Goal: Task Accomplishment & Management: Manage account settings

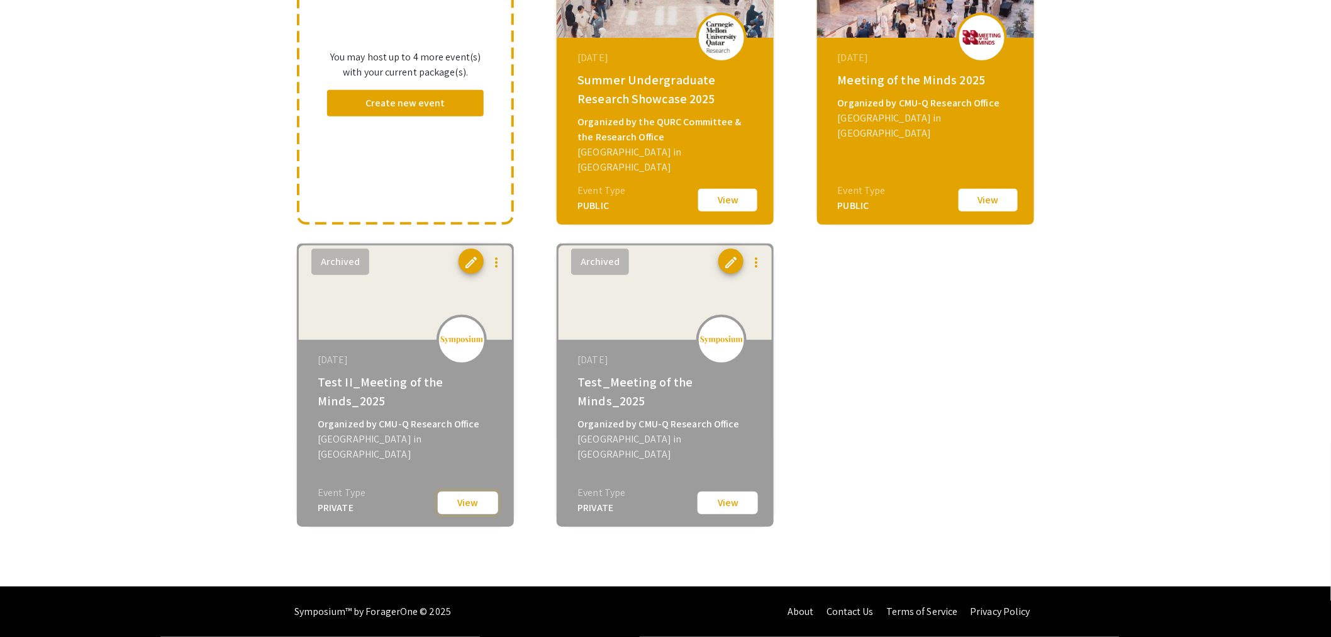
drag, startPoint x: 0, startPoint y: 0, endPoint x: 481, endPoint y: 498, distance: 692.4
click at [481, 498] on button "View" at bounding box center [468, 502] width 63 height 25
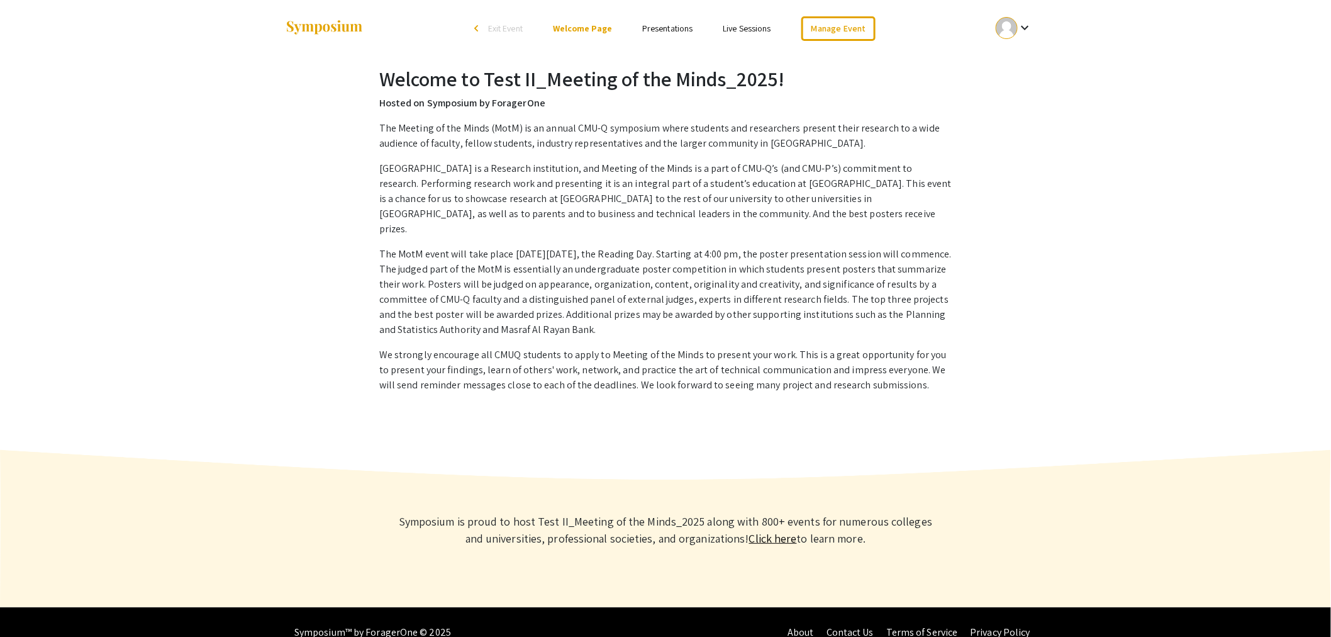
click at [666, 31] on link "Presentations" at bounding box center [667, 28] width 50 height 11
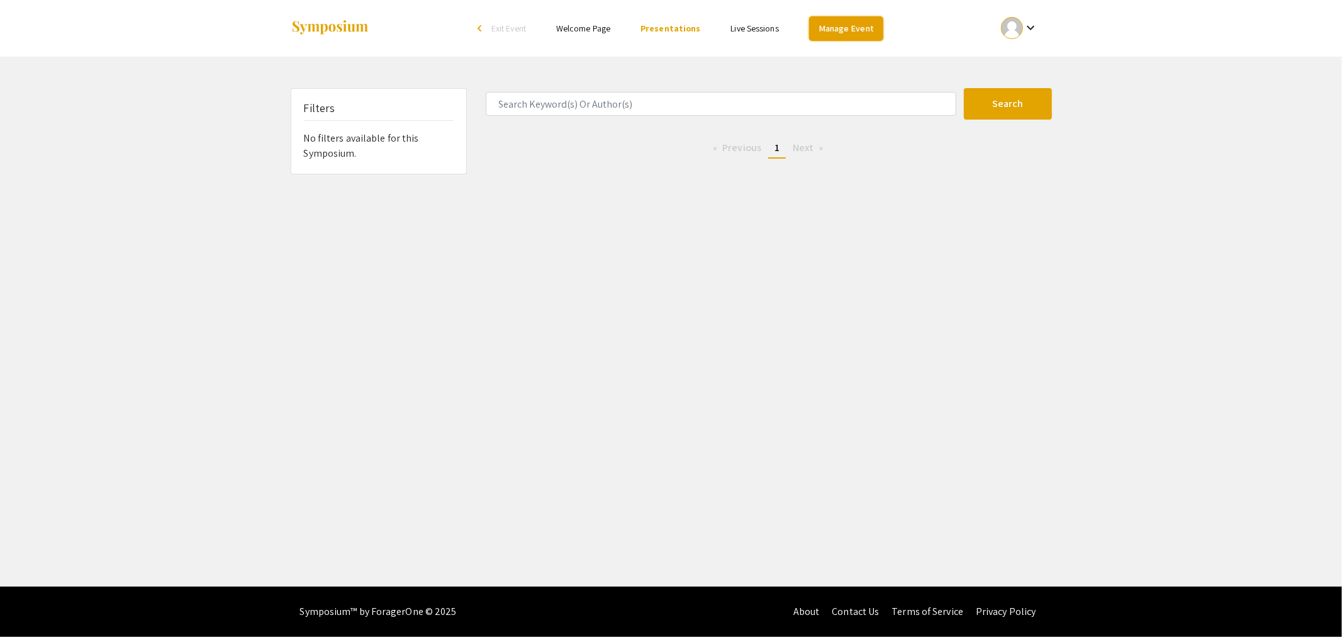
click at [856, 26] on link "Manage Event" at bounding box center [846, 28] width 74 height 25
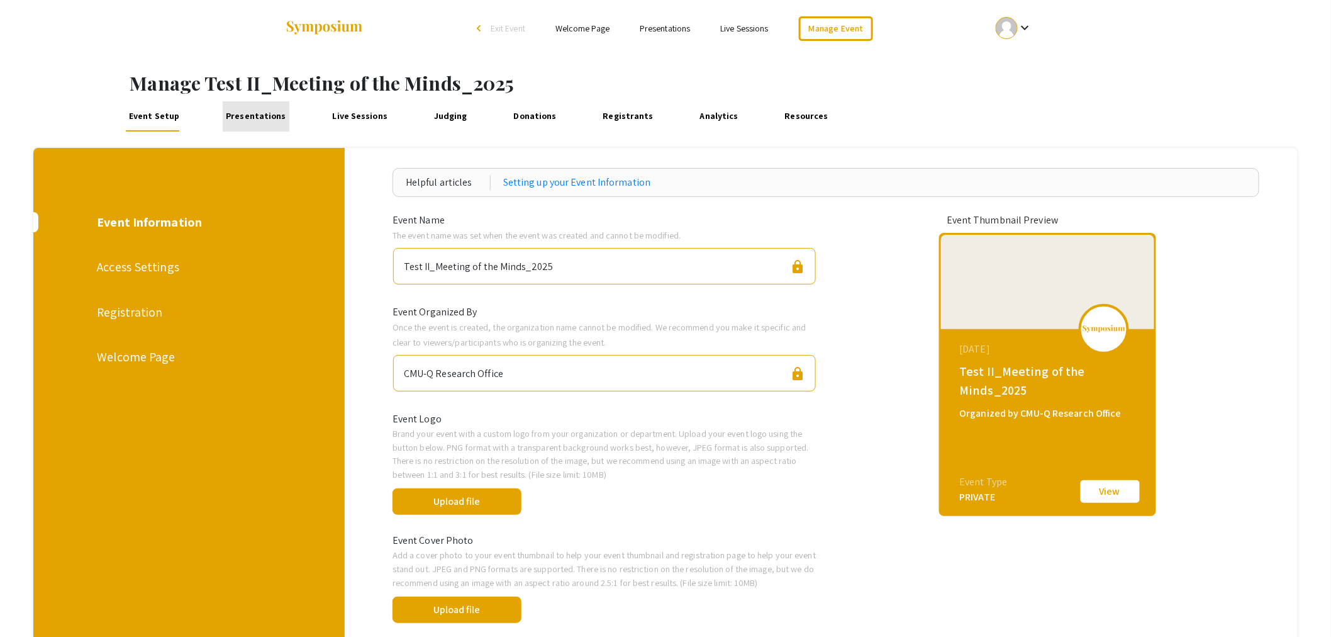
click at [254, 116] on link "Presentations" at bounding box center [256, 116] width 67 height 30
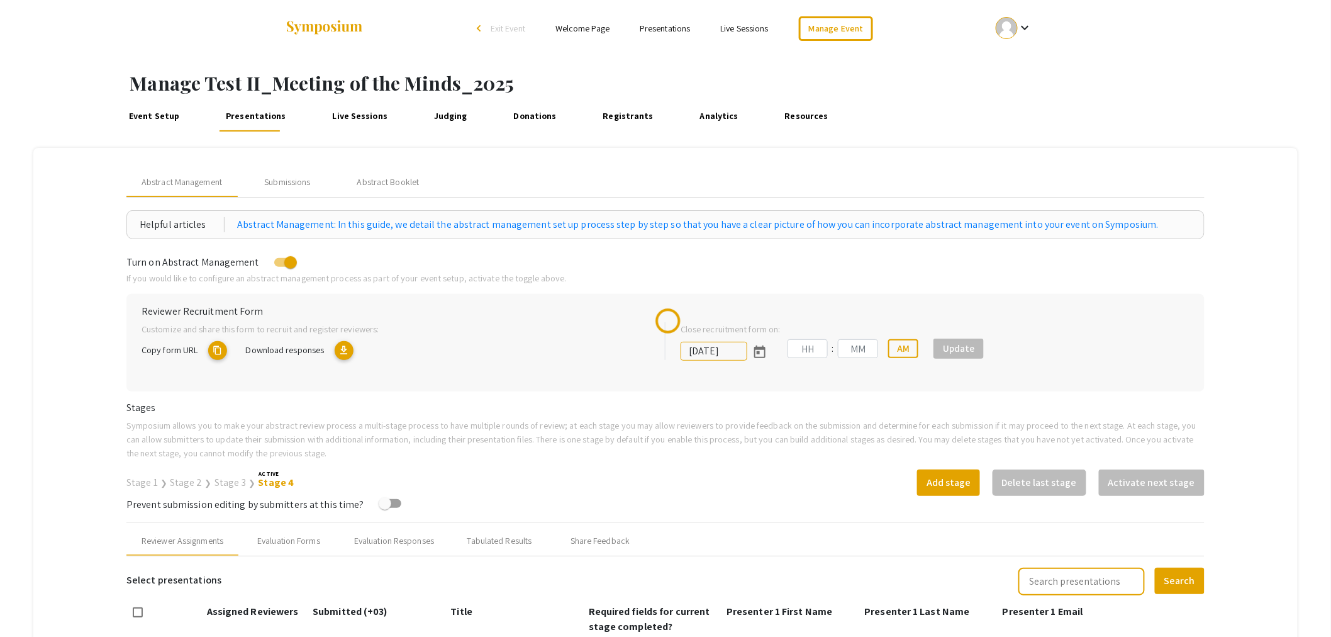
type input "1/15/2025"
type input "09"
type input "14"
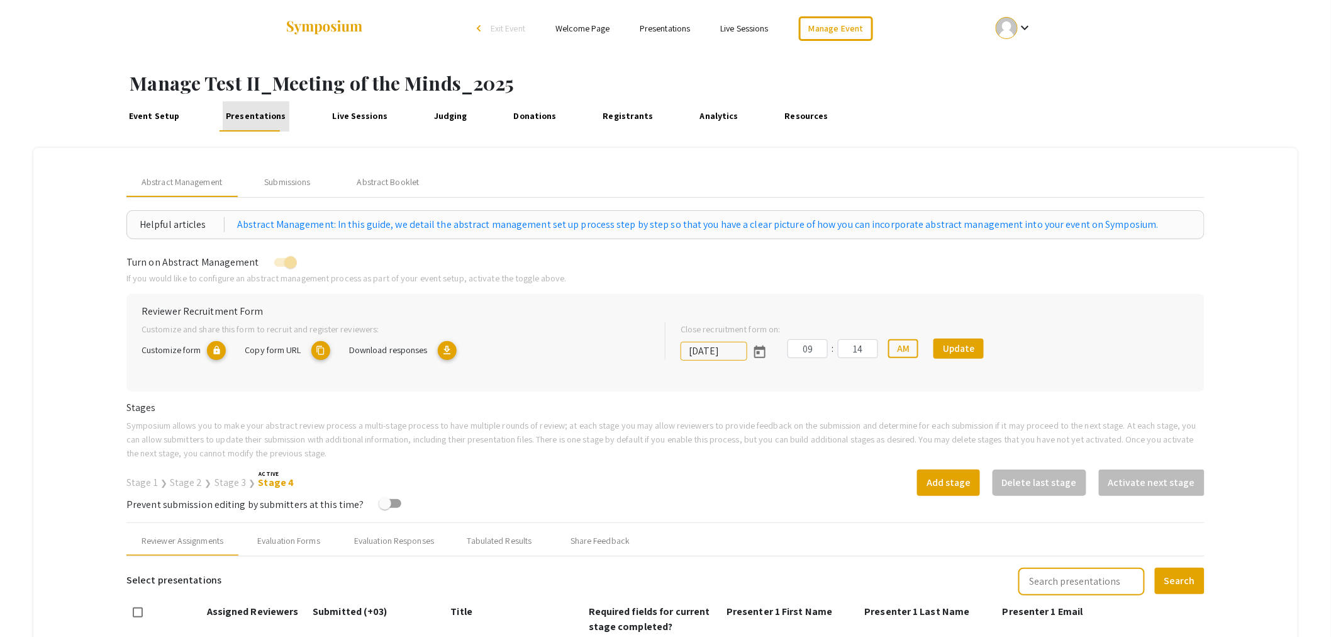
click at [262, 116] on link "Presentations" at bounding box center [256, 116] width 67 height 30
click at [316, 187] on div "Submissions" at bounding box center [287, 182] width 101 height 30
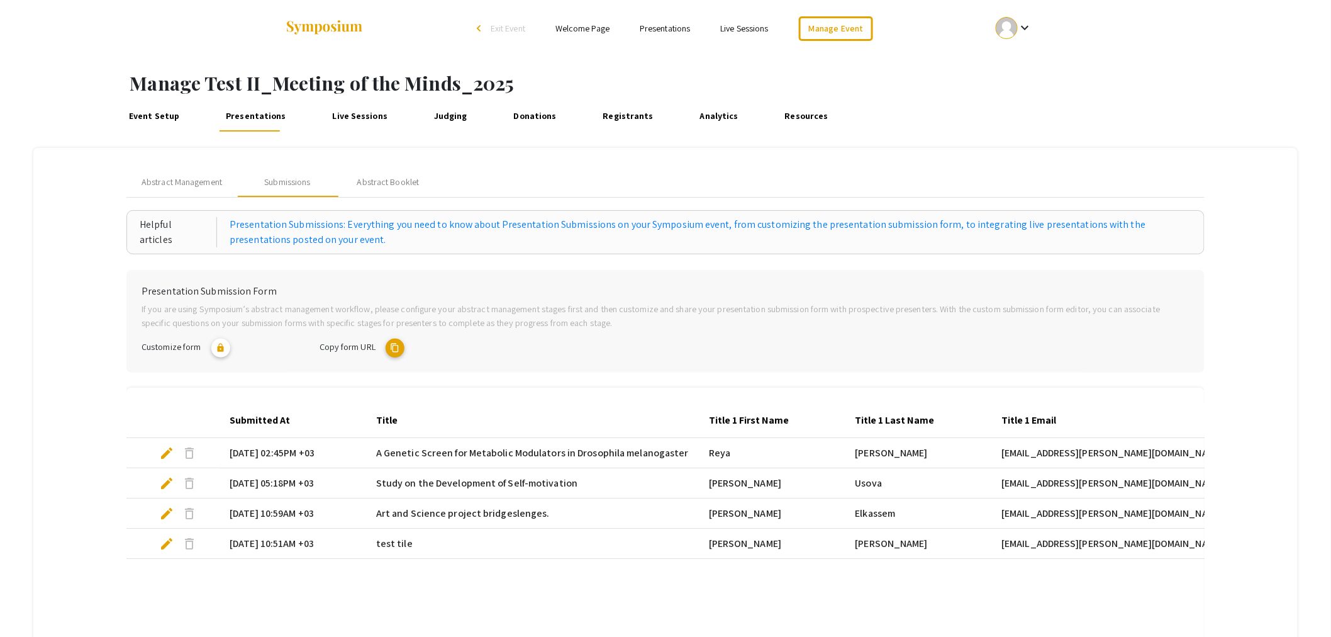
click at [395, 347] on mat-icon "content_copy" at bounding box center [395, 348] width 19 height 19
drag, startPoint x: 167, startPoint y: 451, endPoint x: 616, endPoint y: 370, distance: 455.8
click at [167, 451] on span "edit" at bounding box center [166, 452] width 15 height 15
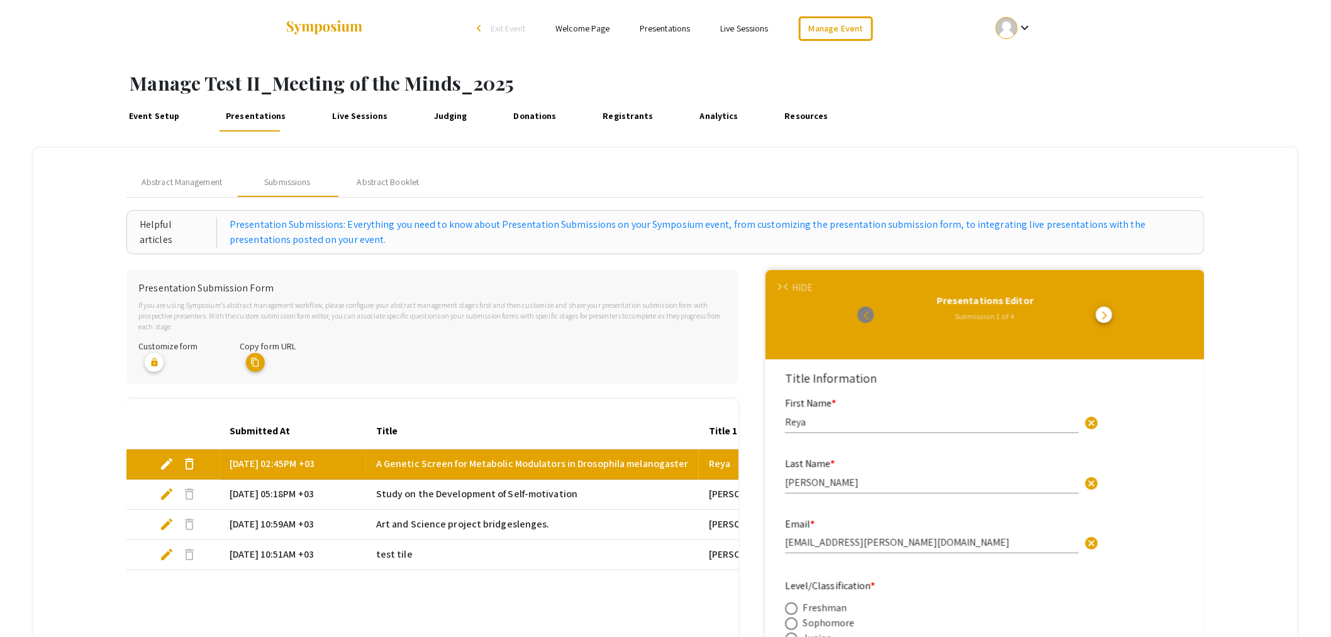
scroll to position [246, 0]
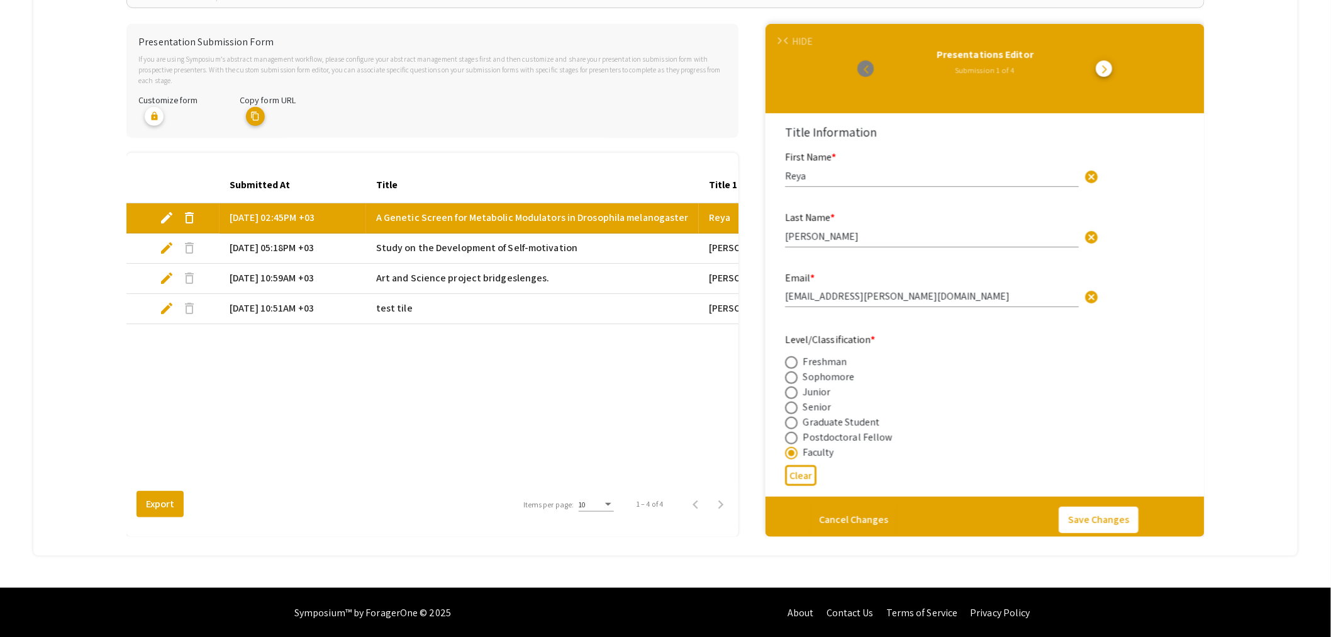
select select "custom"
type input "0"
select select "custom"
type input "1"
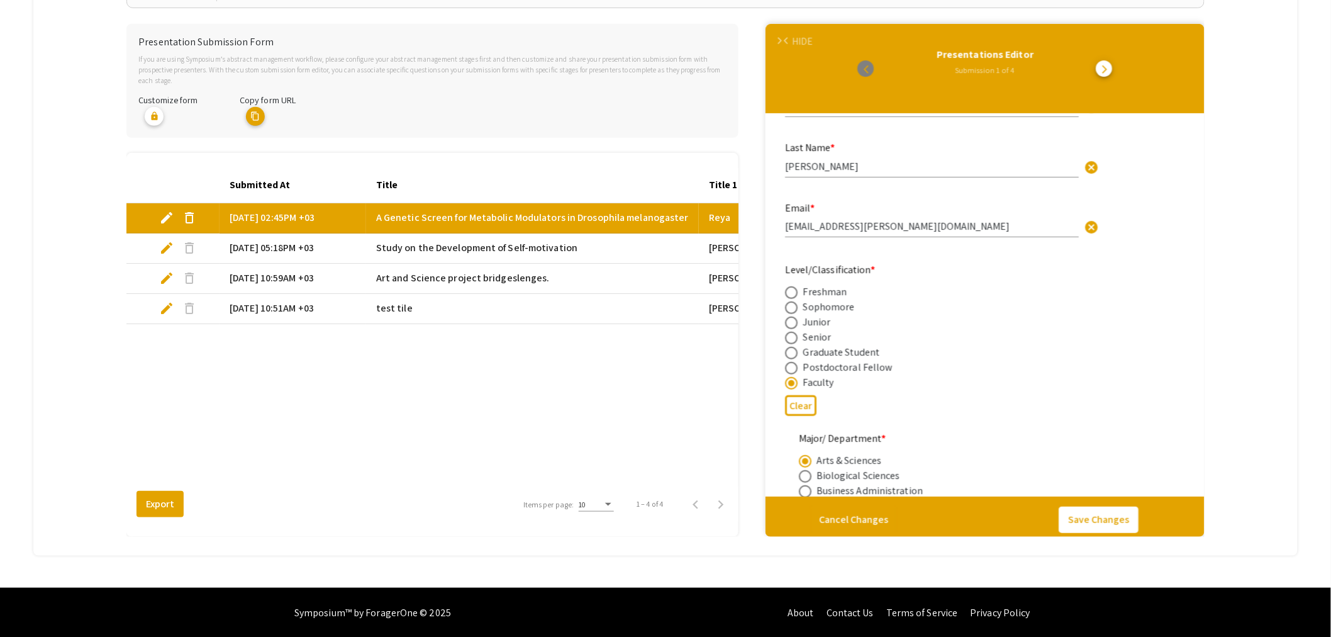
select select "auto"
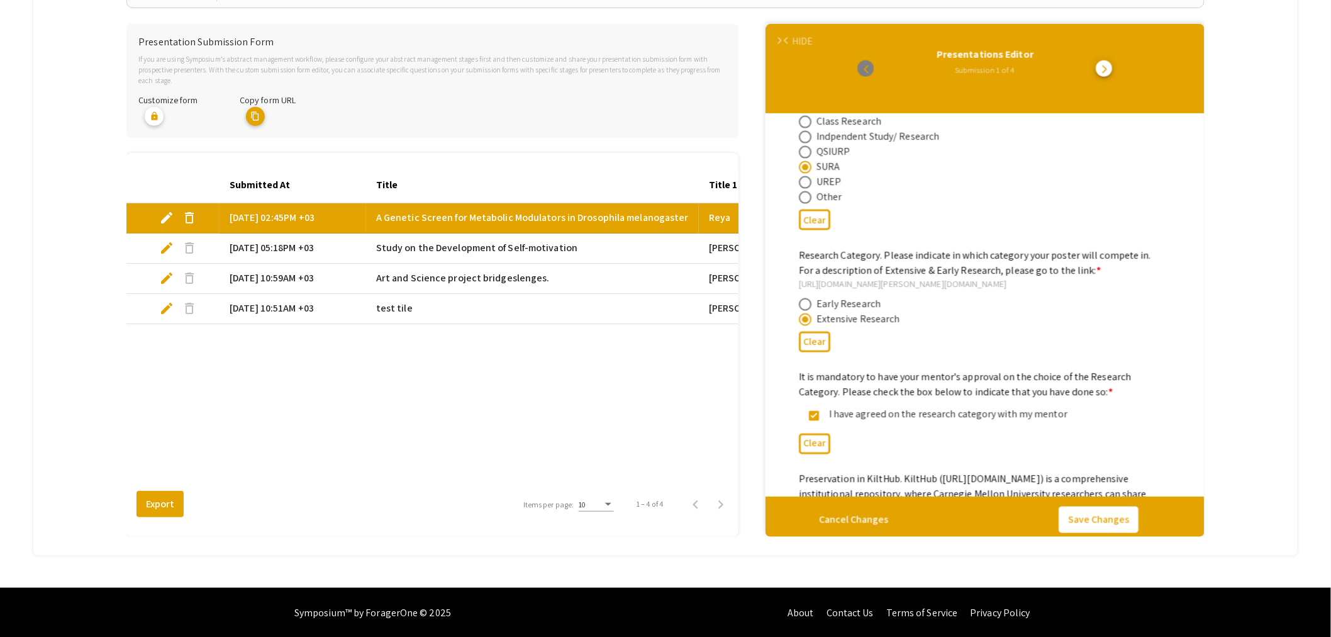
scroll to position [2726, 0]
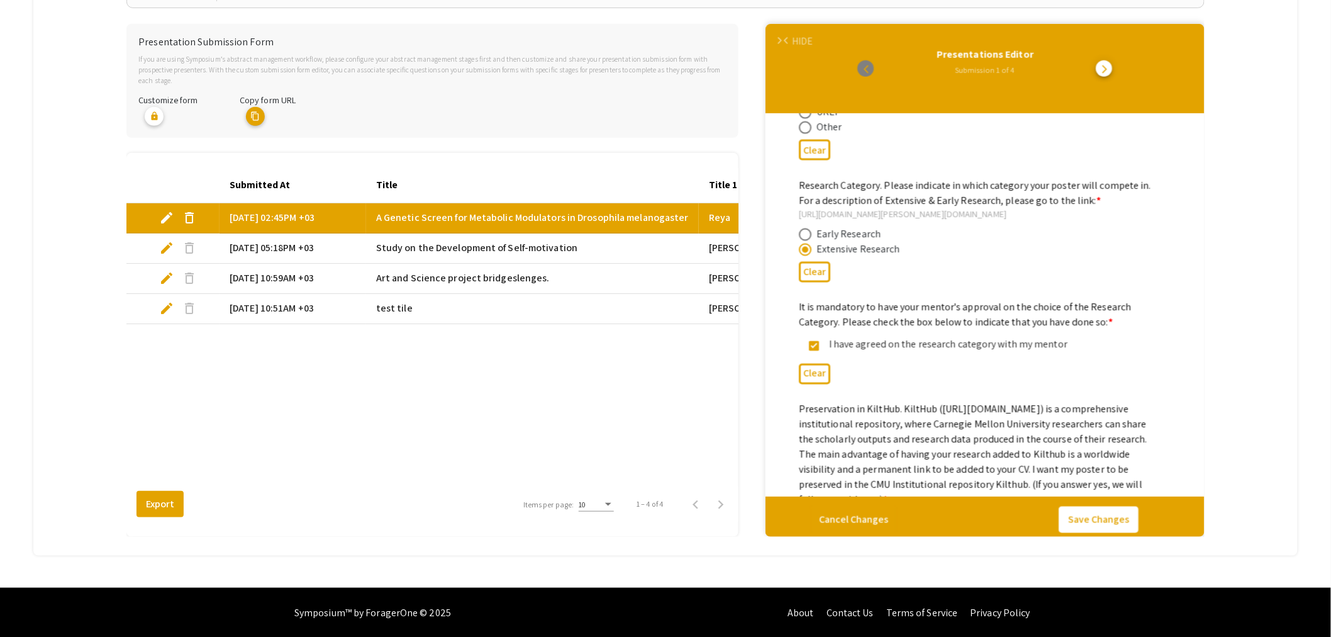
drag, startPoint x: 854, startPoint y: 195, endPoint x: 1121, endPoint y: 195, distance: 266.8
click at [1121, 195] on mat-label "Research Category. Please indicate in which category your poster will compete i…" at bounding box center [975, 193] width 352 height 28
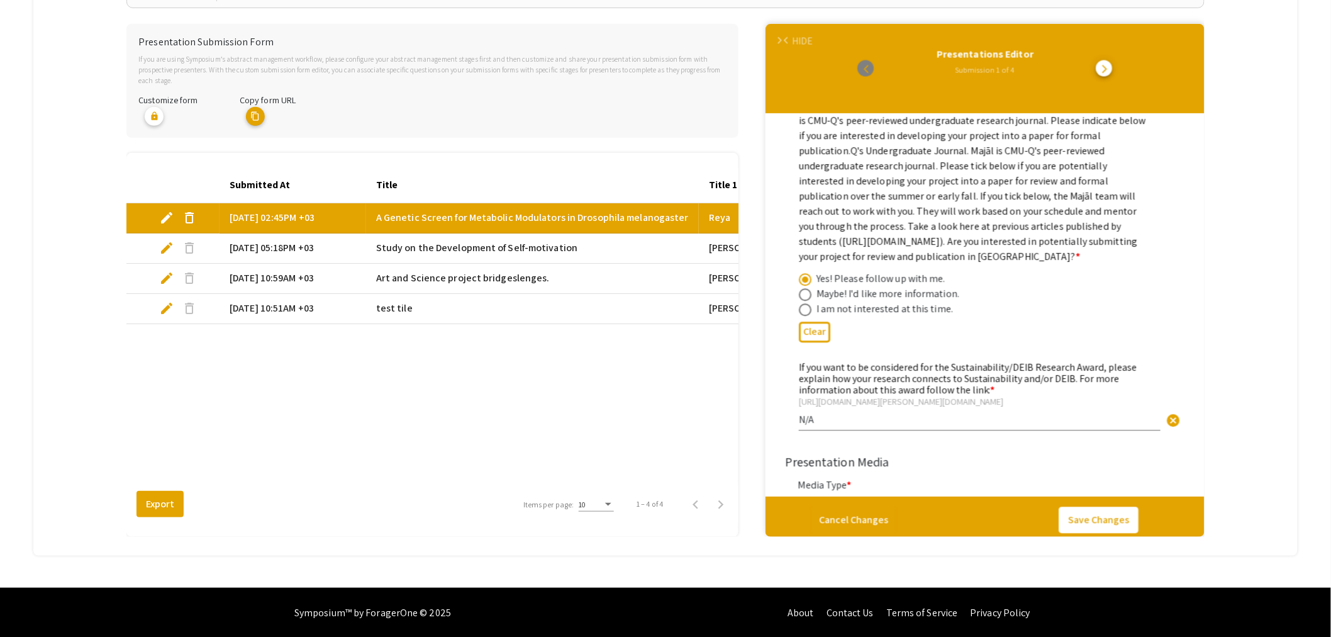
scroll to position [3286, 0]
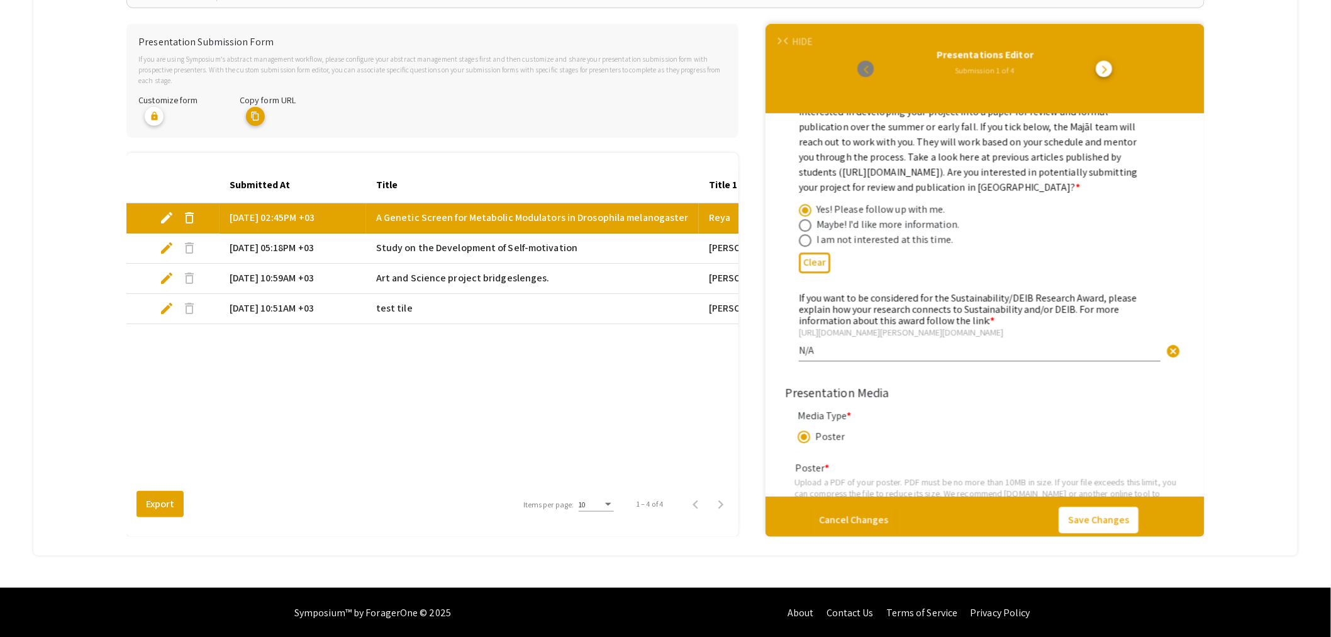
drag, startPoint x: 957, startPoint y: 305, endPoint x: 1130, endPoint y: 304, distance: 173.0
click at [1130, 304] on mat-label "If you want to be considered for the Sustainability/DEIB Research Award, please…" at bounding box center [968, 309] width 339 height 36
click at [1030, 303] on mat-label "If you want to be considered for the Sustainability/DEIB Research Award, please…" at bounding box center [968, 309] width 339 height 36
drag, startPoint x: 1038, startPoint y: 301, endPoint x: 941, endPoint y: 300, distance: 97.5
click at [941, 300] on mat-label "If you want to be considered for the Sustainability/DEIB Research Award, please…" at bounding box center [968, 309] width 339 height 36
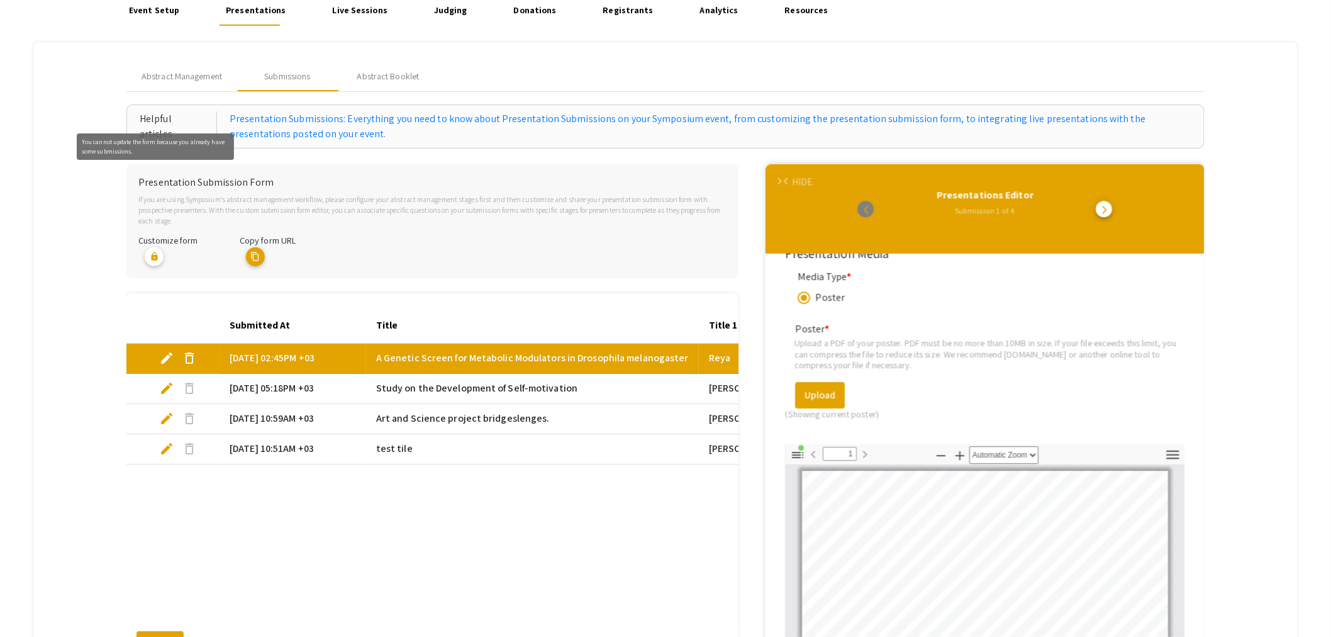
scroll to position [0, 0]
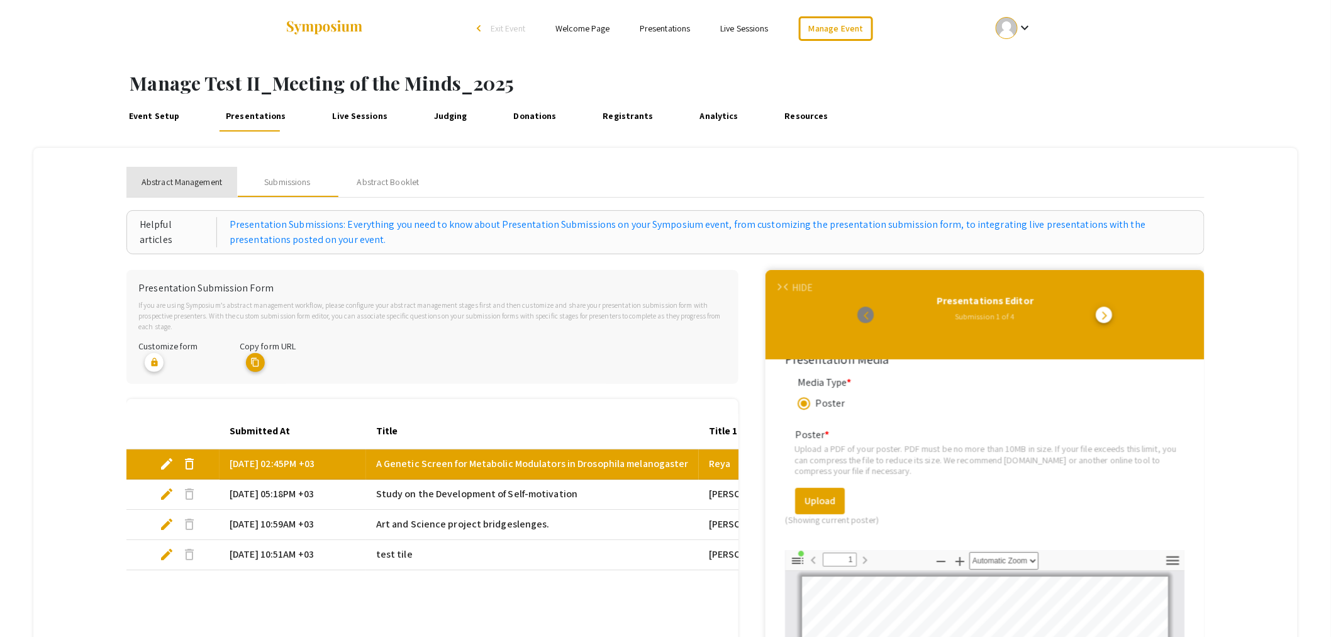
click at [180, 180] on span "Abstract Management" at bounding box center [182, 182] width 81 height 13
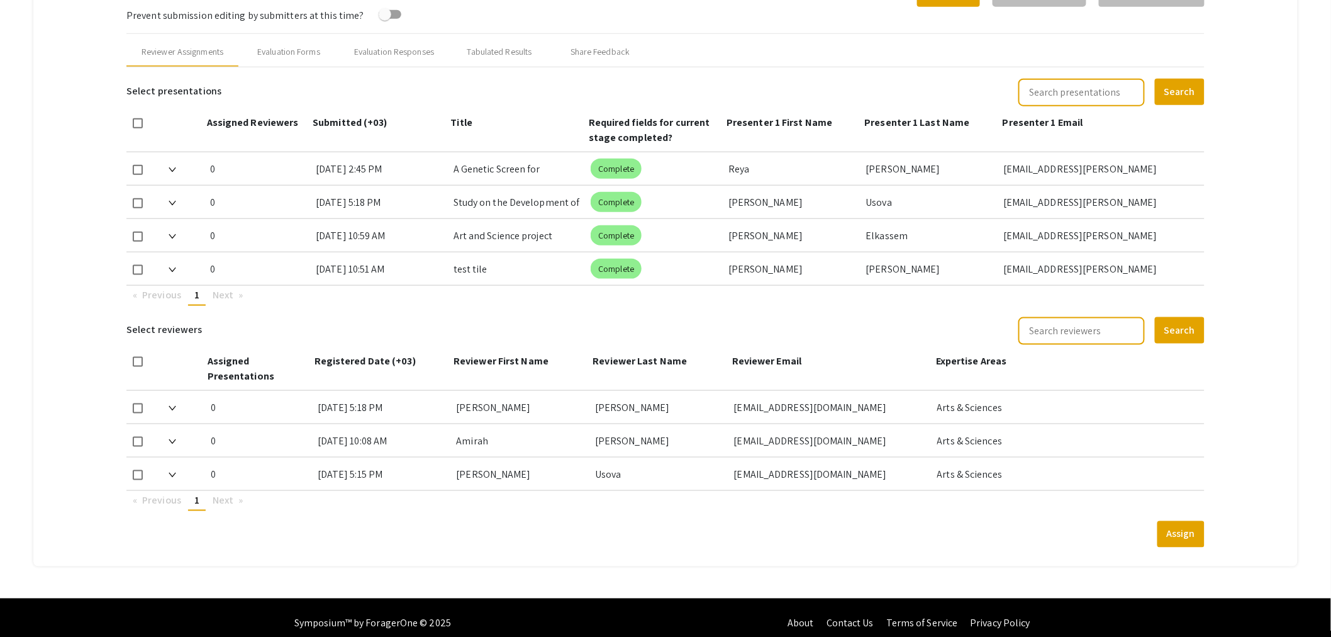
scroll to position [419, 0]
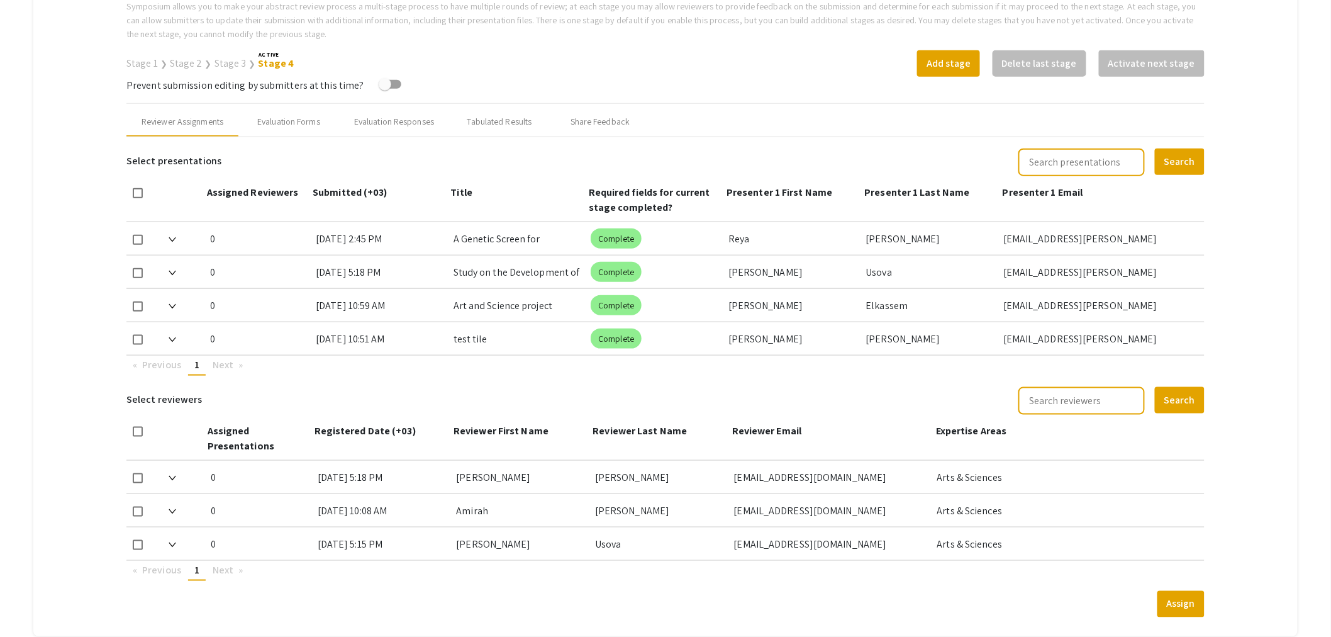
click at [175, 228] on div at bounding box center [185, 238] width 32 height 33
click at [177, 236] on div at bounding box center [185, 238] width 32 height 33
click at [170, 238] on img at bounding box center [173, 239] width 8 height 5
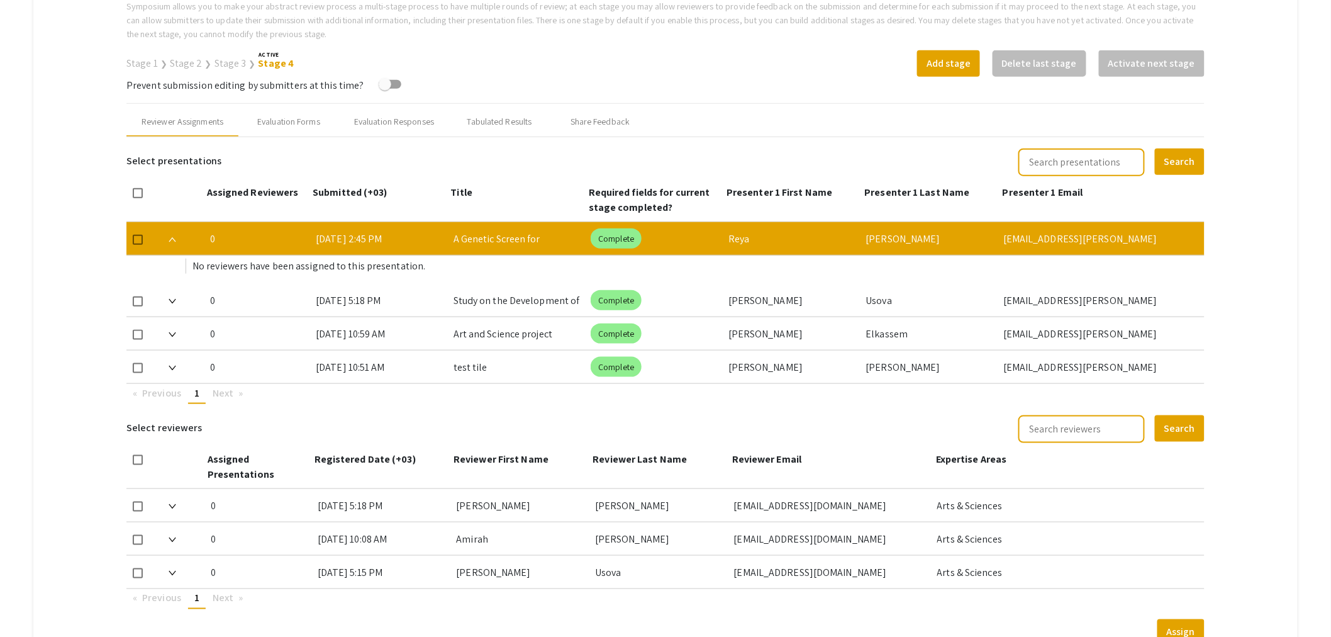
click at [172, 499] on span at bounding box center [173, 505] width 8 height 13
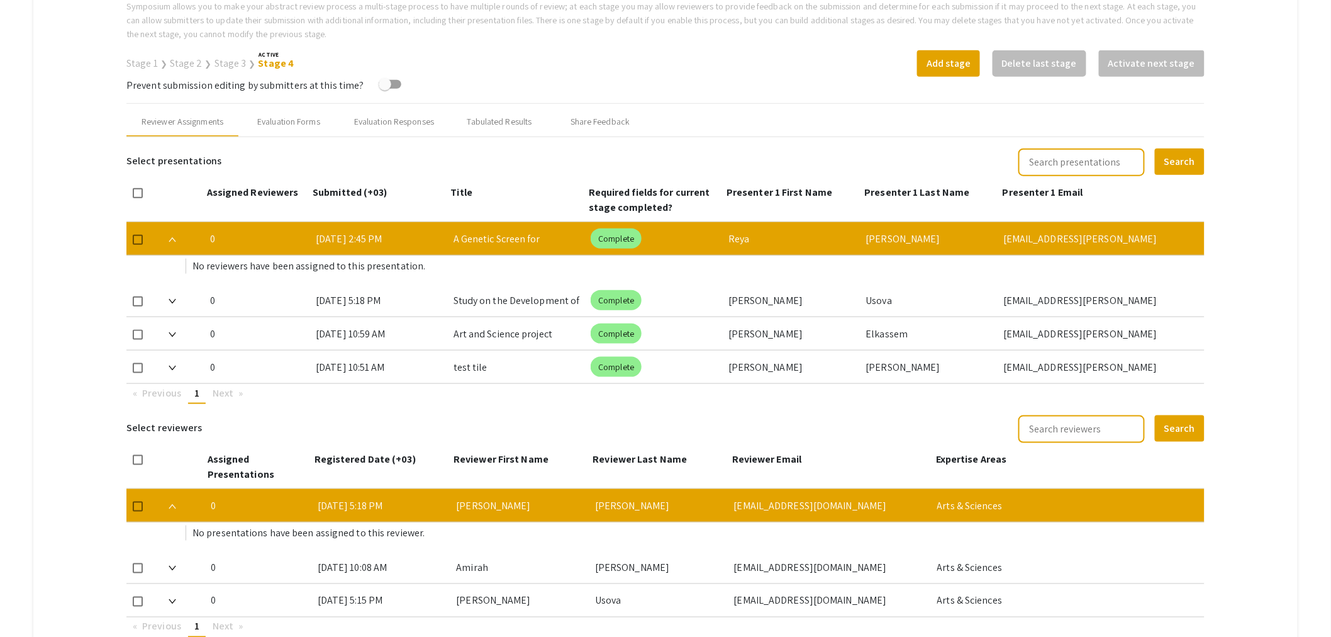
scroll to position [553, 0]
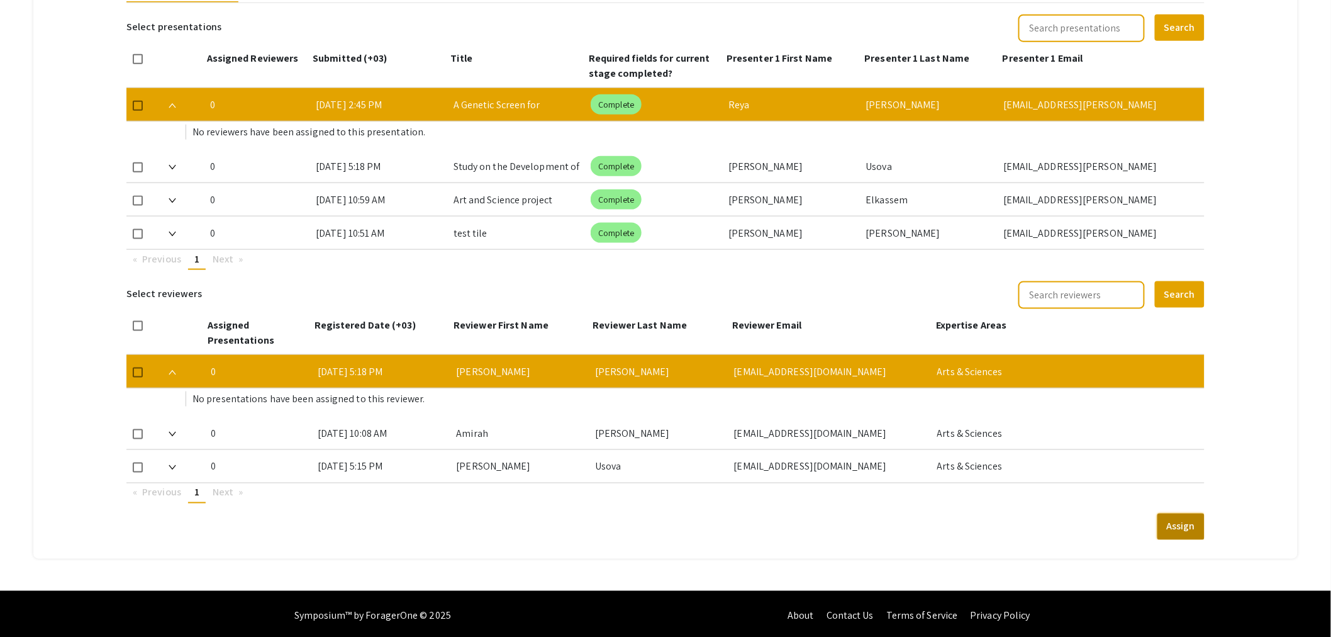
click at [1185, 530] on button "Assign" at bounding box center [1181, 526] width 47 height 26
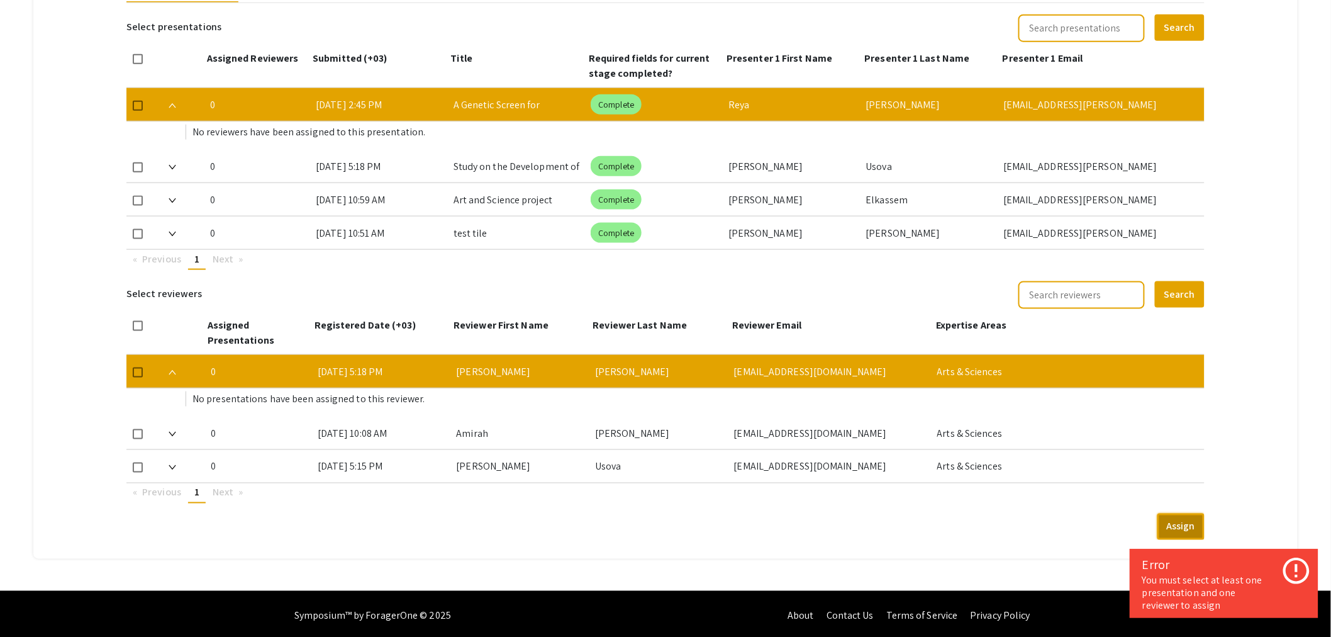
scroll to position [413, 0]
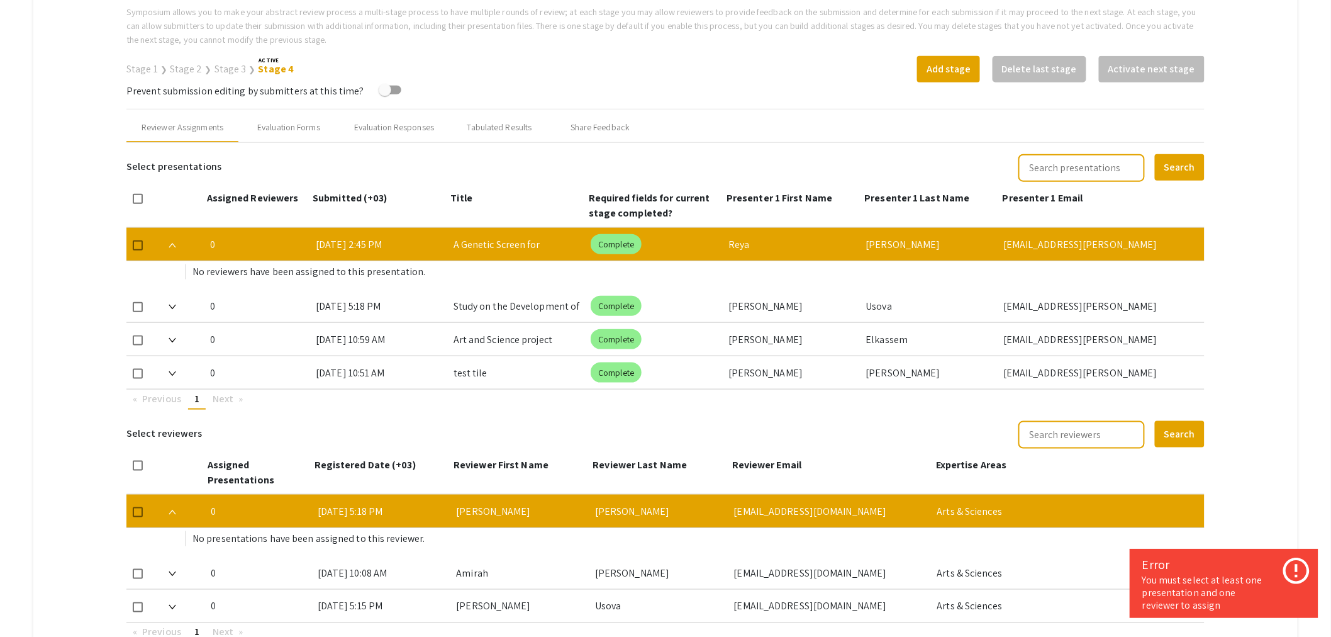
drag, startPoint x: 139, startPoint y: 302, endPoint x: 161, endPoint y: 311, distance: 24.0
click at [142, 305] on span at bounding box center [138, 307] width 10 height 10
click at [138, 312] on input "checkbox" at bounding box center [137, 312] width 1 height 1
checkbox input "true"
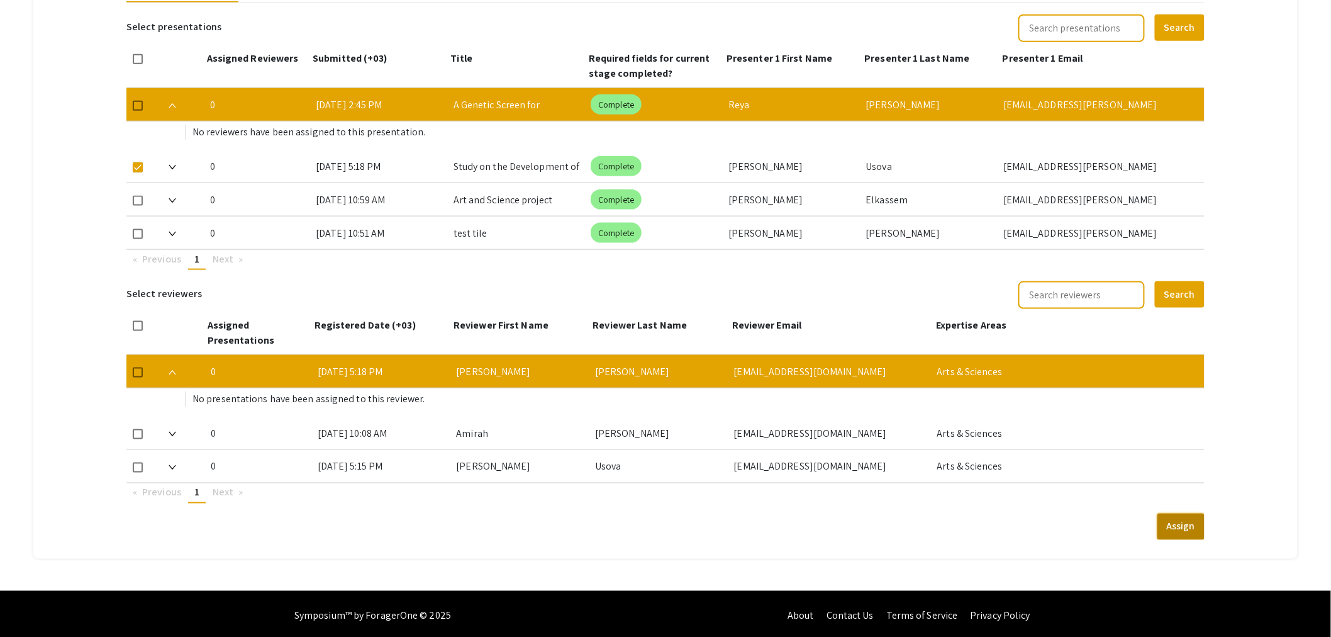
click at [1192, 528] on button "Assign" at bounding box center [1181, 526] width 47 height 26
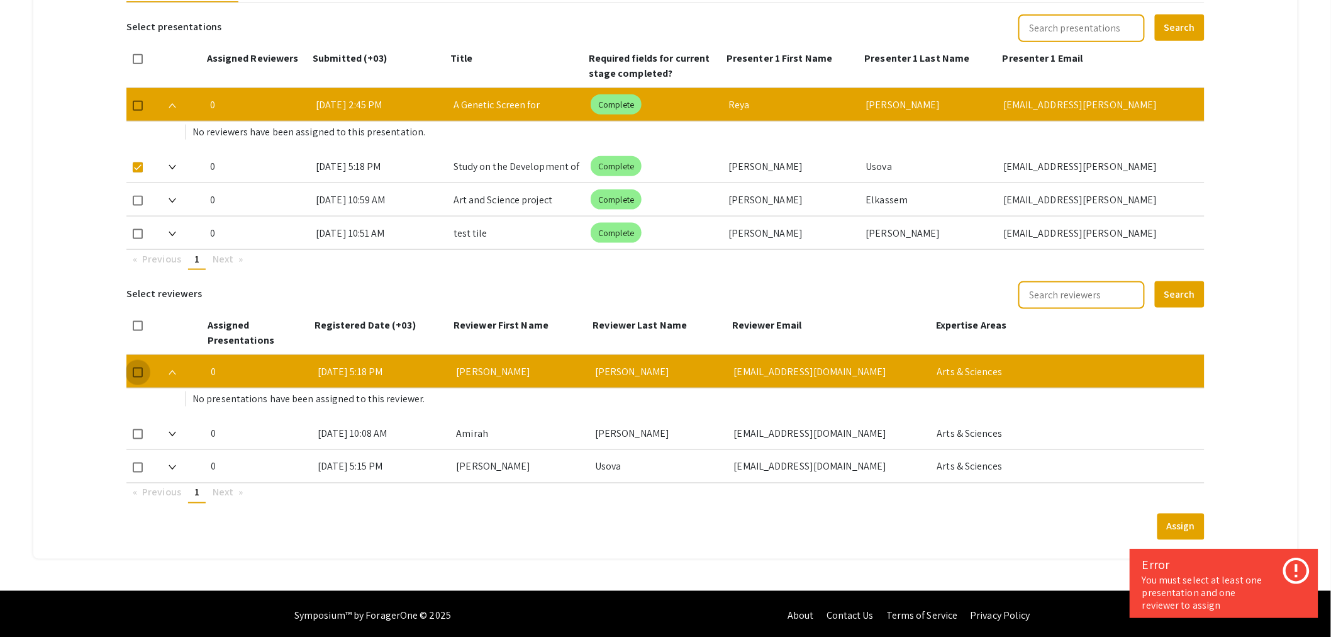
drag, startPoint x: 139, startPoint y: 367, endPoint x: 312, endPoint y: 389, distance: 174.4
click at [140, 368] on span at bounding box center [138, 372] width 10 height 10
click at [138, 378] on input "checkbox" at bounding box center [137, 378] width 1 height 1
checkbox input "true"
click at [1194, 524] on button "Assign" at bounding box center [1181, 526] width 47 height 26
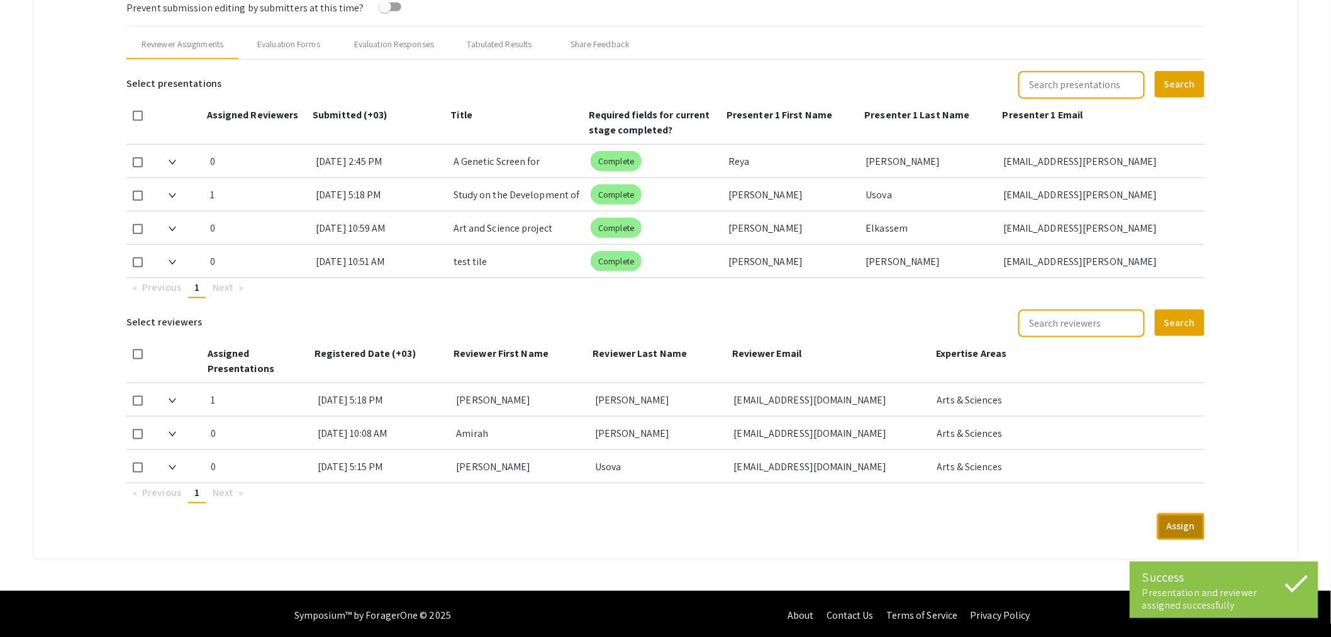
scroll to position [357, 0]
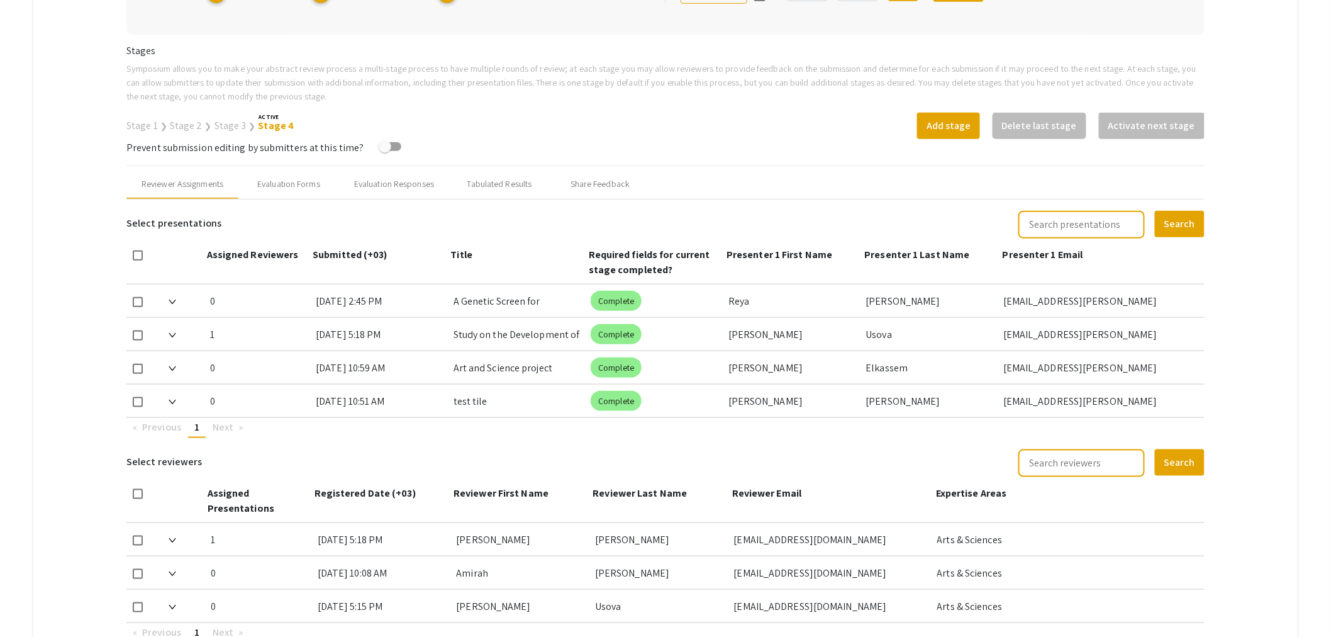
click at [138, 123] on link "Stage 1" at bounding box center [141, 125] width 31 height 13
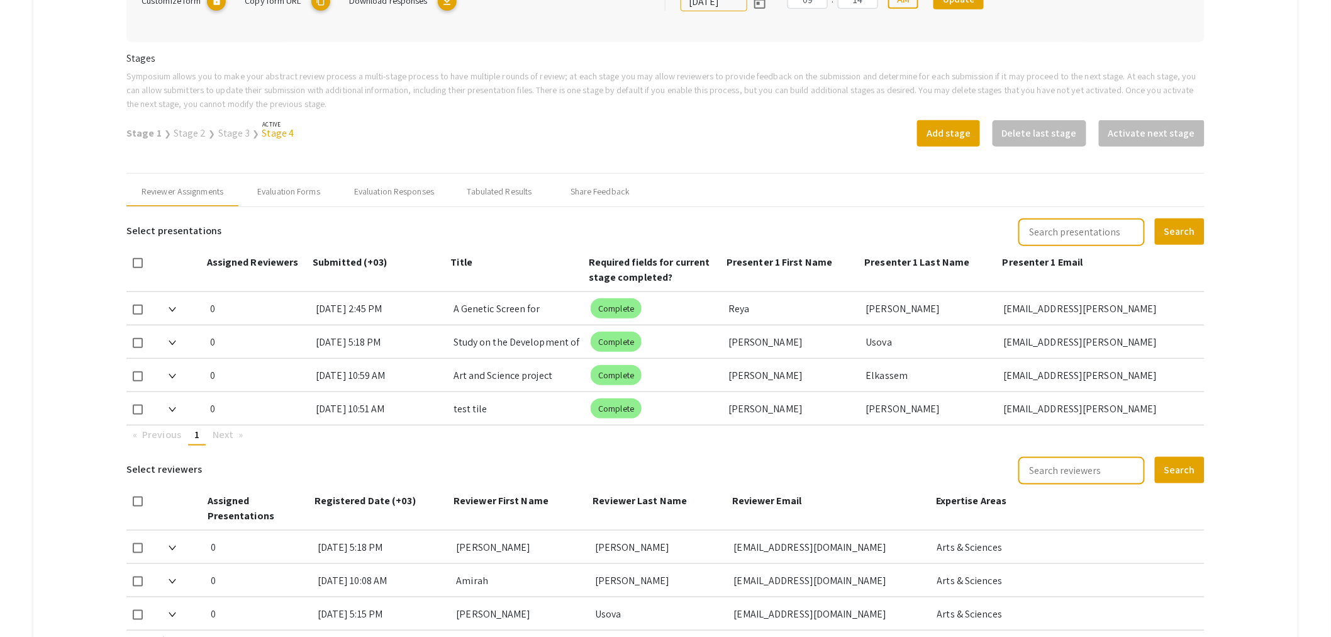
scroll to position [419, 0]
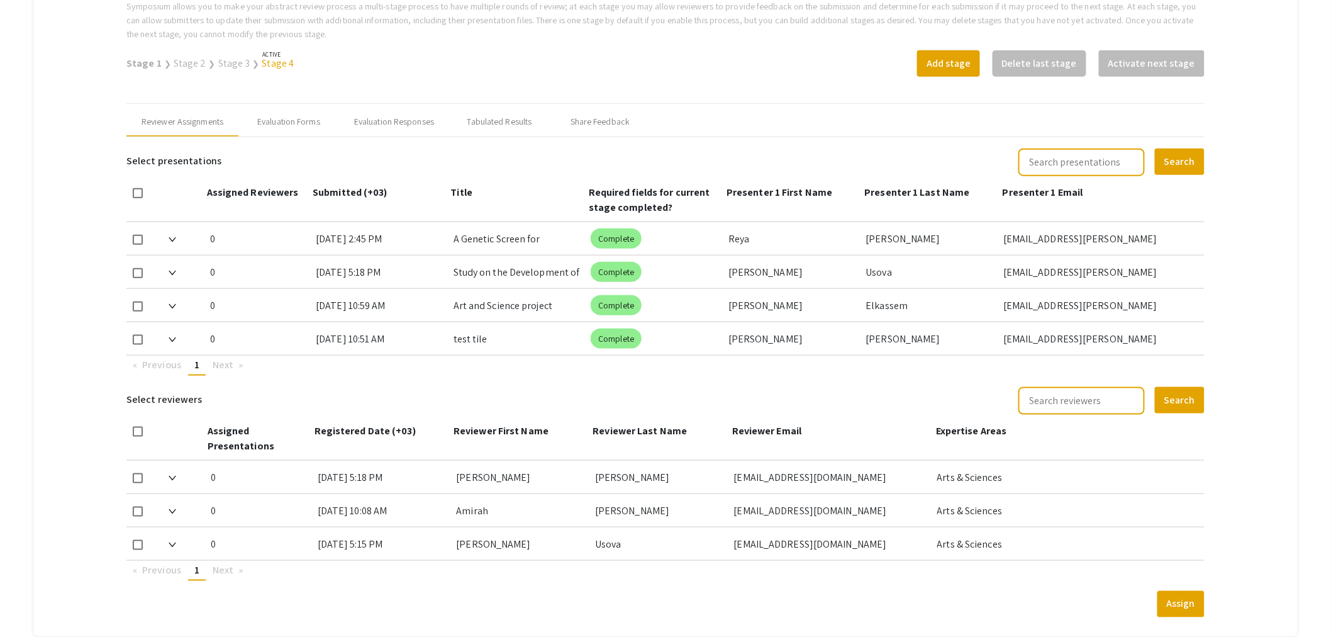
click at [184, 65] on link "Stage 2" at bounding box center [190, 63] width 33 height 13
click at [176, 476] on img at bounding box center [173, 478] width 8 height 5
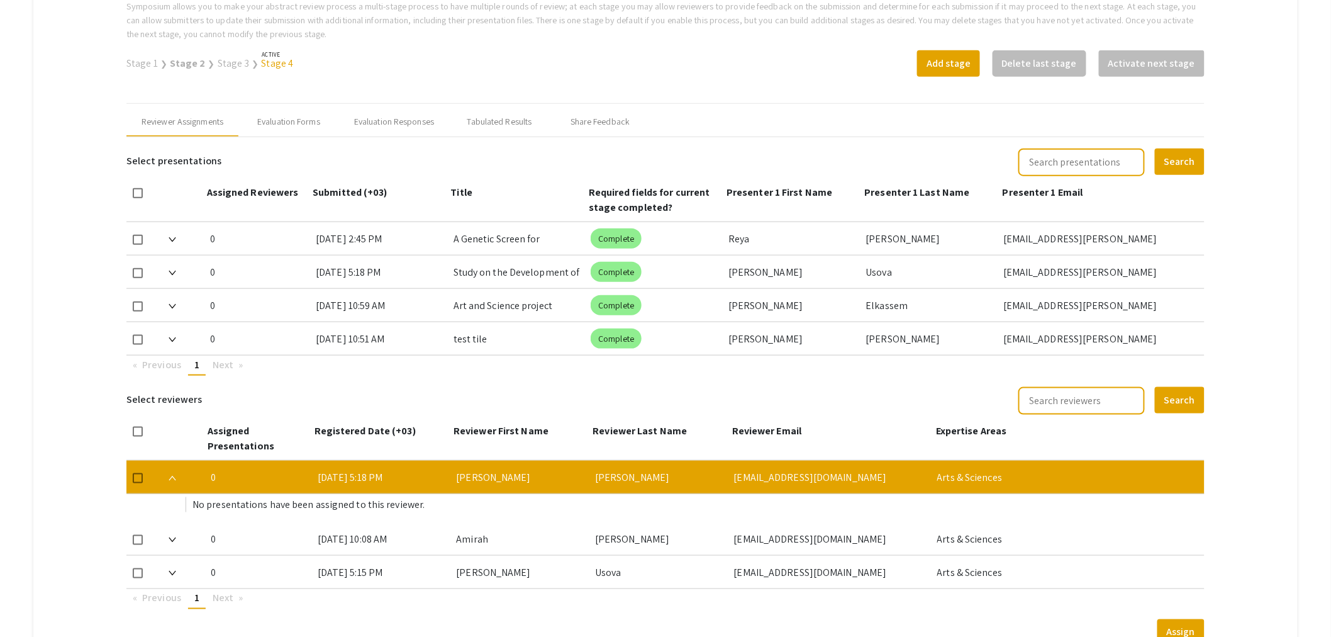
click at [225, 65] on link "Stage 3" at bounding box center [234, 63] width 32 height 13
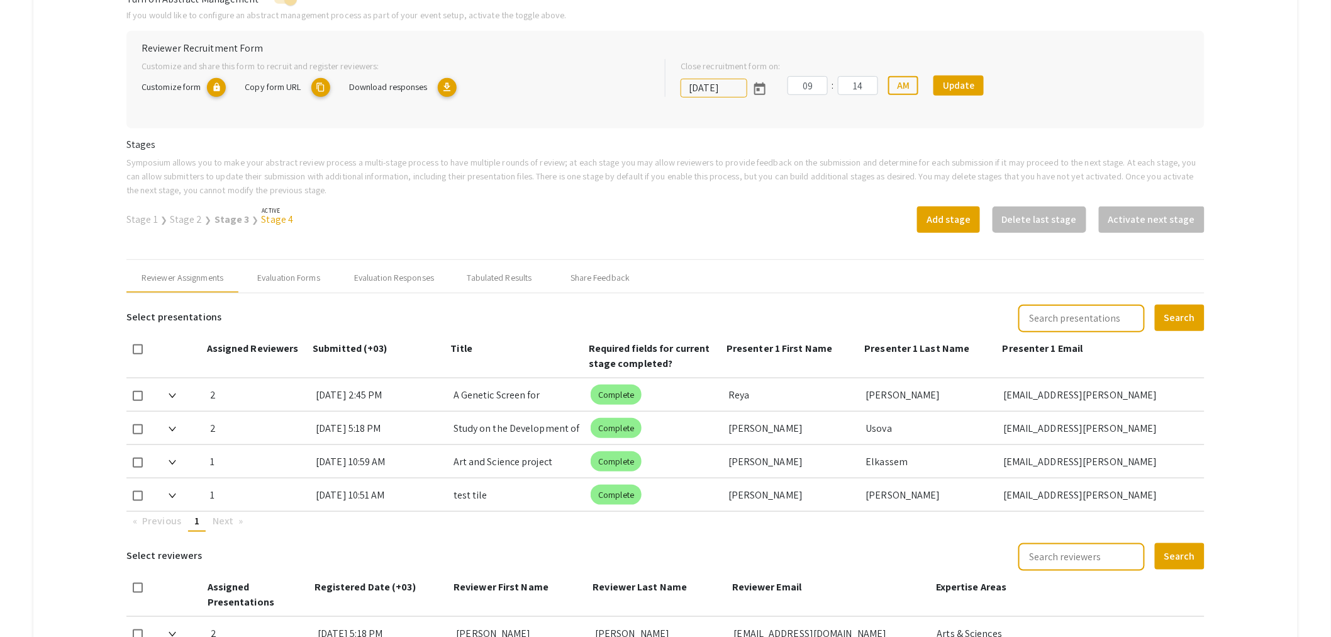
scroll to position [473, 0]
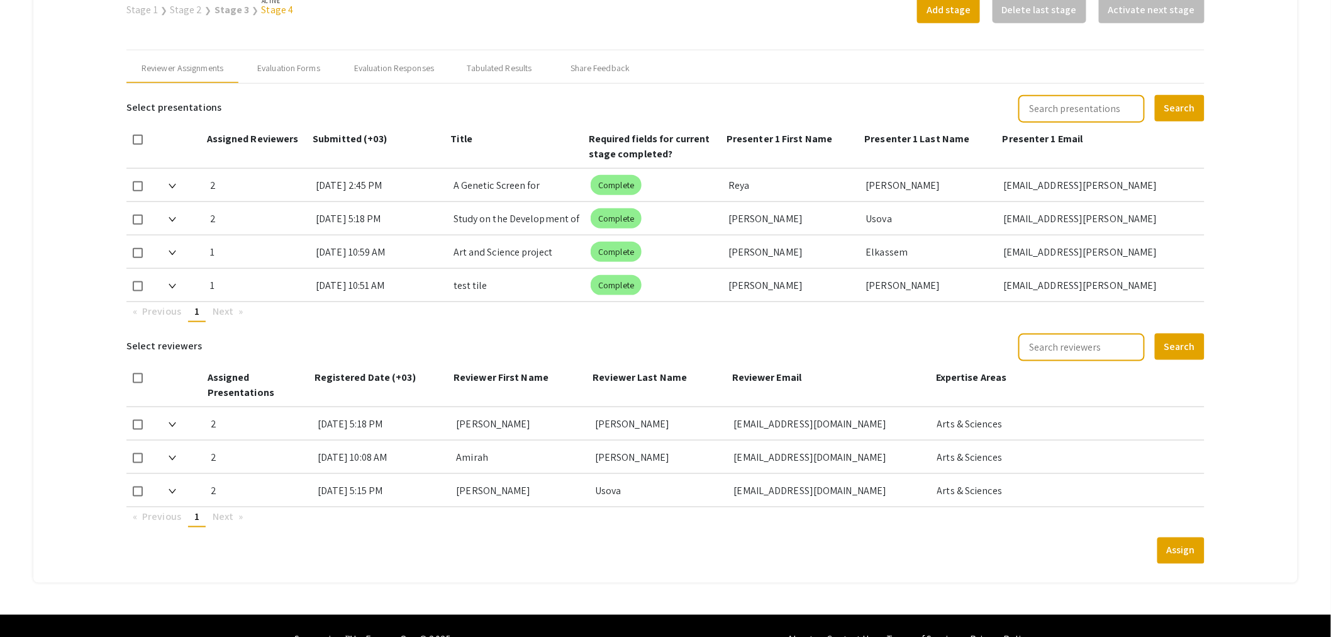
click at [169, 417] on div "2 1/7/25, 5:18 PM Jennifer Bruder jbruder@qatar.cmu.edu Arts & Sciences" at bounding box center [665, 423] width 1078 height 33
click at [174, 422] on img at bounding box center [173, 424] width 8 height 5
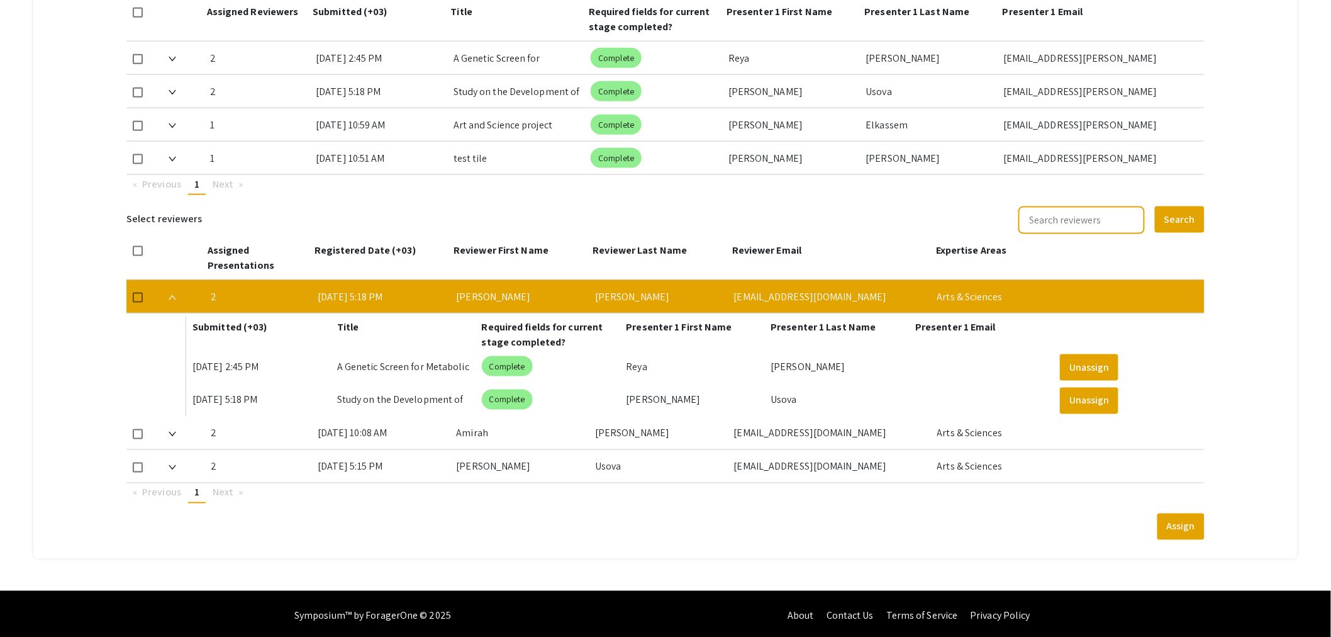
scroll to position [390, 0]
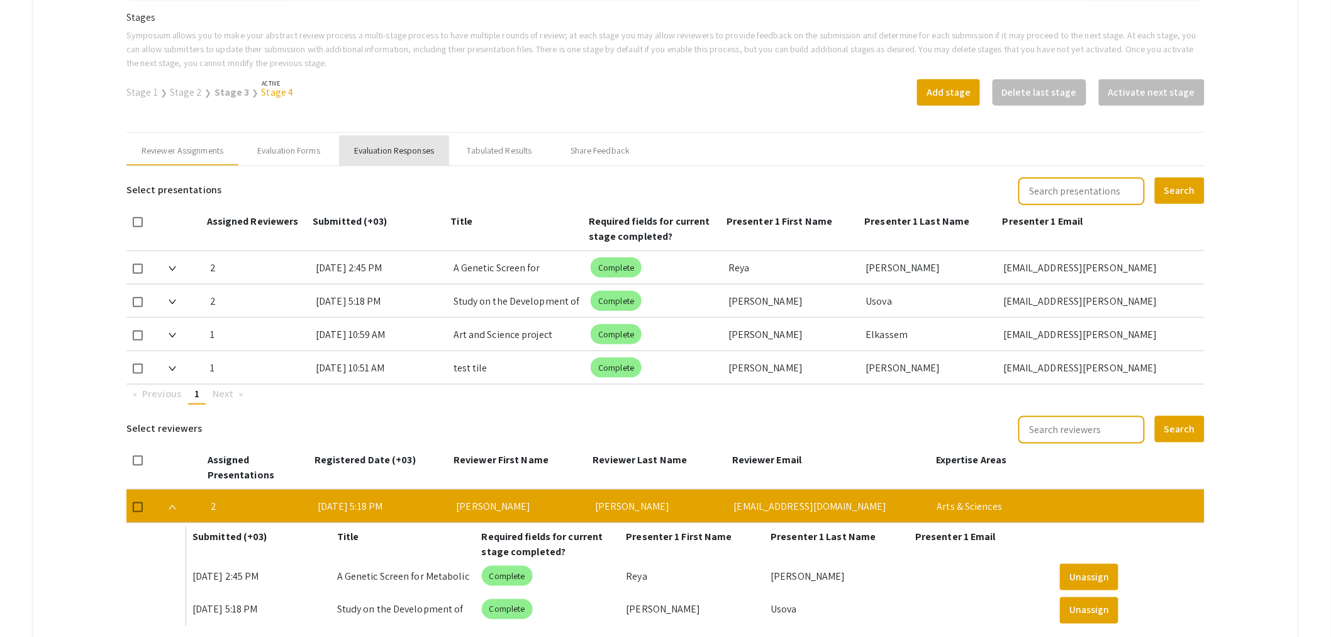
click at [389, 151] on div "Evaluation Responses" at bounding box center [394, 150] width 80 height 13
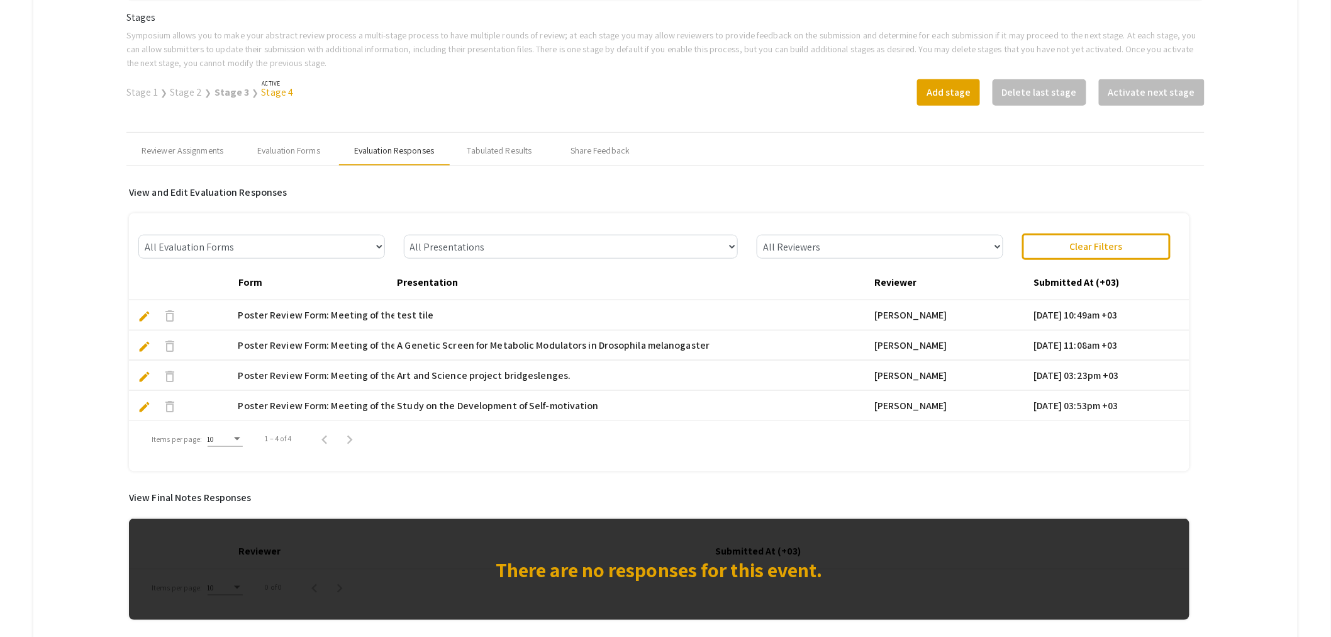
scroll to position [492, 0]
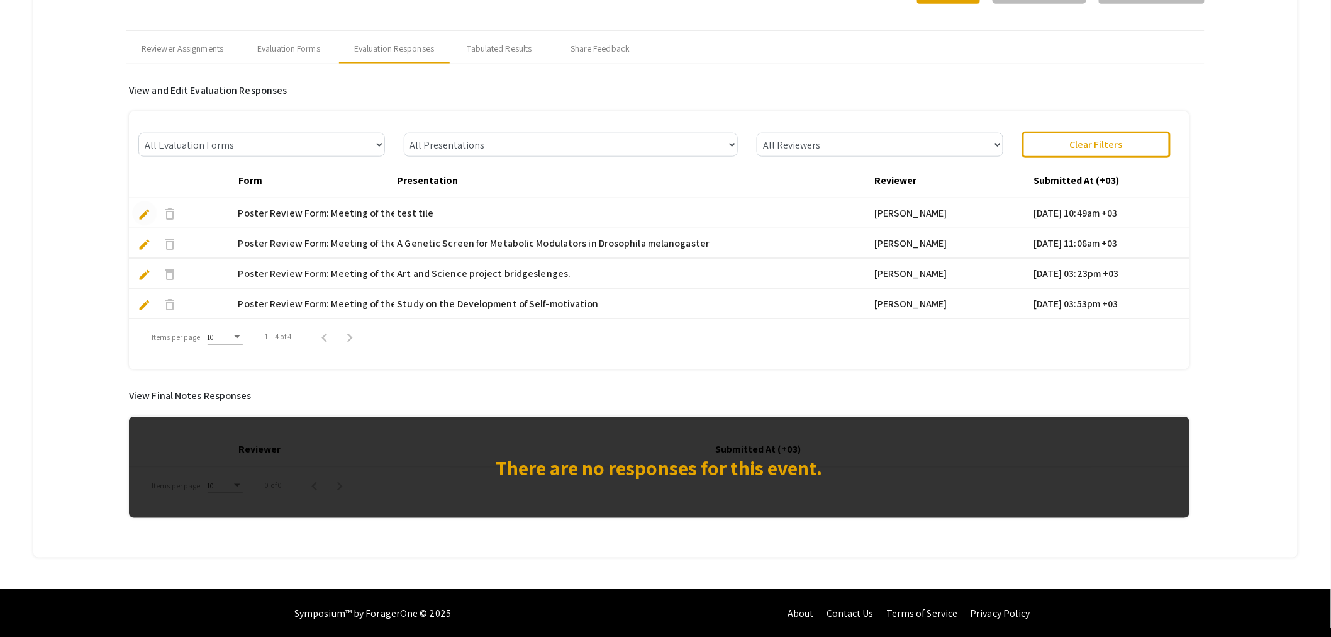
click at [149, 210] on span "edit" at bounding box center [144, 214] width 13 height 13
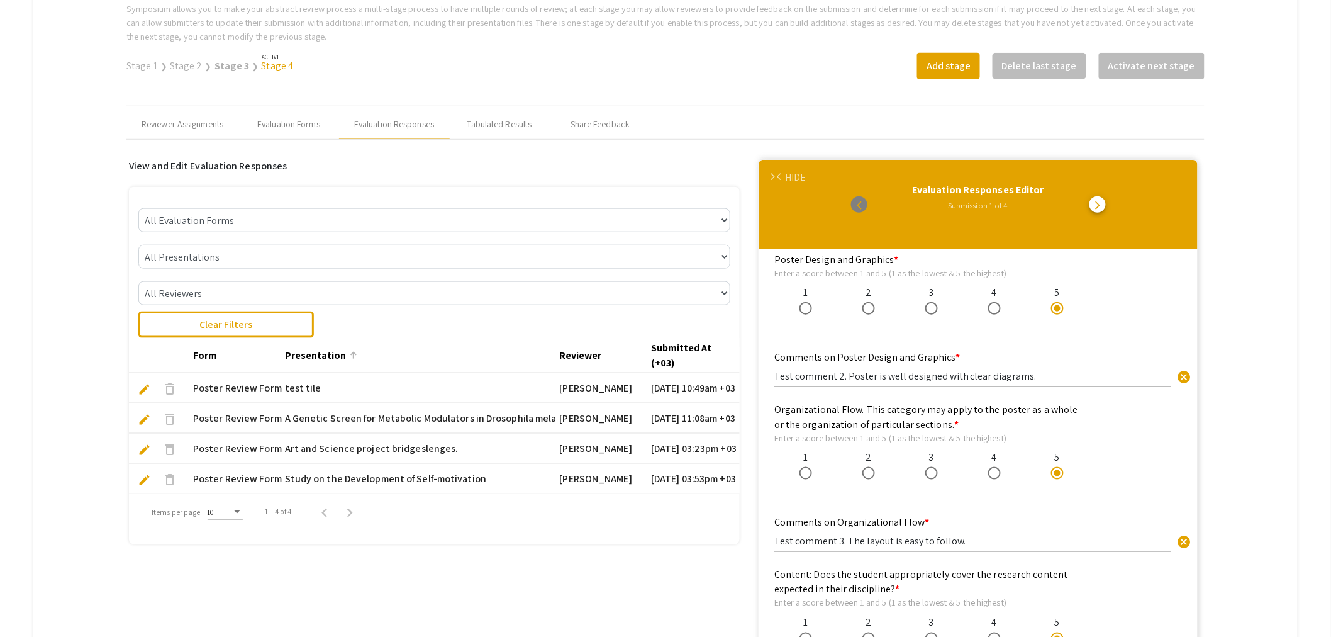
scroll to position [347, 0]
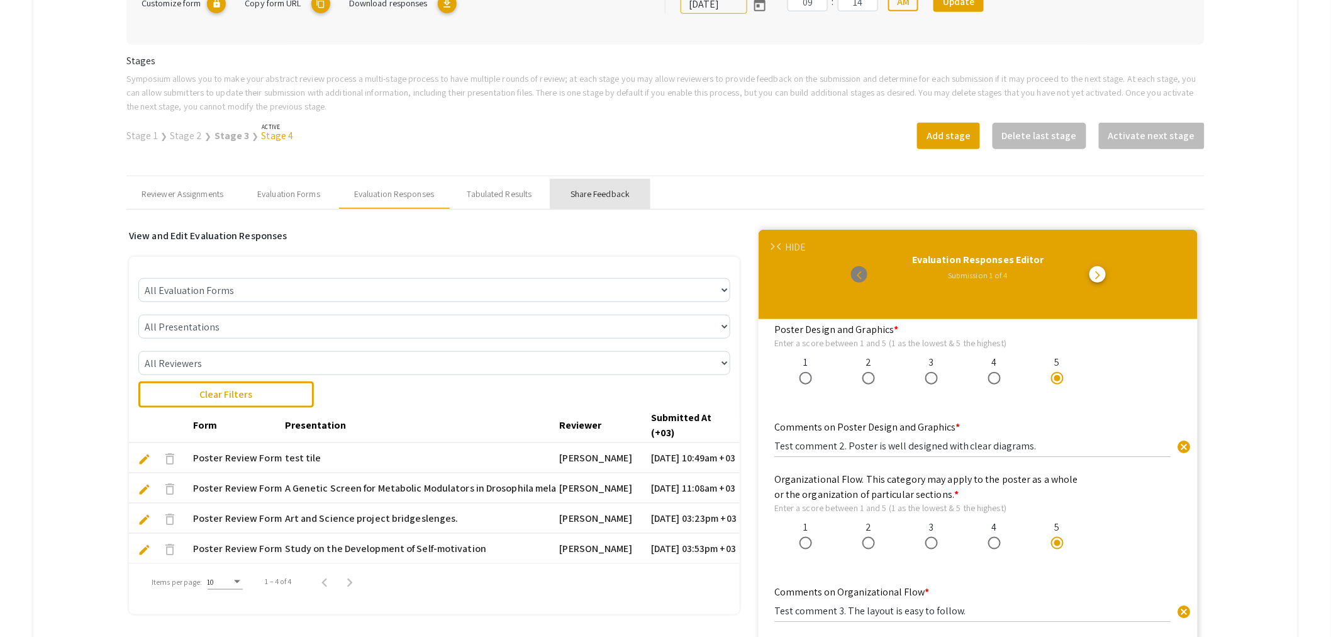
click at [595, 196] on div "Share Feedback" at bounding box center [600, 194] width 59 height 13
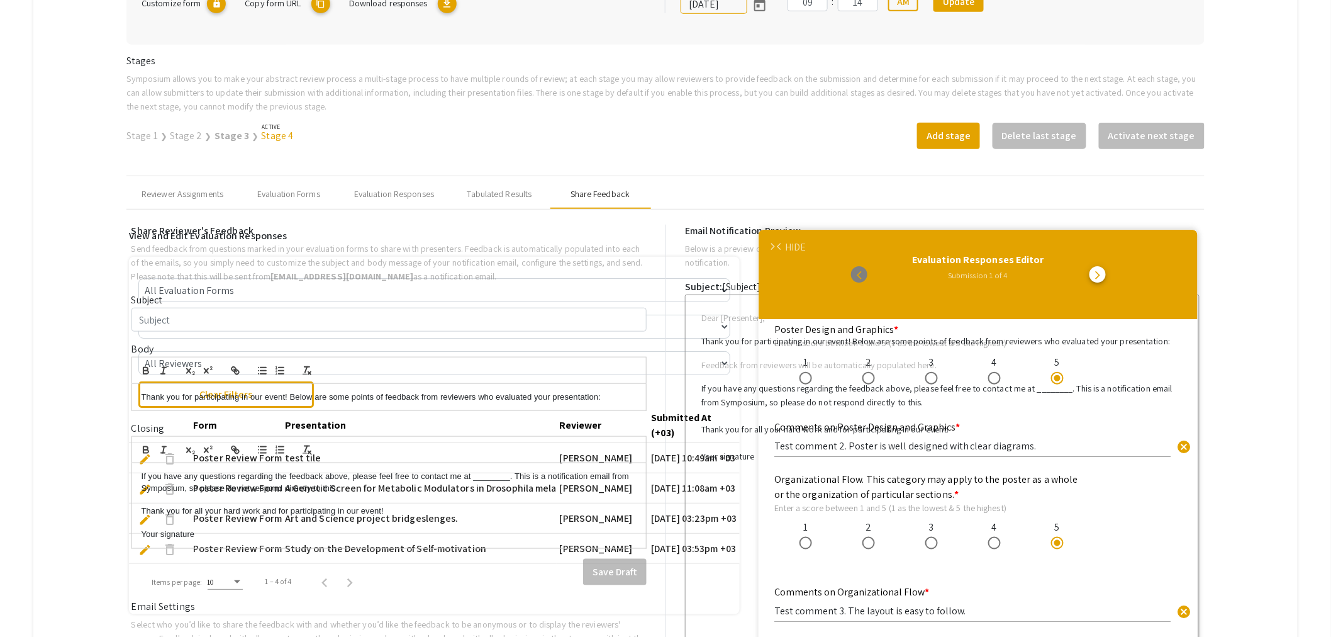
type input "Final Poster Submission"
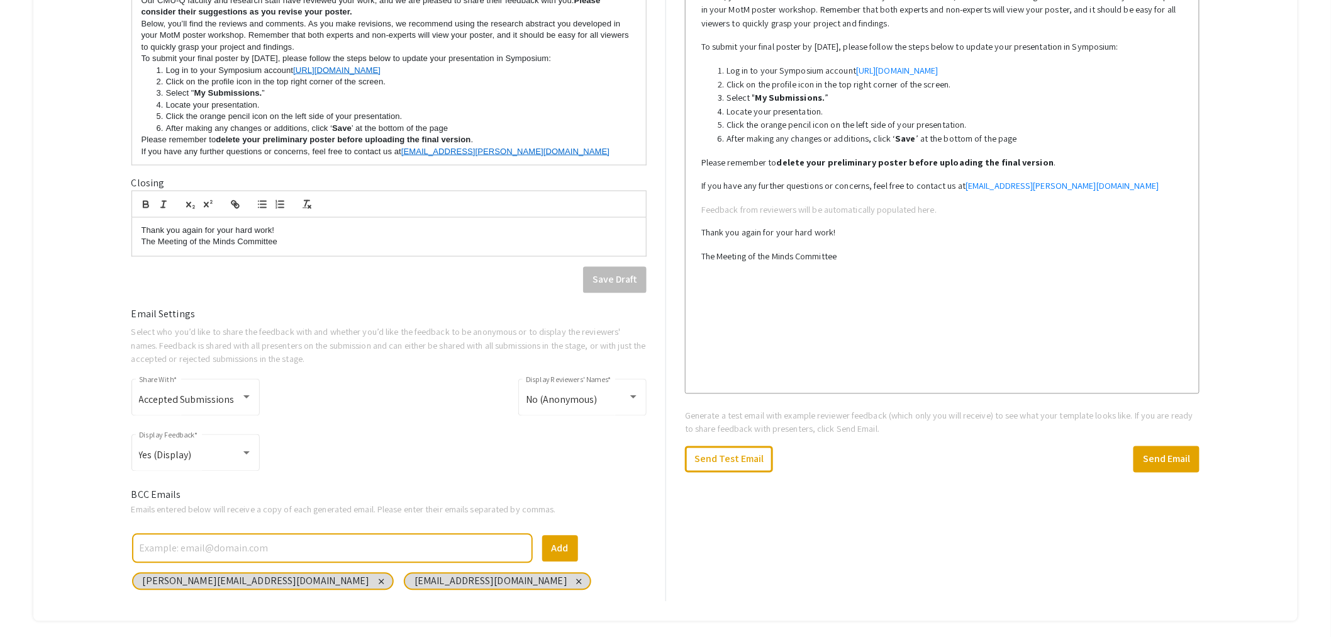
scroll to position [831, 0]
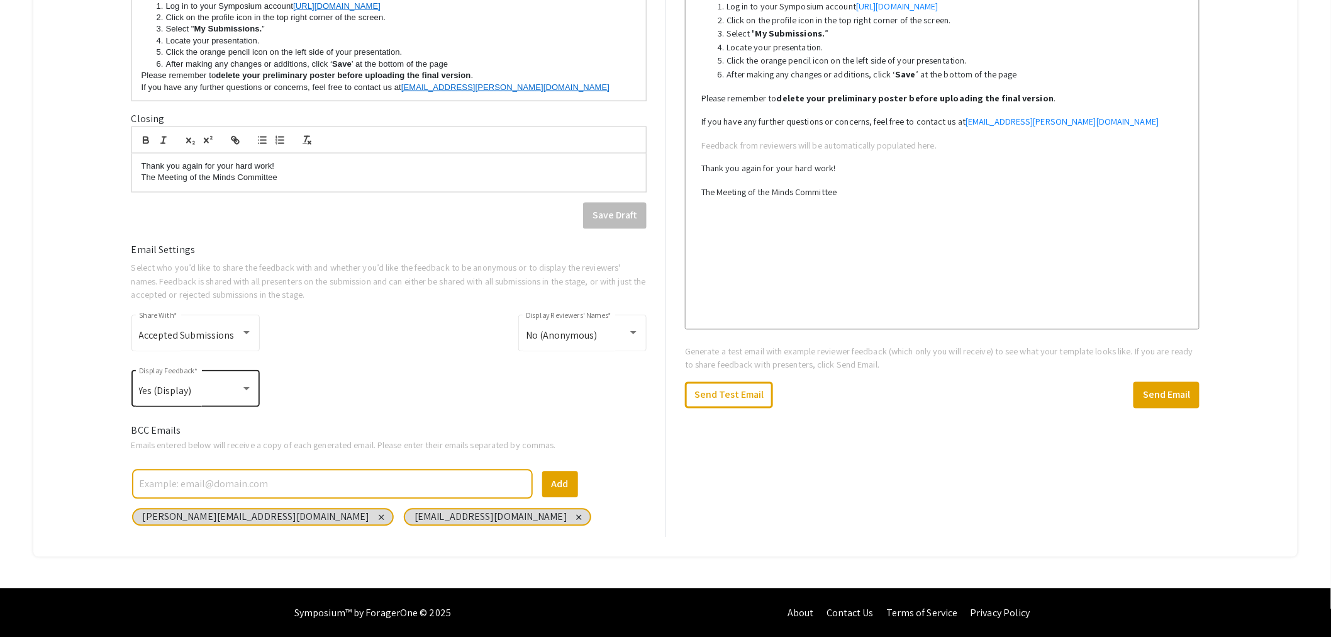
click at [241, 393] on div at bounding box center [246, 388] width 11 height 11
click at [235, 393] on span "Yes (Display)" at bounding box center [196, 391] width 113 height 30
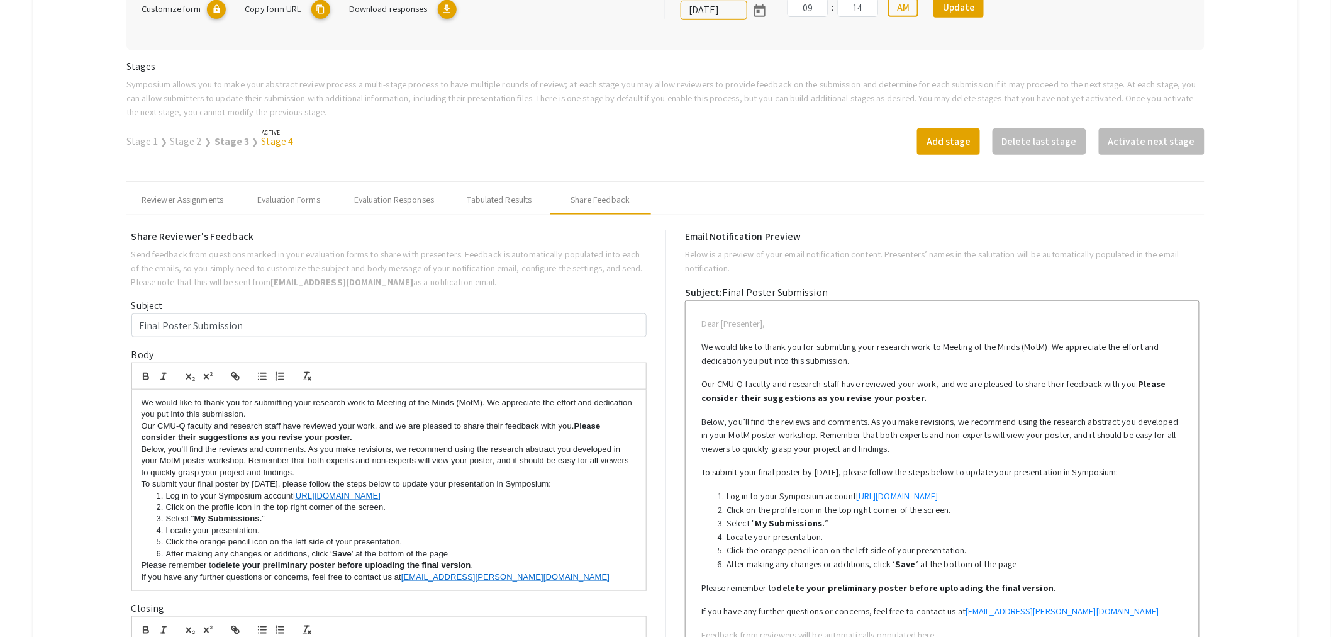
scroll to position [0, 0]
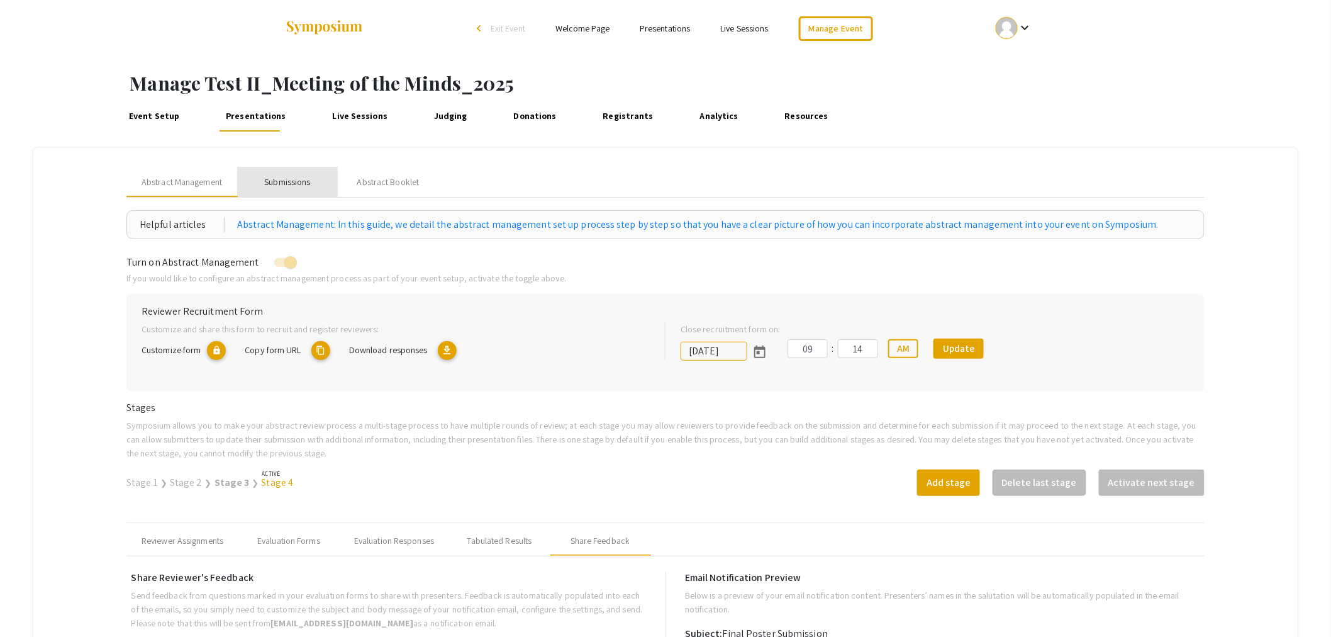
click at [289, 181] on div "Submissions" at bounding box center [287, 182] width 46 height 13
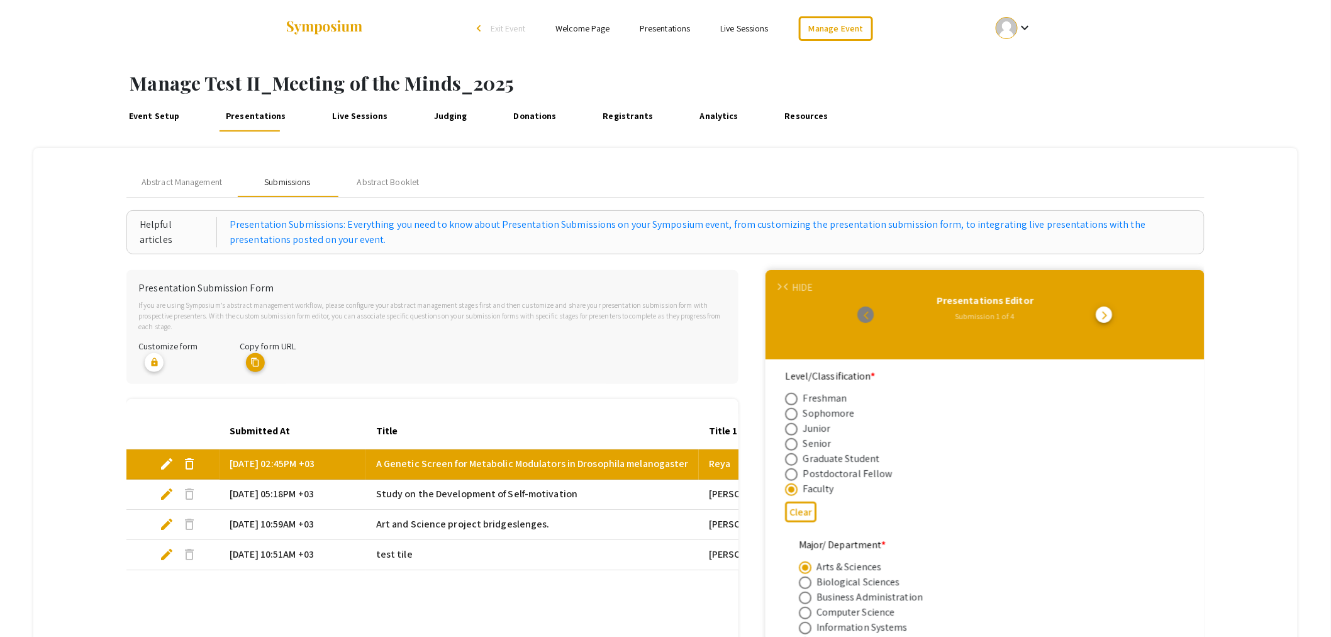
scroll to position [349, 0]
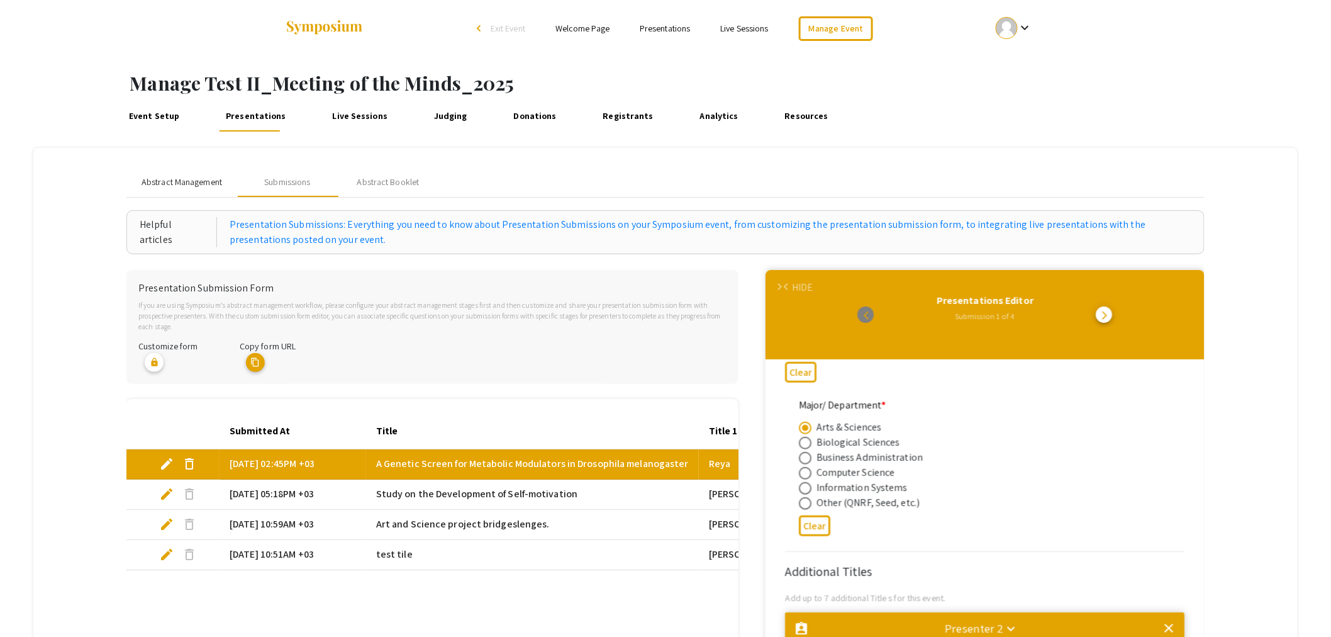
click at [189, 181] on span "Abstract Management" at bounding box center [182, 182] width 81 height 13
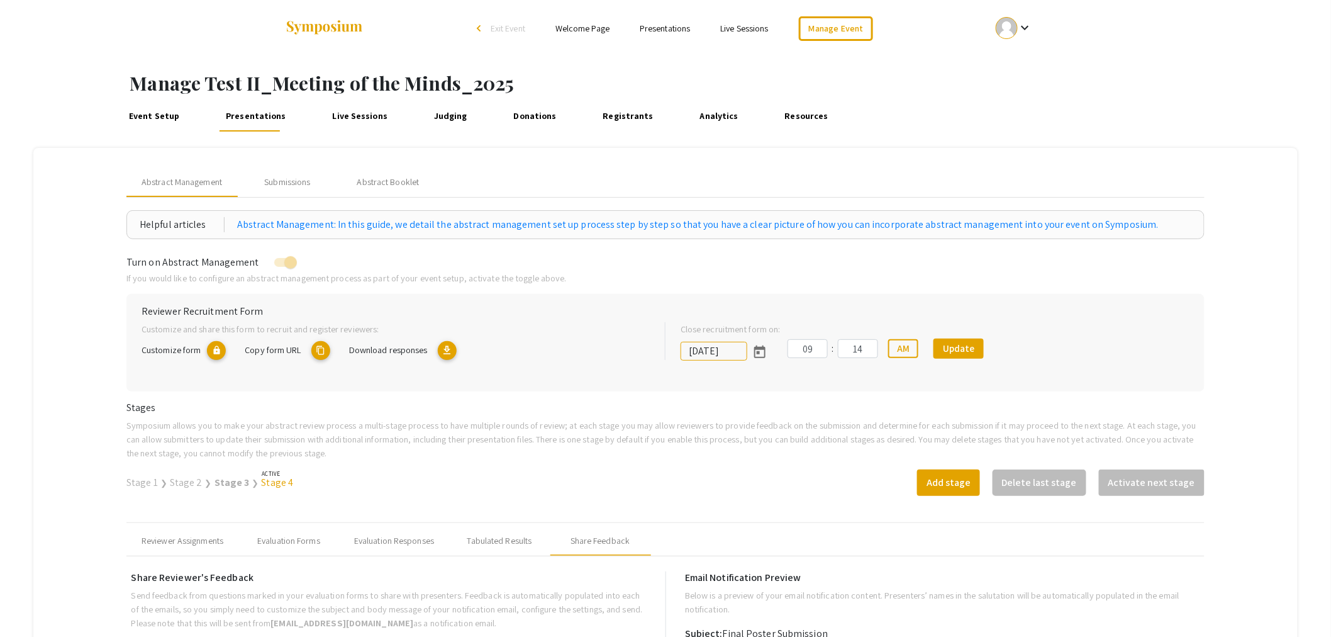
drag, startPoint x: 155, startPoint y: 311, endPoint x: 303, endPoint y: 316, distance: 147.3
click at [303, 316] on div "Reviewer Recruitment Form" at bounding box center [665, 313] width 1067 height 17
click at [323, 349] on mat-icon "content_copy" at bounding box center [320, 350] width 19 height 19
copy h6 "iewer Recruitment Form"
type textarea "symposium.foragerone.com/test-ii-meeting-of-the-minds-2025/recruitment/f2309a62…"
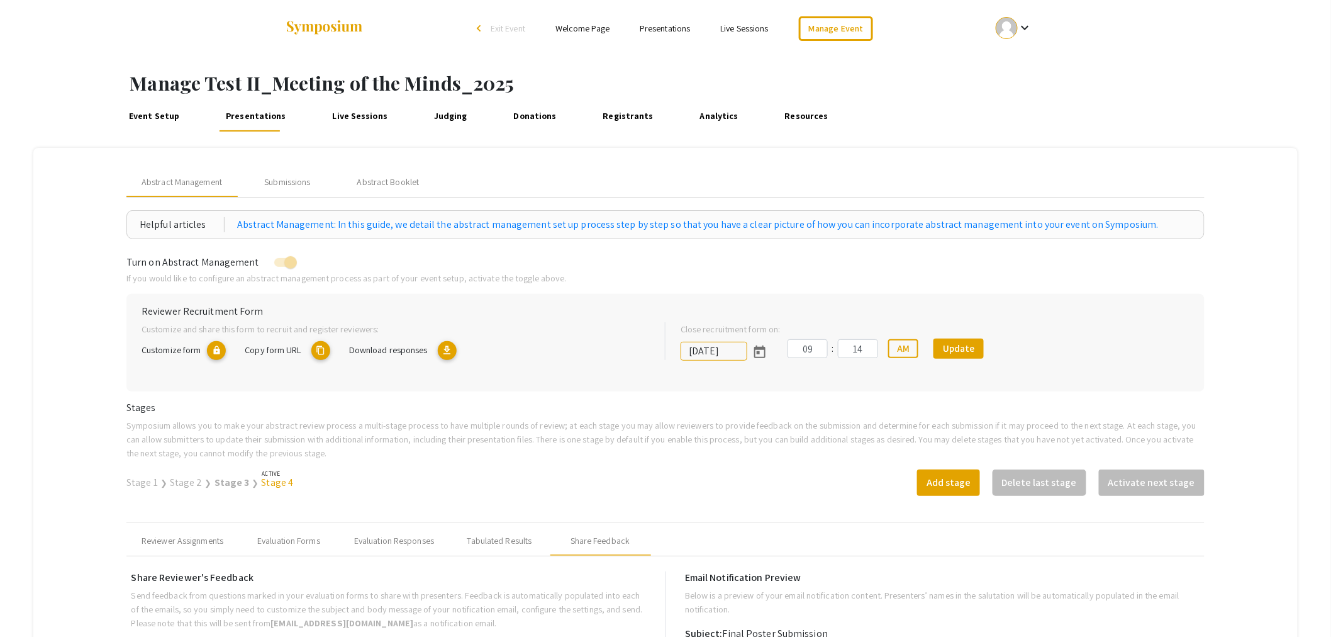
scroll to position [140, 0]
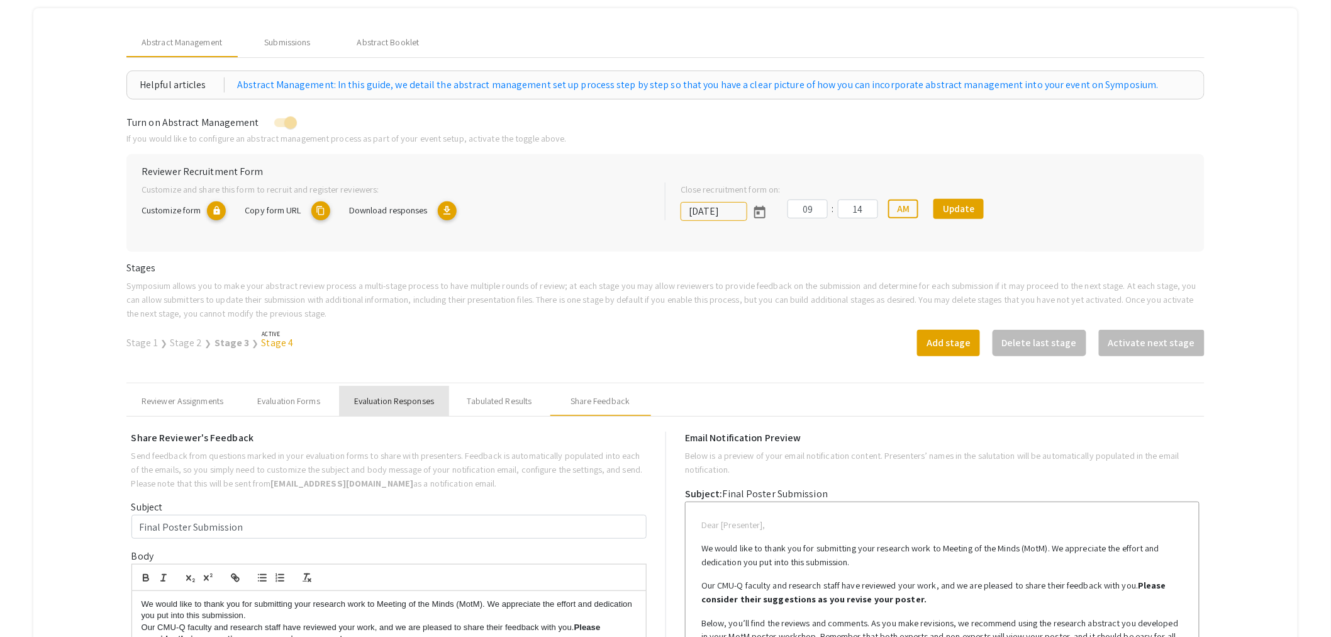
click at [372, 402] on div "Evaluation Responses" at bounding box center [394, 401] width 80 height 13
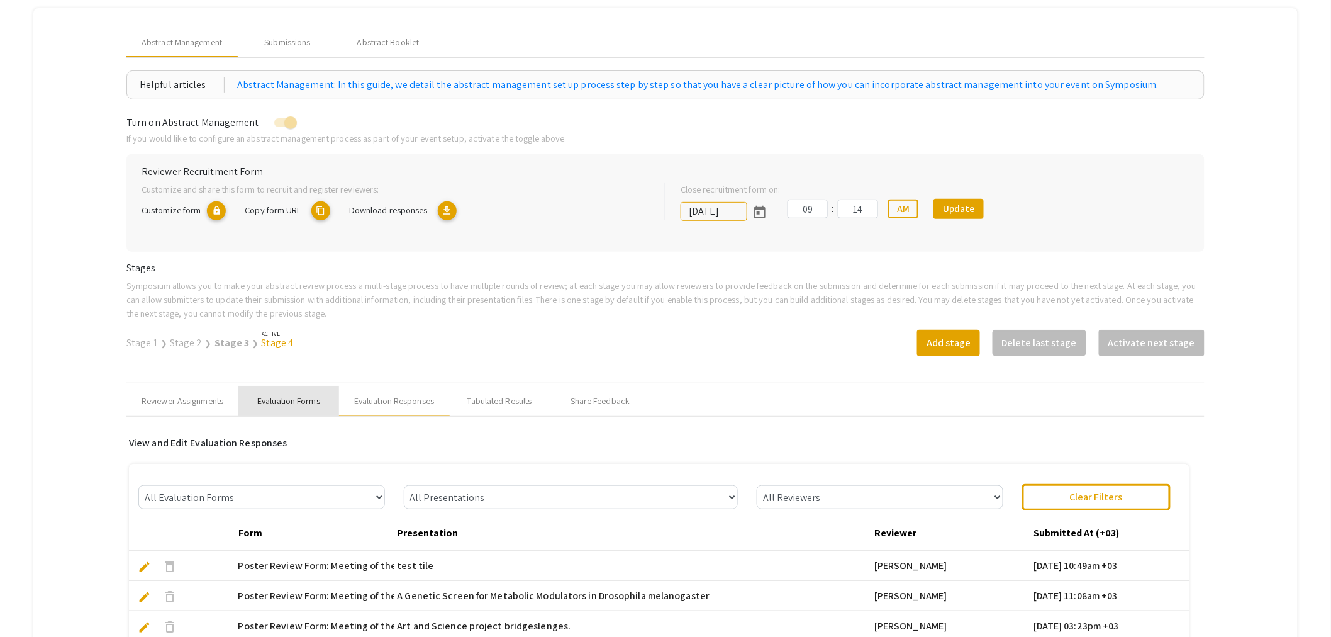
click at [286, 400] on div "Evaluation Forms" at bounding box center [288, 401] width 63 height 13
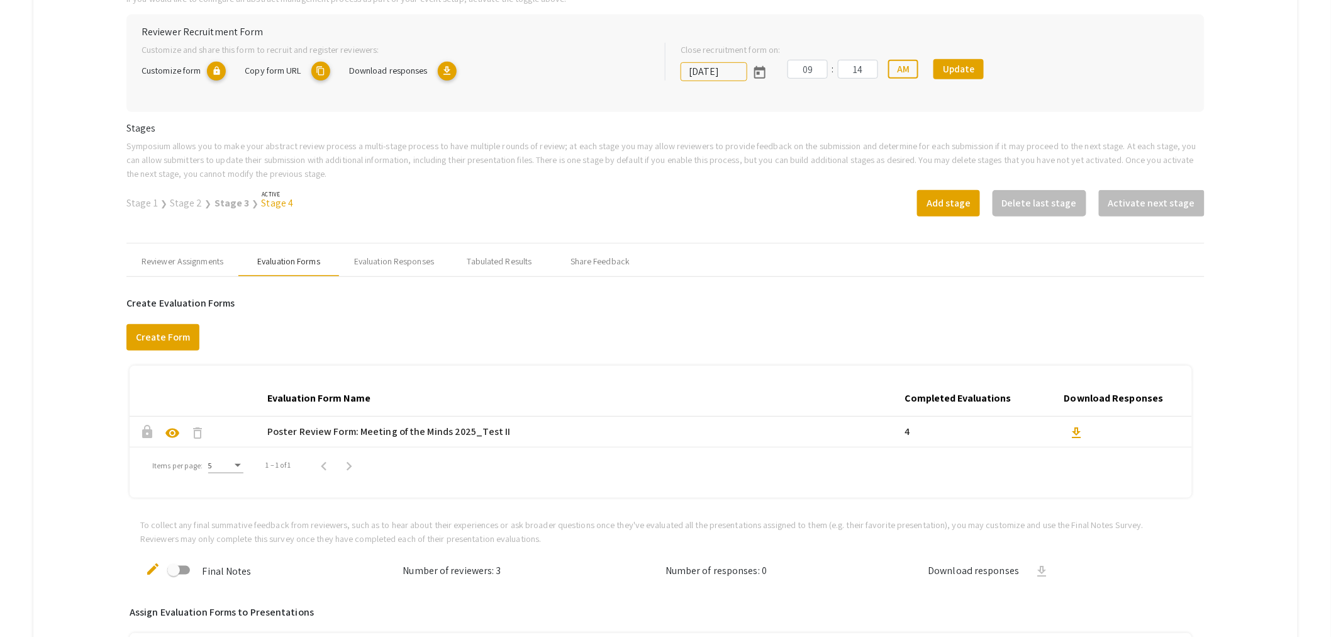
scroll to position [489, 0]
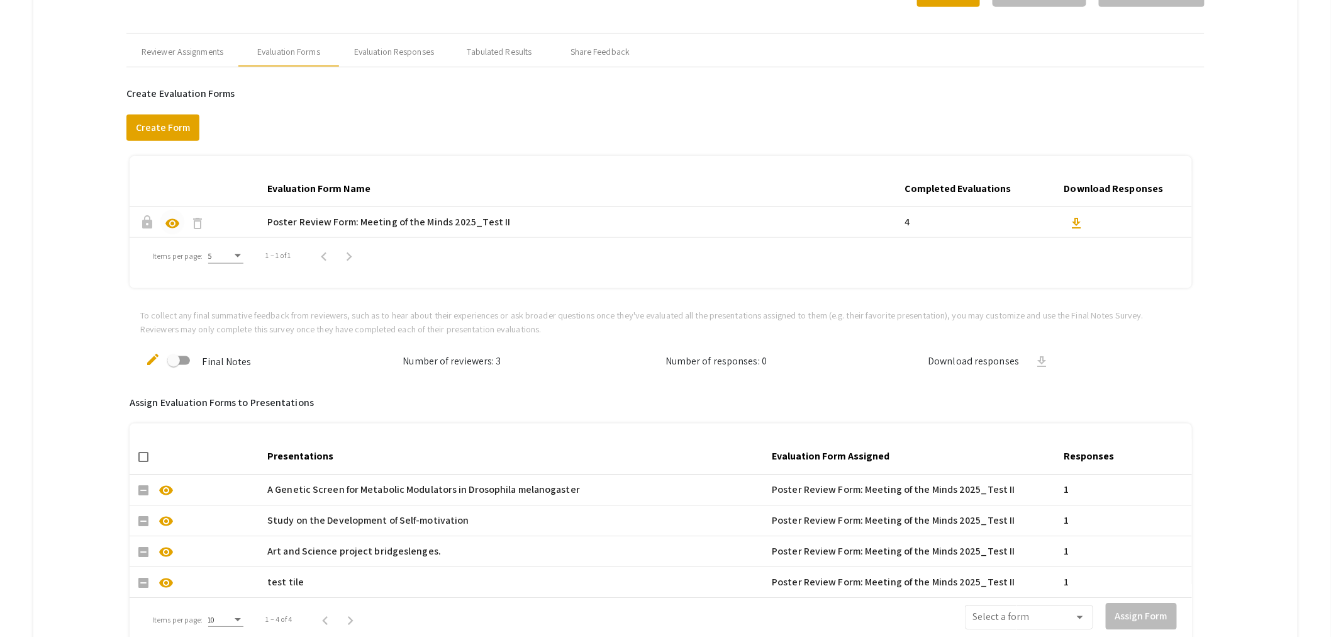
click at [175, 216] on span "visibility" at bounding box center [172, 223] width 15 height 15
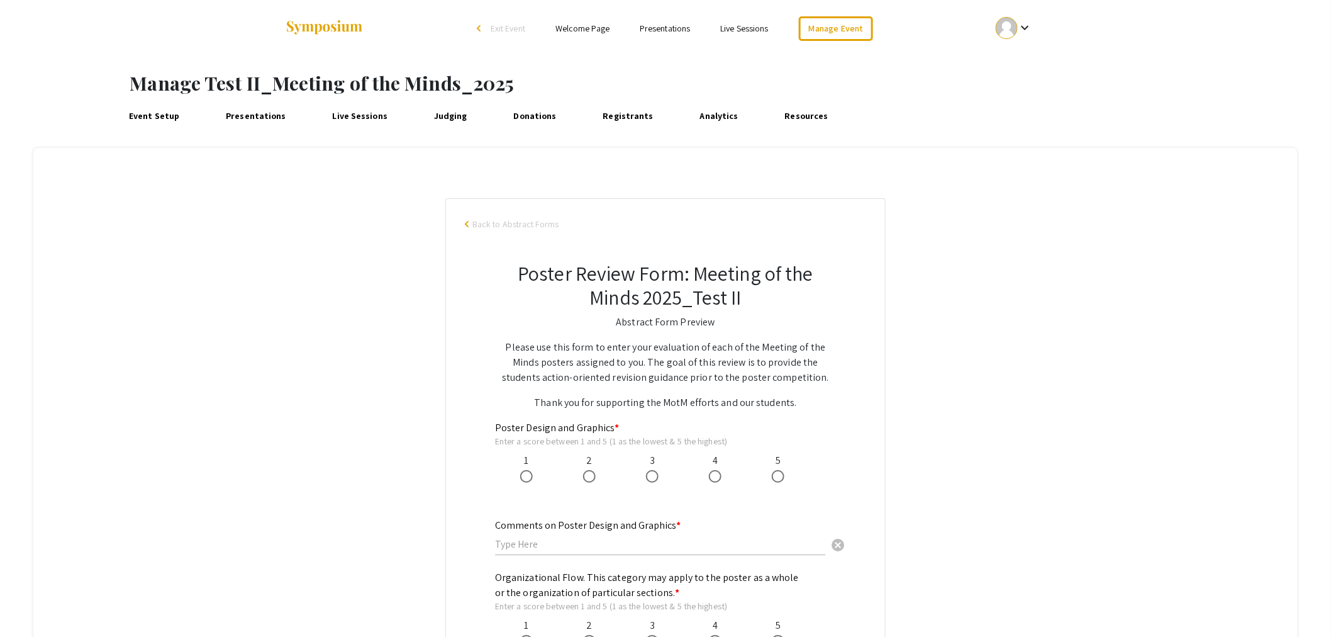
scroll to position [140, 0]
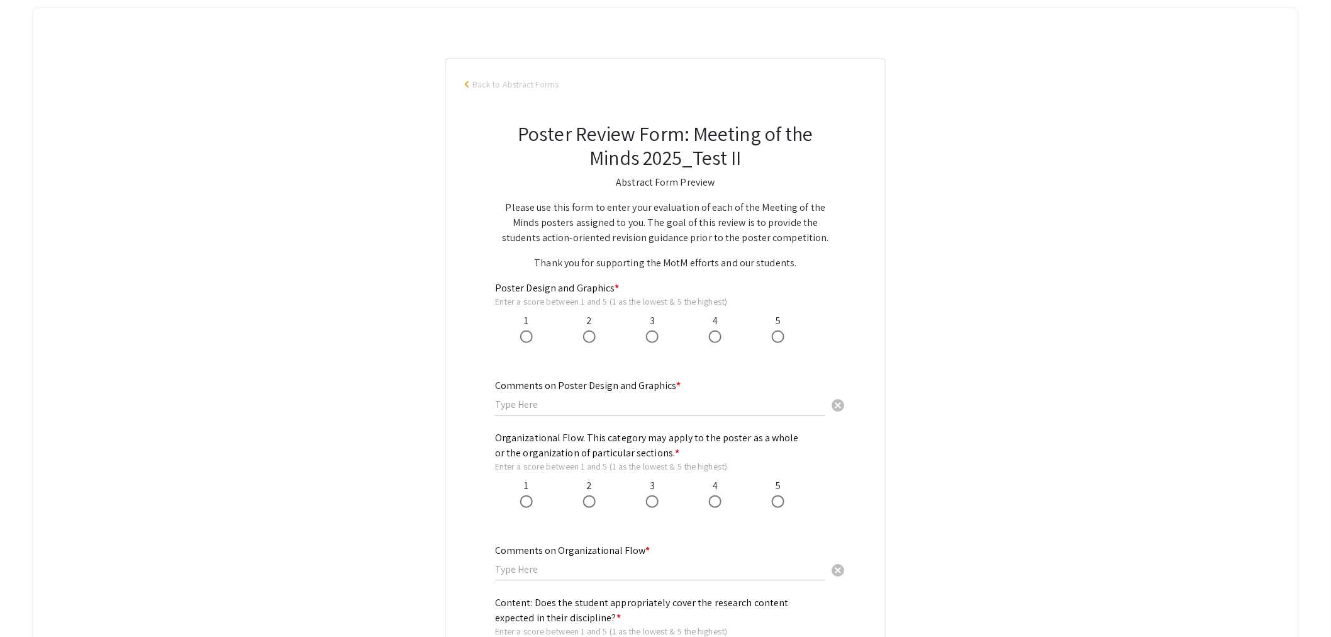
drag, startPoint x: 829, startPoint y: 217, endPoint x: 817, endPoint y: 219, distance: 11.5
click at [829, 217] on p "Please use this form to enter your evaluation of each of the Meeting of the Min…" at bounding box center [665, 222] width 341 height 45
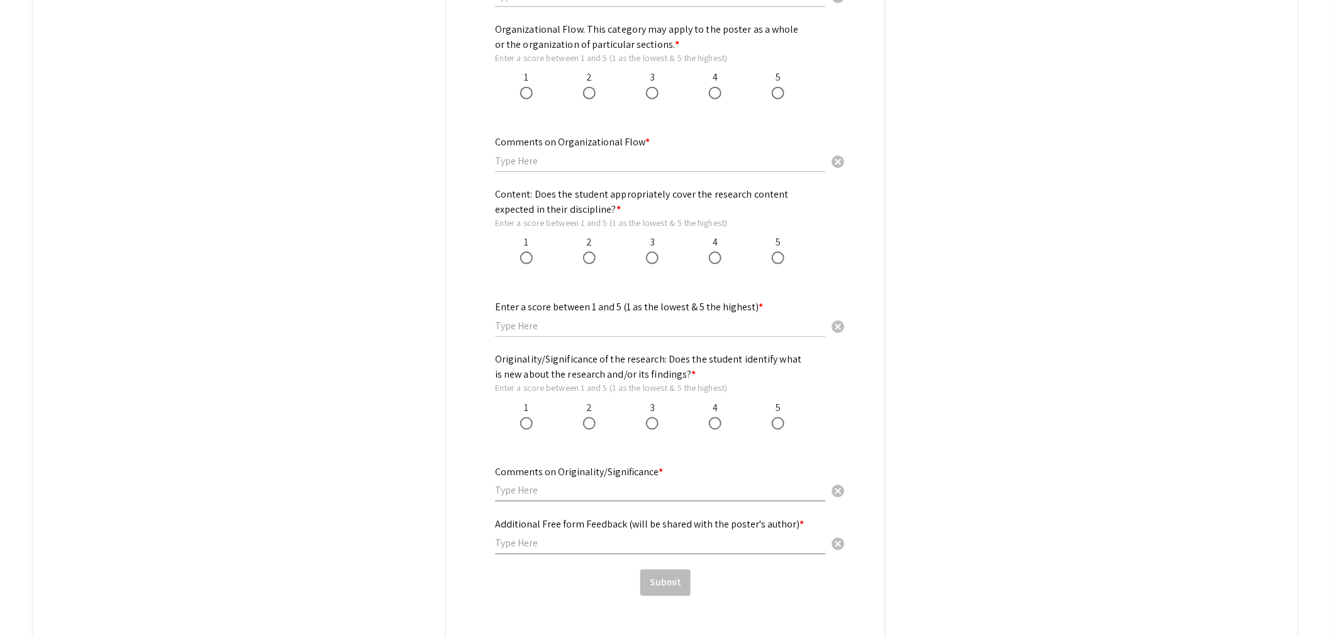
scroll to position [59, 0]
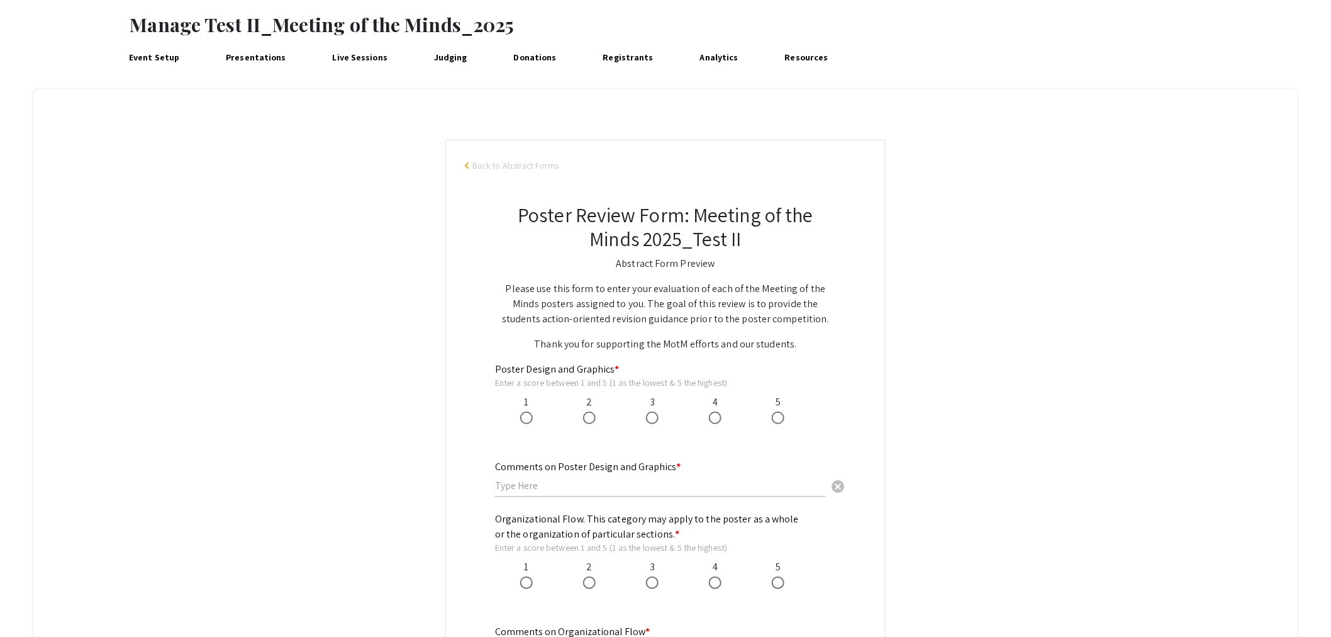
click at [469, 165] on div "arrow_back_ios Back to Abstract Forms Poster Review Form: Meeting of the Minds …" at bounding box center [665, 637] width 440 height 995
click at [473, 162] on span "arrow_back_ios" at bounding box center [469, 166] width 8 height 8
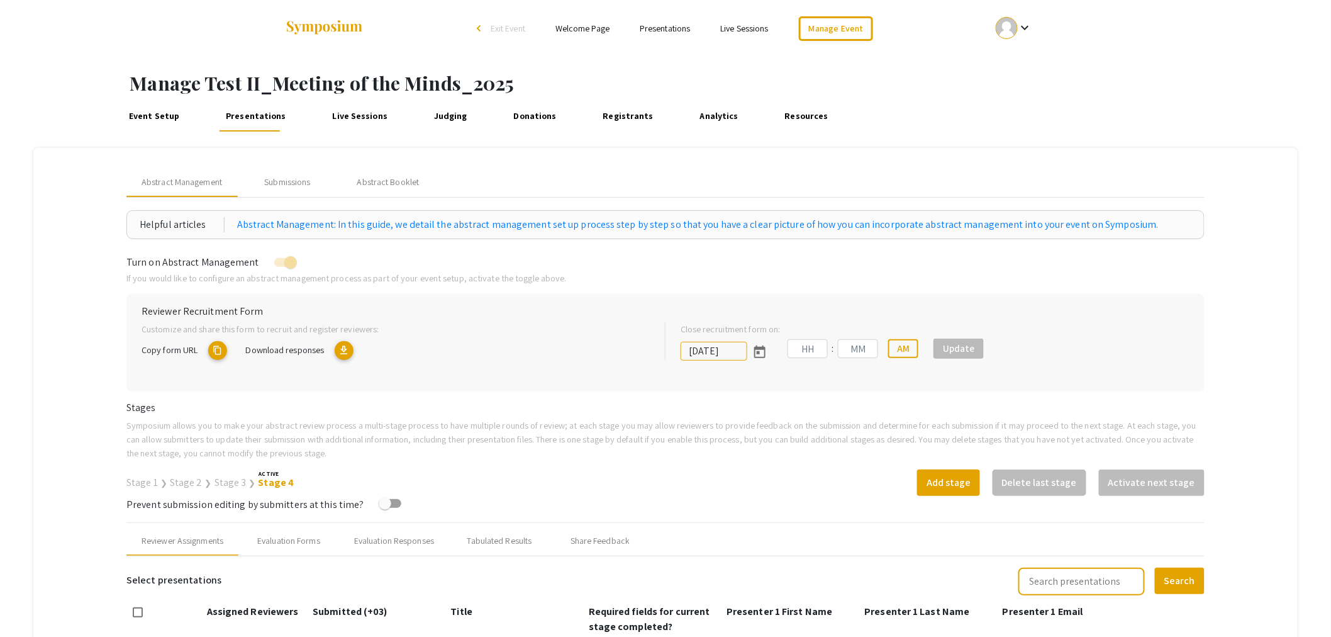
type input "1/15/2025"
type input "09"
type input "14"
click at [454, 344] on mat-icon "download" at bounding box center [447, 350] width 19 height 19
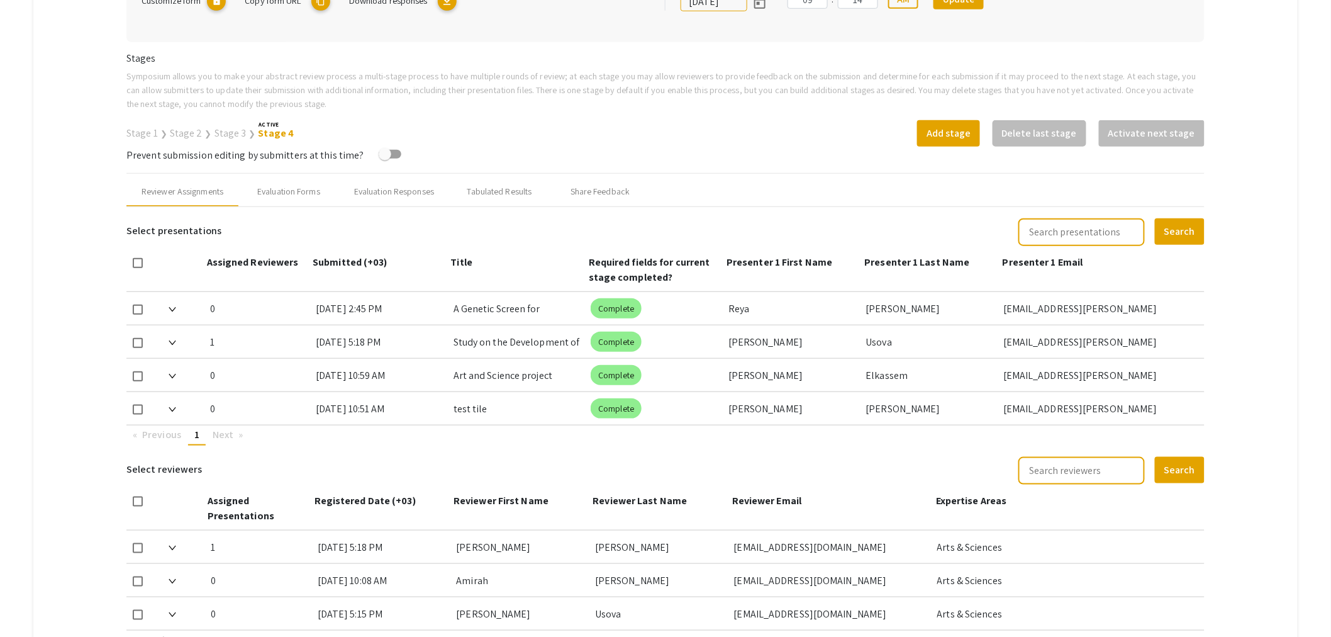
scroll to position [279, 0]
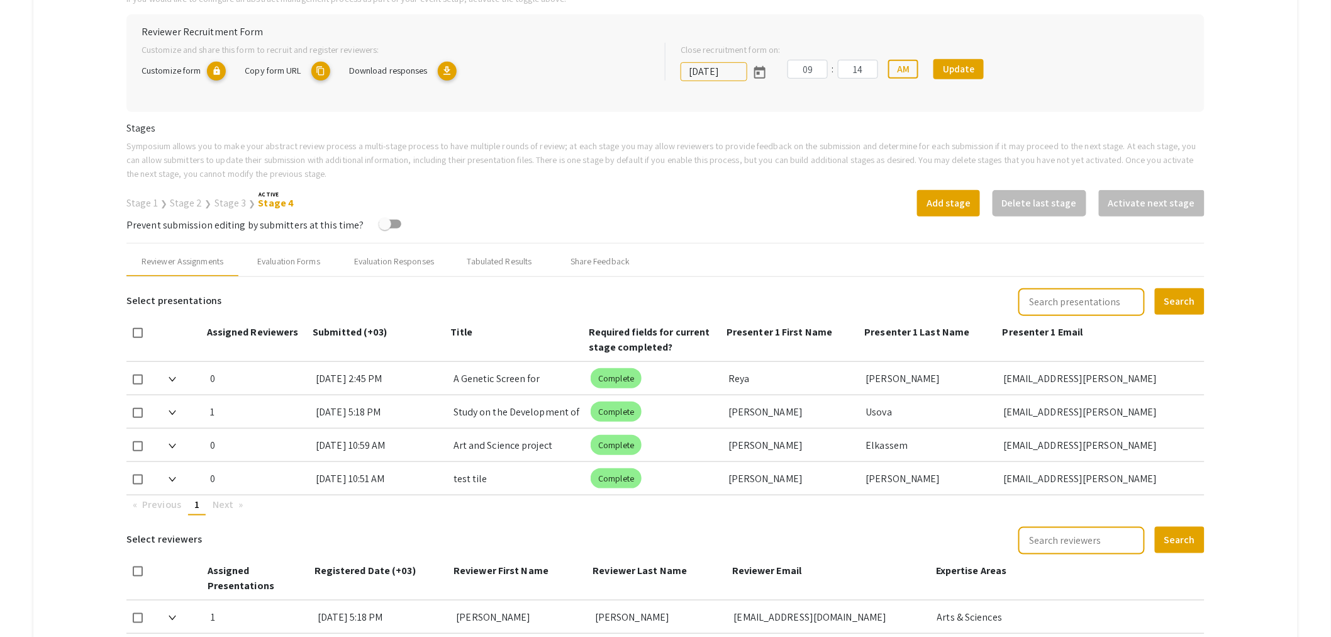
click at [228, 199] on link "Stage 3" at bounding box center [231, 202] width 32 height 13
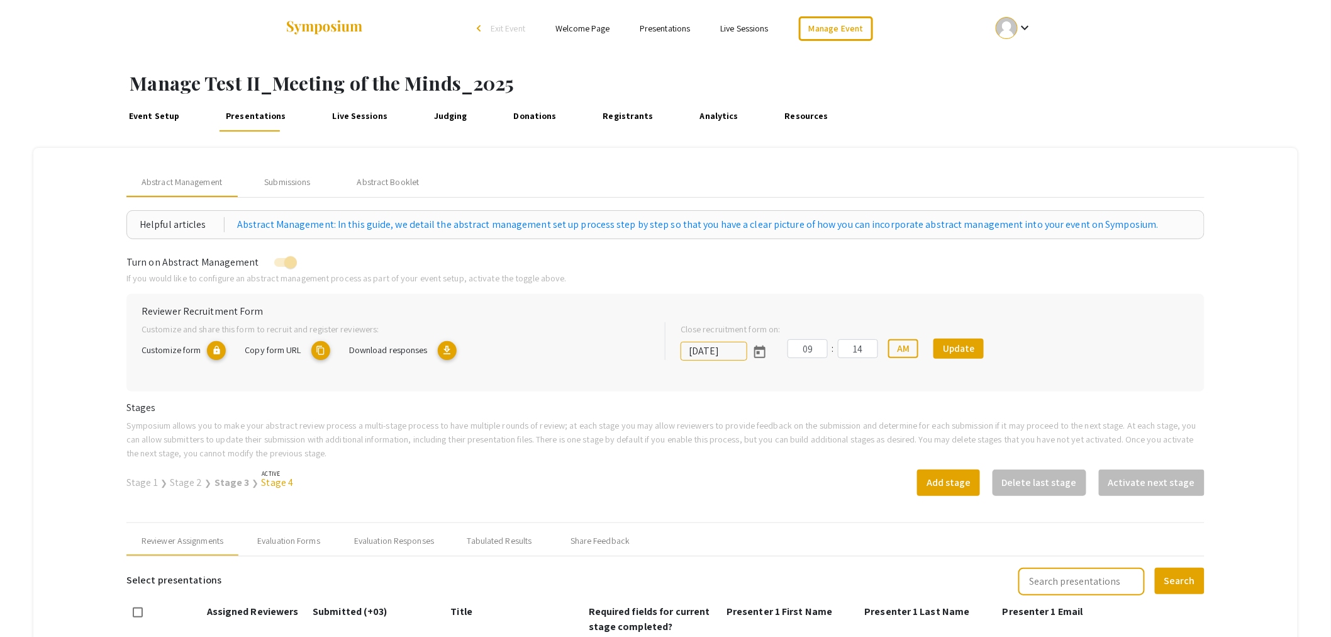
scroll to position [140, 0]
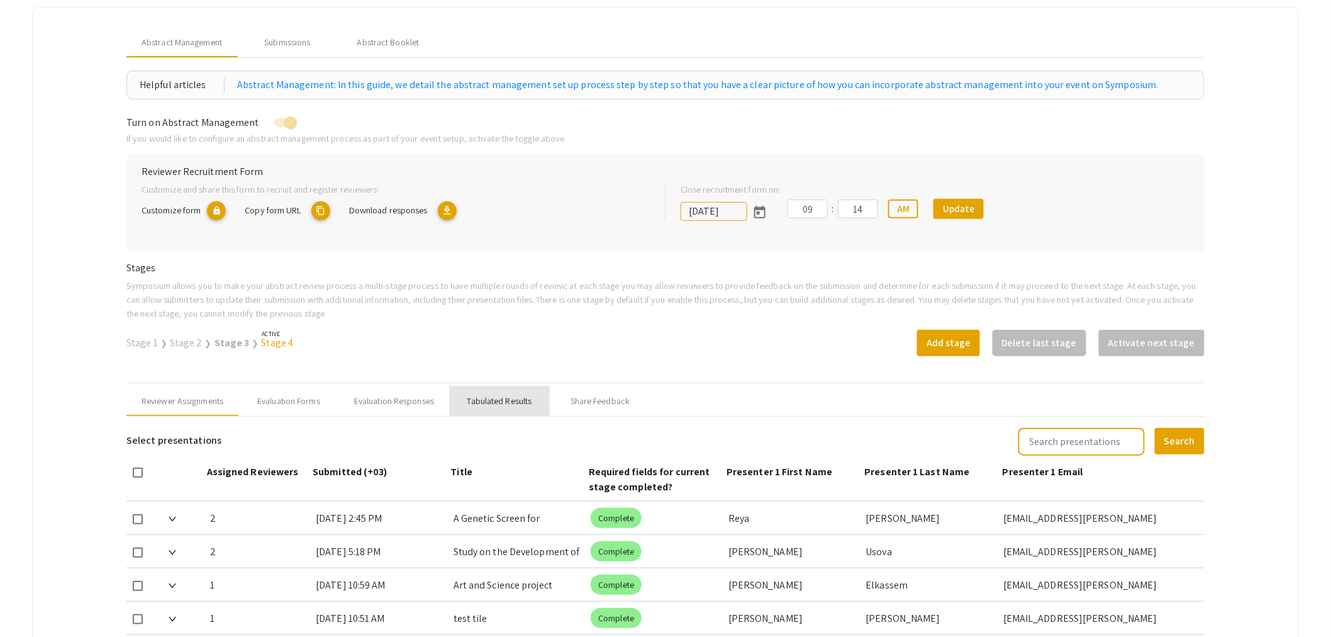
click at [507, 395] on div "Tabulated Results" at bounding box center [500, 401] width 65 height 13
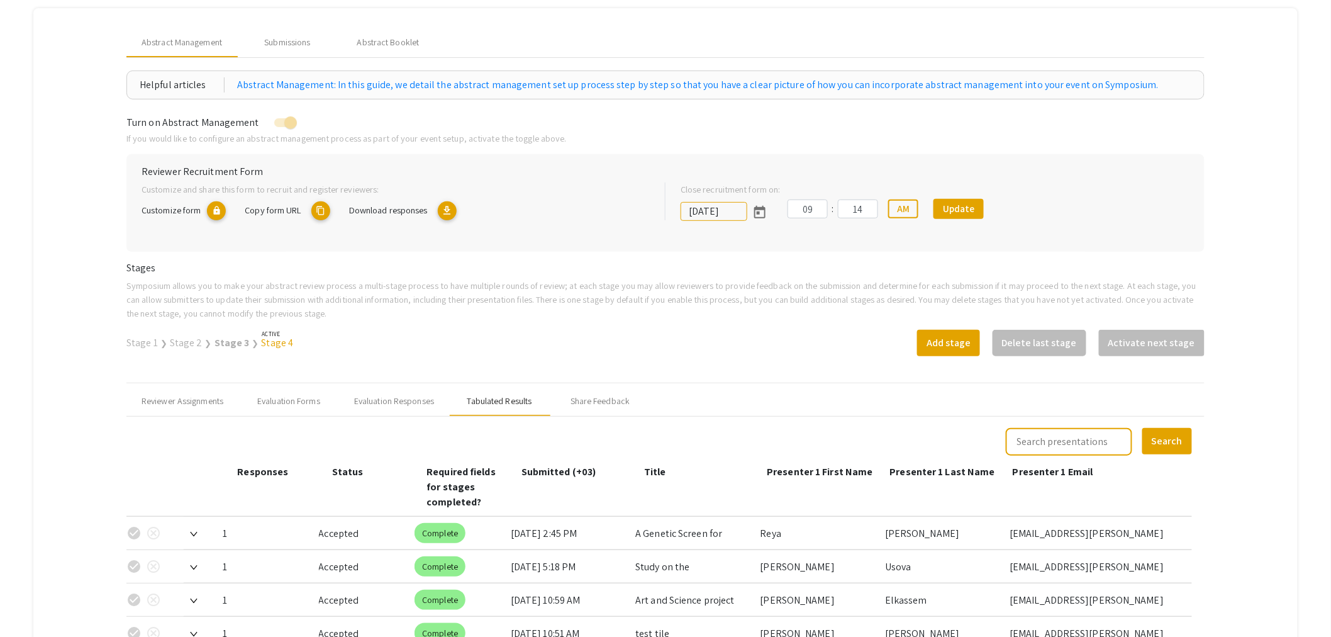
scroll to position [266, 0]
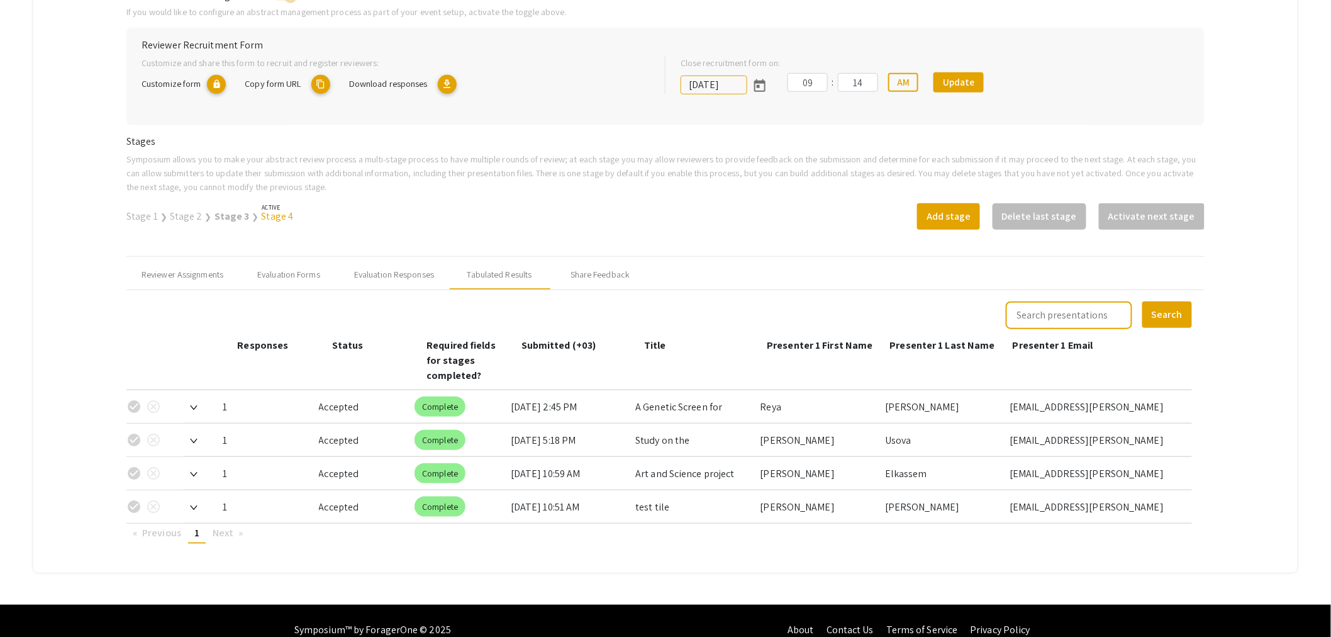
click at [356, 393] on div "Accepted" at bounding box center [362, 406] width 86 height 33
drag, startPoint x: 327, startPoint y: 391, endPoint x: 365, endPoint y: 384, distance: 39.1
click at [365, 390] on div "Accepted" at bounding box center [362, 406] width 86 height 33
drag, startPoint x: 328, startPoint y: 418, endPoint x: 370, endPoint y: 410, distance: 43.1
click at [370, 423] on div "Accepted" at bounding box center [362, 439] width 86 height 33
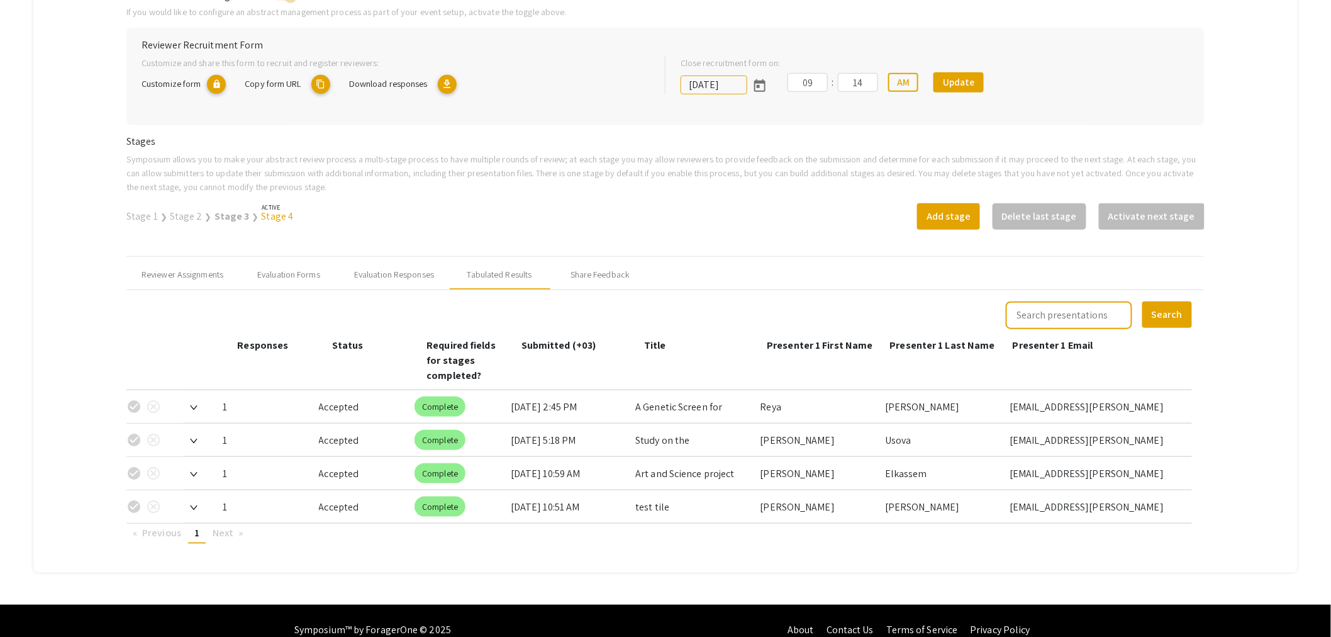
drag, startPoint x: 330, startPoint y: 447, endPoint x: 311, endPoint y: 438, distance: 20.8
click at [332, 457] on div "Accepted" at bounding box center [362, 473] width 86 height 33
click at [397, 277] on div "Evaluation Responses" at bounding box center [394, 274] width 80 height 13
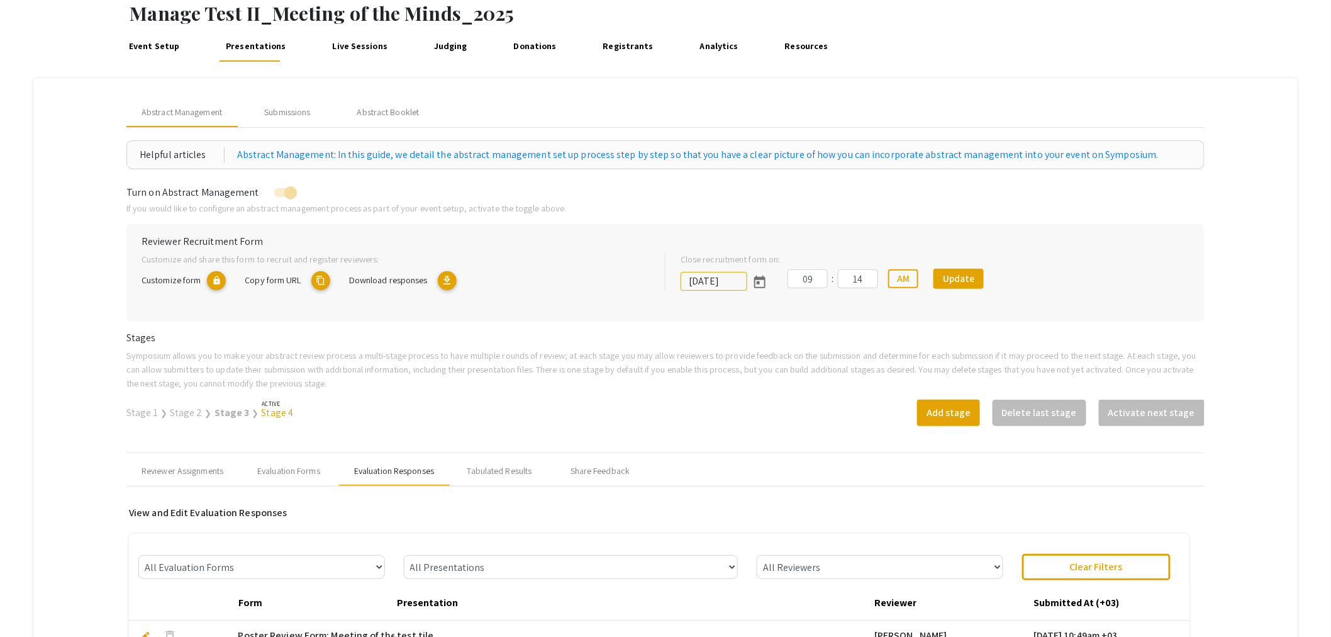
scroll to position [140, 0]
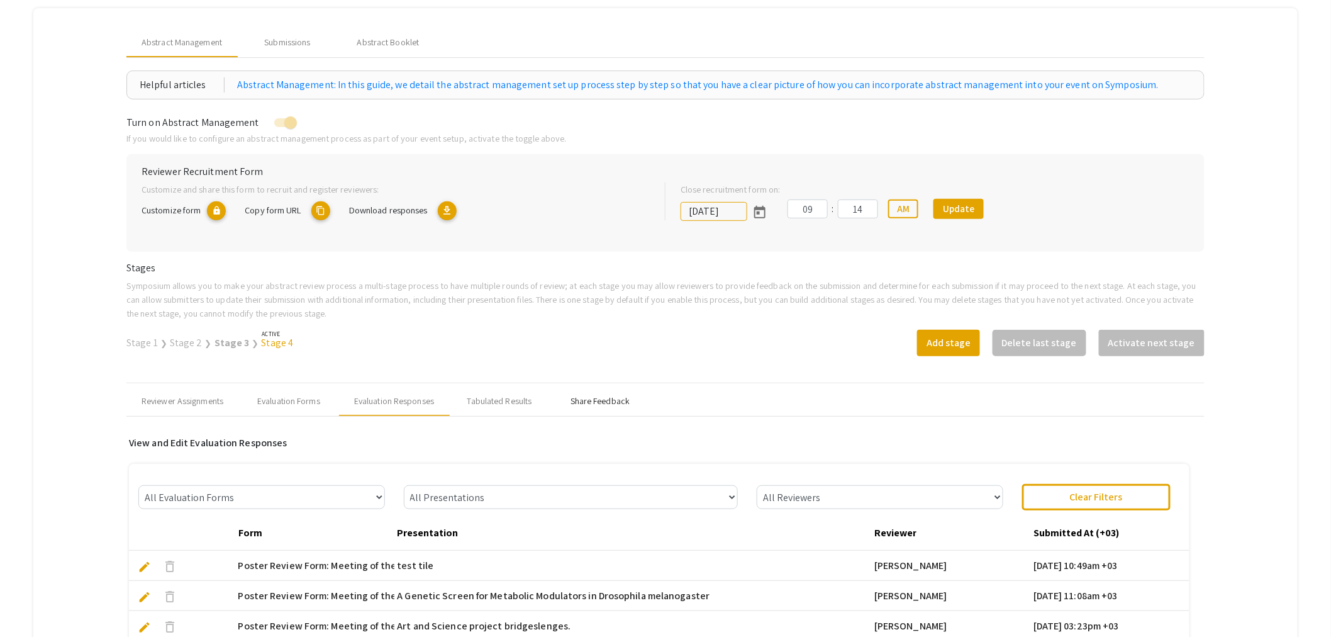
click at [598, 395] on div "Share Feedback" at bounding box center [600, 401] width 59 height 13
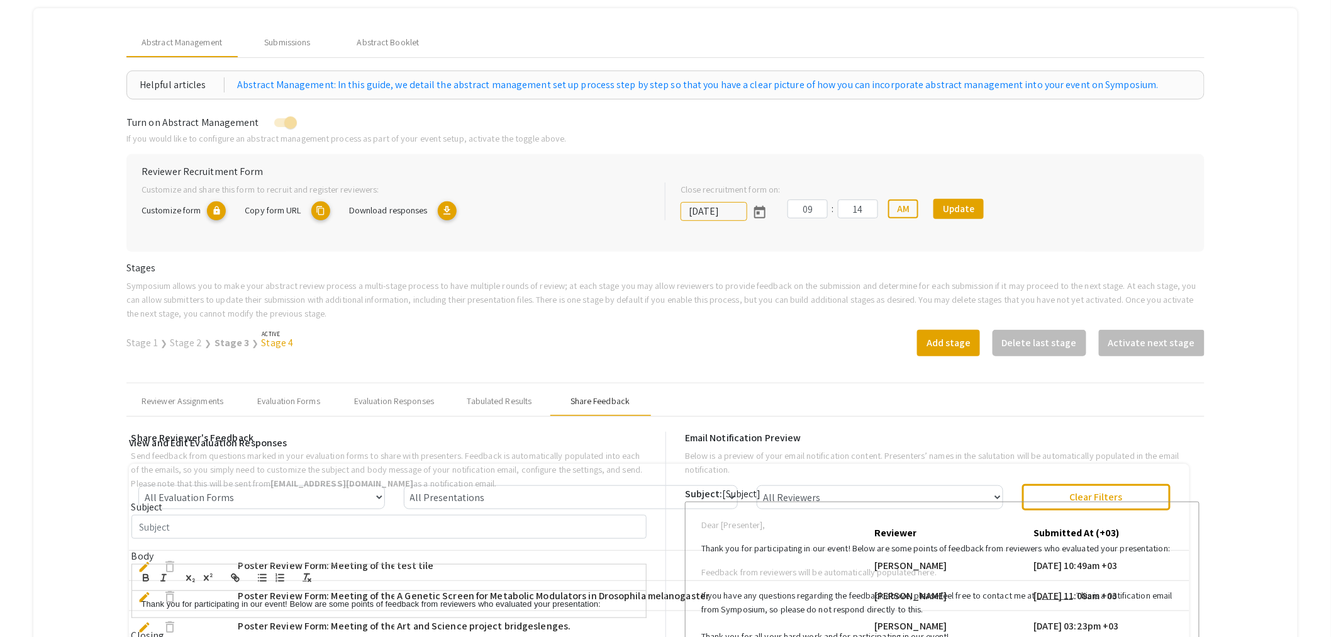
type input "Final Poster Submission"
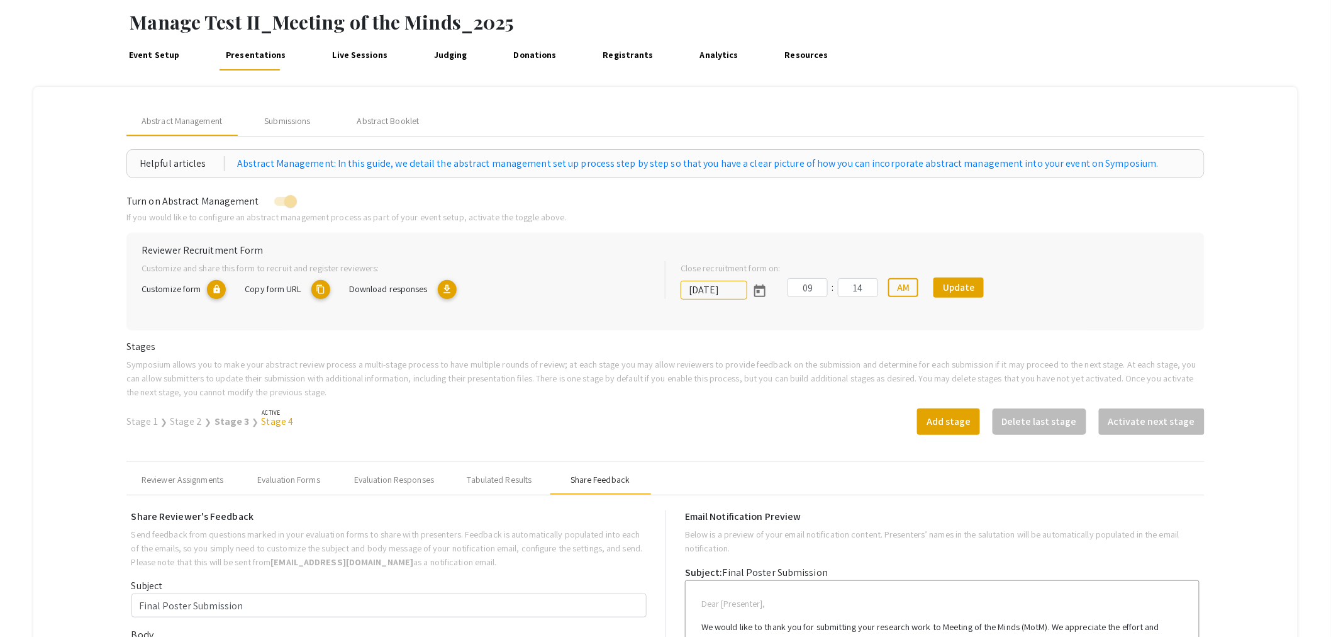
scroll to position [0, 0]
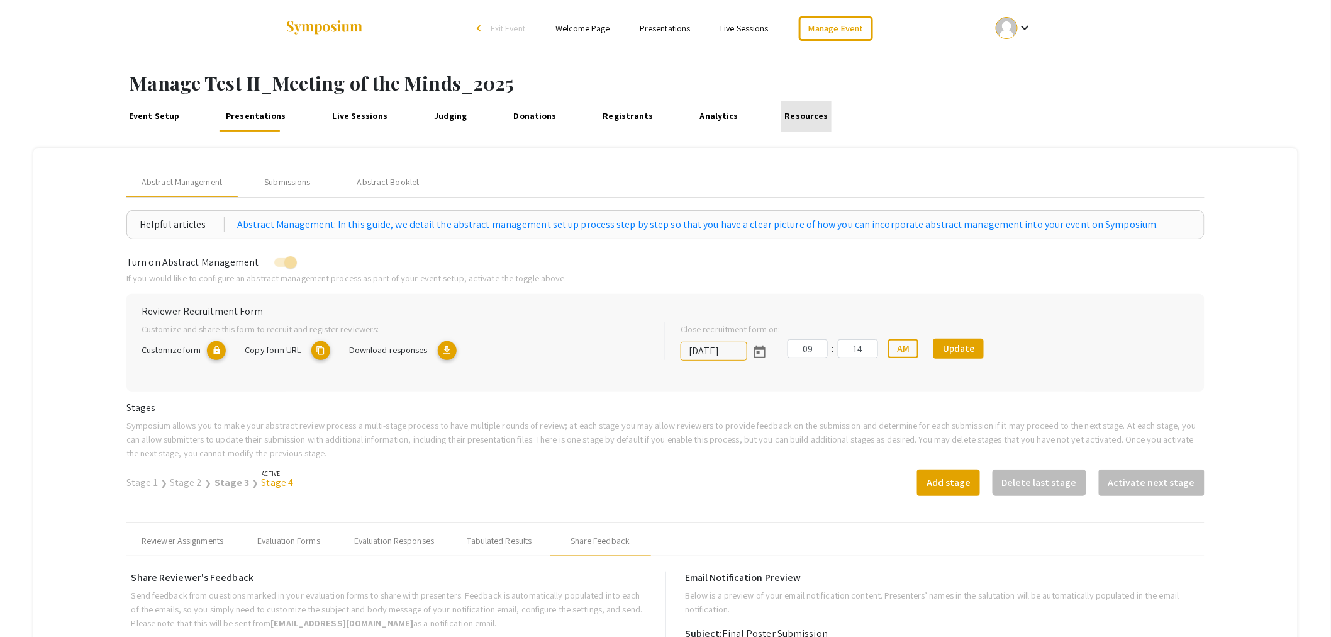
click at [785, 121] on link "Resources" at bounding box center [806, 116] width 50 height 30
click at [832, 25] on link "Manage Event" at bounding box center [836, 28] width 74 height 25
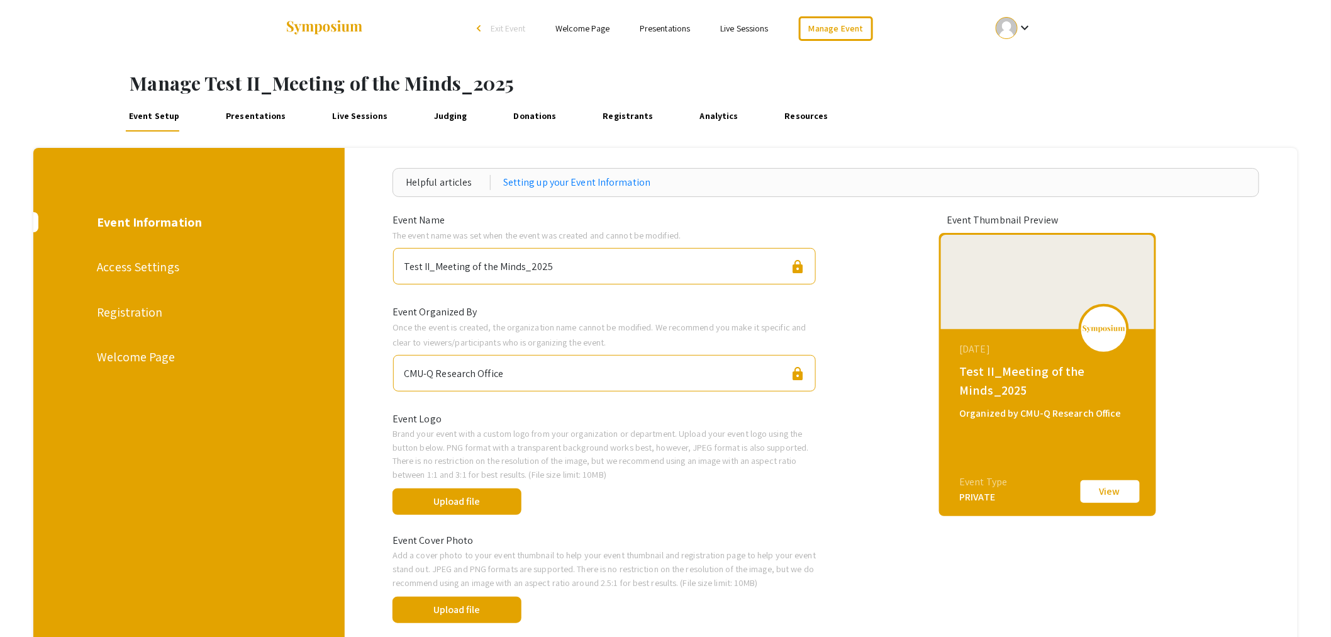
click at [481, 26] on div "arrow_back_ios" at bounding box center [481, 29] width 8 height 8
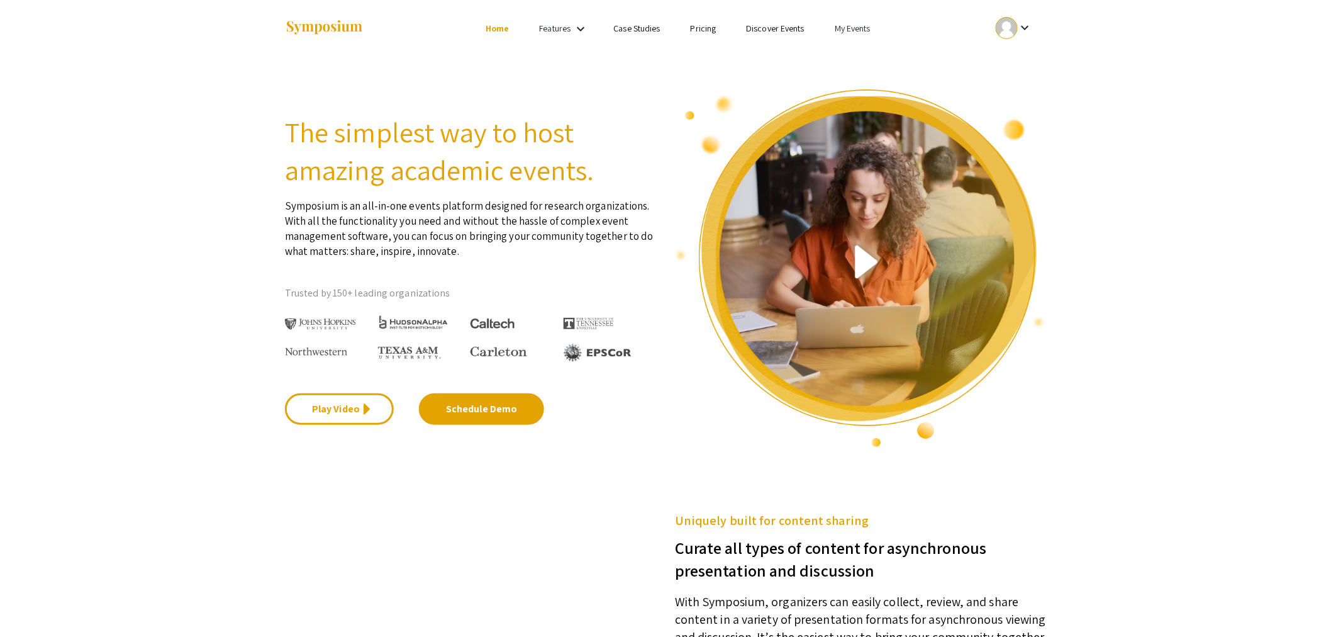
click at [848, 30] on link "My Events" at bounding box center [853, 28] width 36 height 11
click at [847, 57] on button "Events I've organized" at bounding box center [873, 56] width 108 height 30
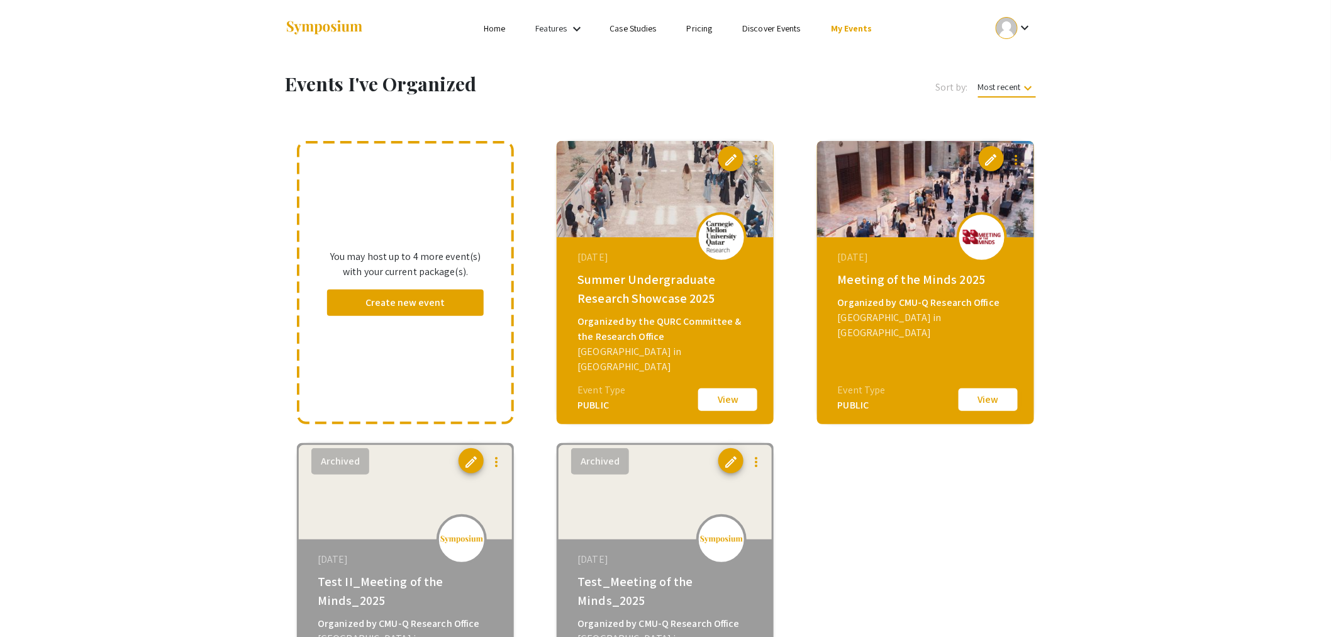
click at [987, 398] on button "View" at bounding box center [988, 399] width 63 height 26
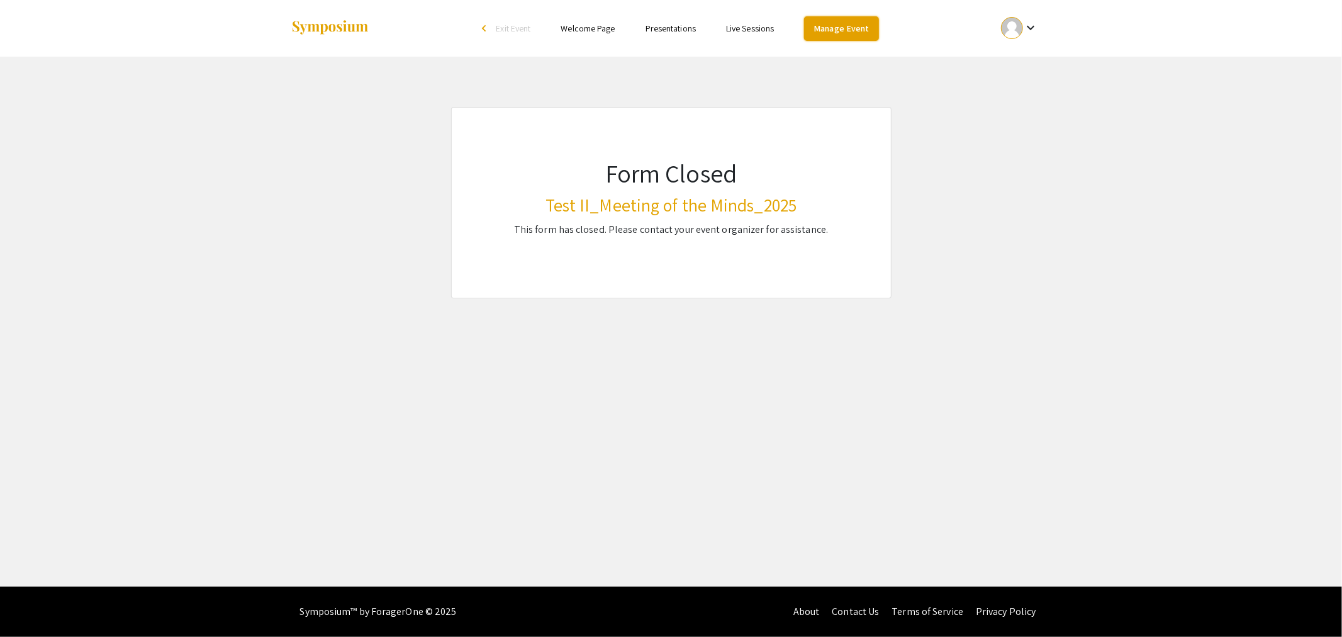
click at [849, 30] on link "Manage Event" at bounding box center [841, 28] width 74 height 25
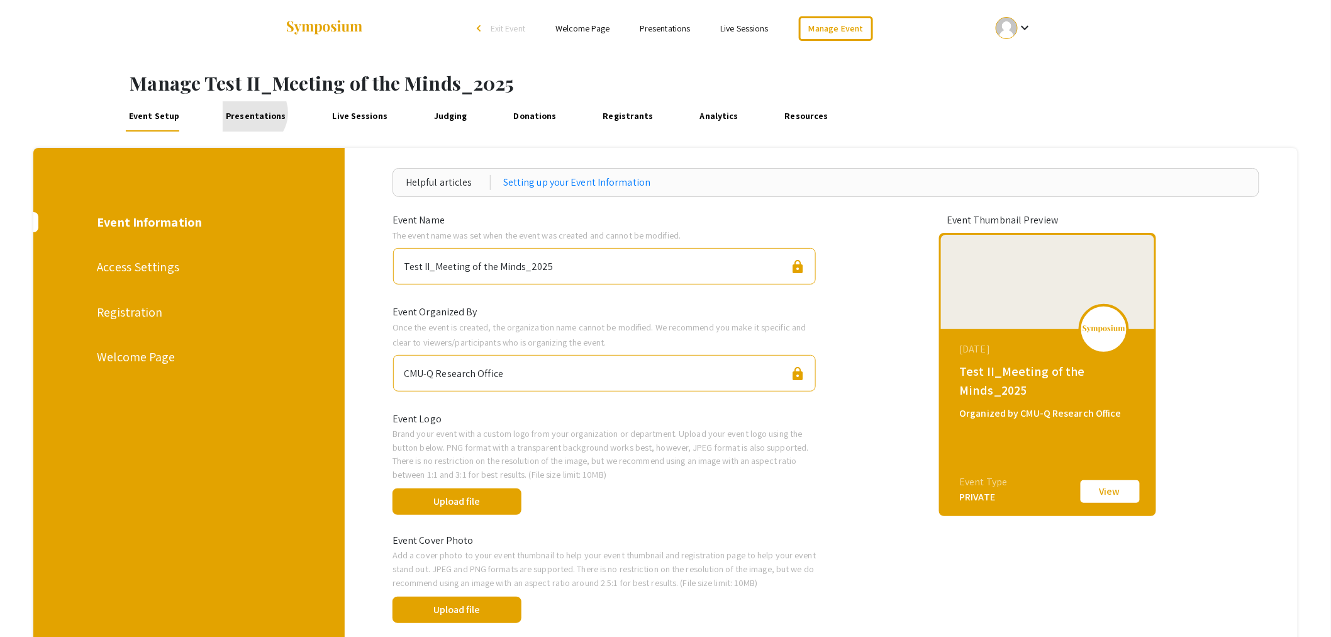
click at [249, 113] on link "Presentations" at bounding box center [256, 116] width 67 height 30
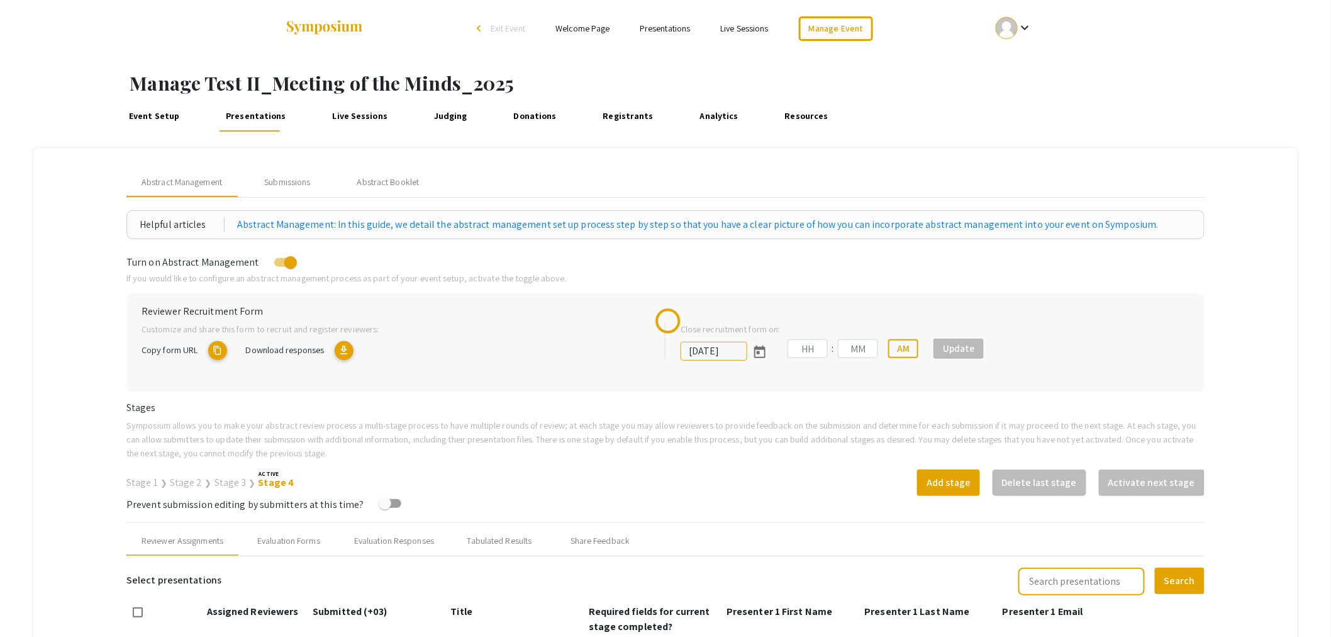
type input "1/15/2025"
type input "09"
type input "14"
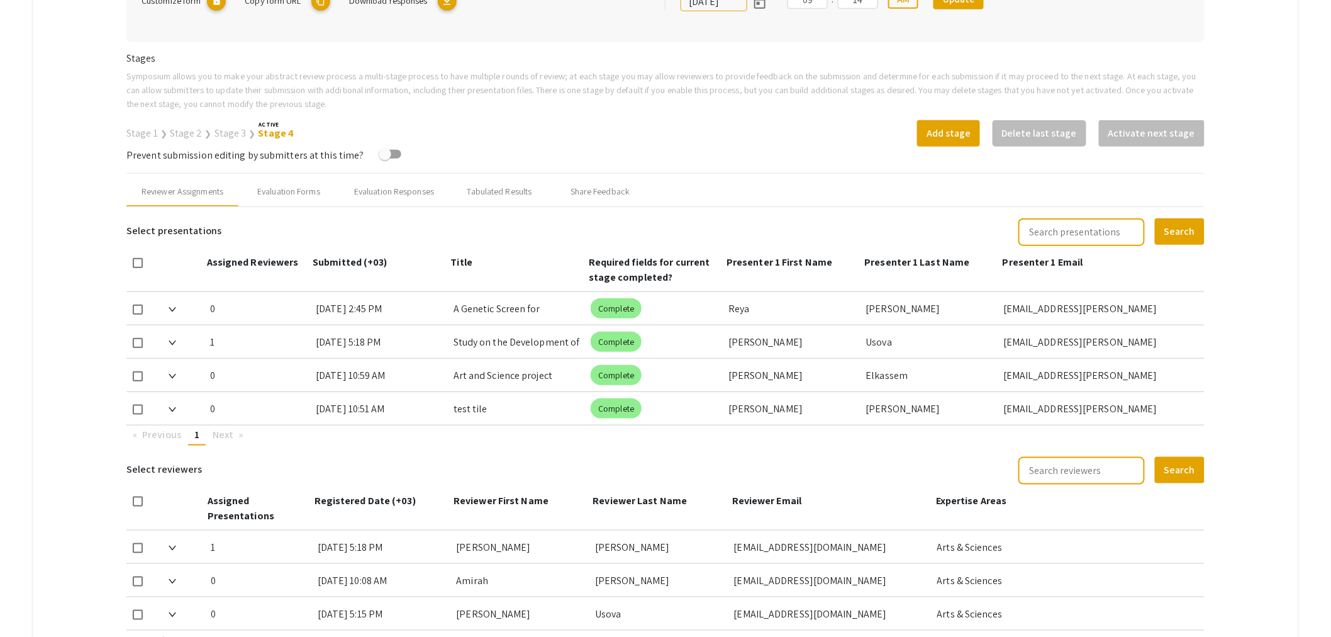
scroll to position [210, 0]
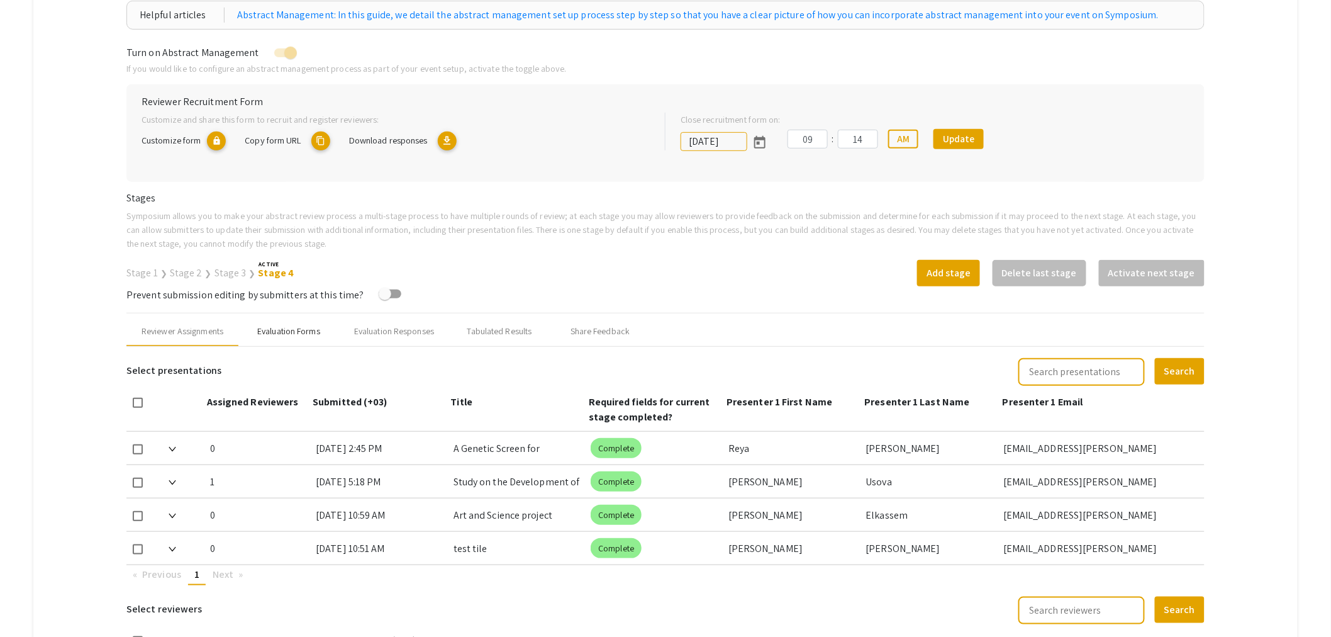
click at [313, 327] on div "Evaluation Forms" at bounding box center [288, 331] width 63 height 13
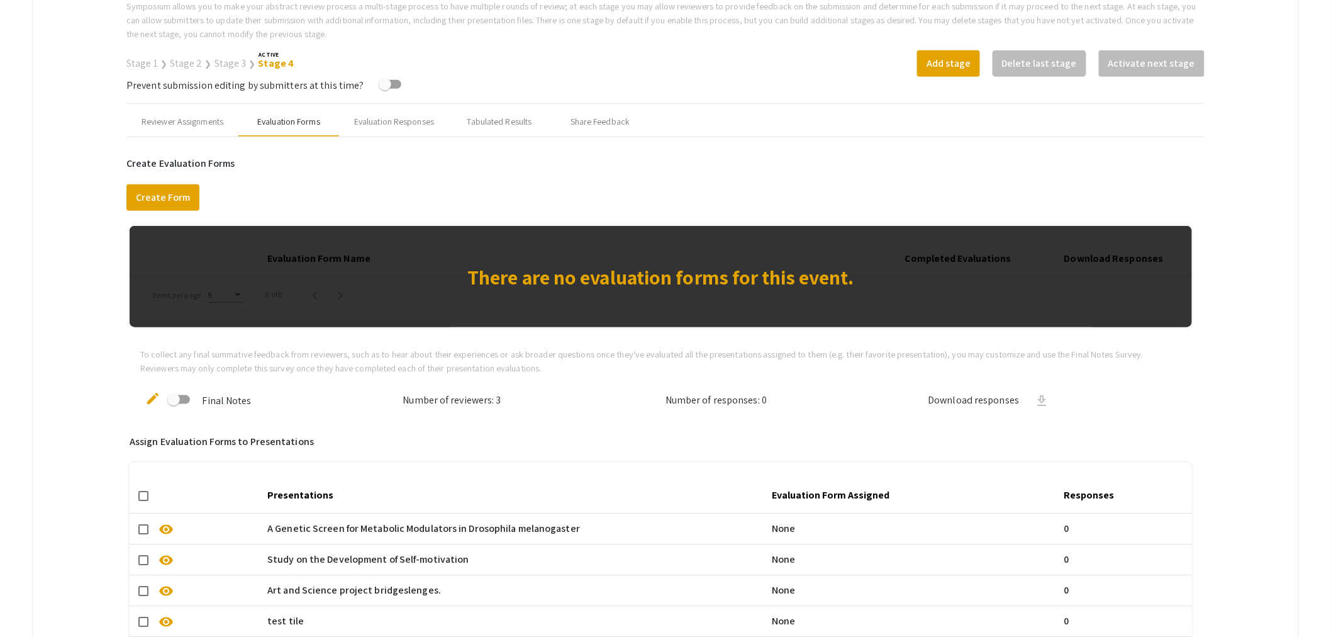
scroll to position [559, 0]
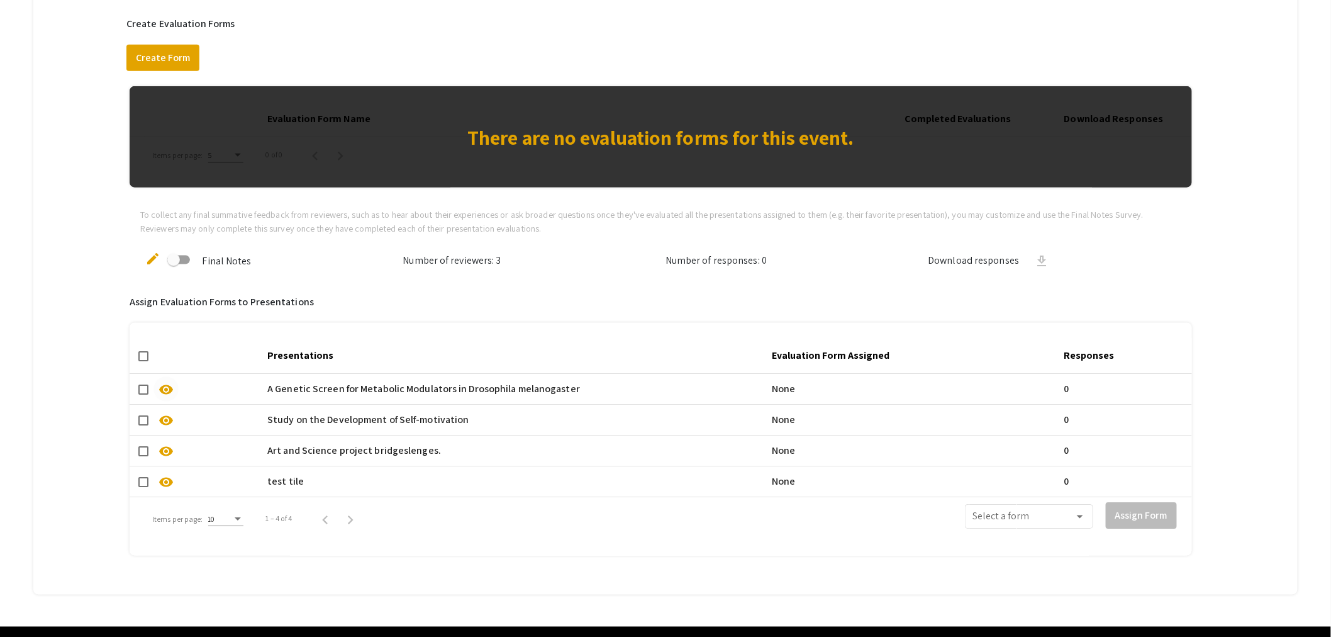
click at [166, 383] on span "visibility" at bounding box center [166, 389] width 15 height 15
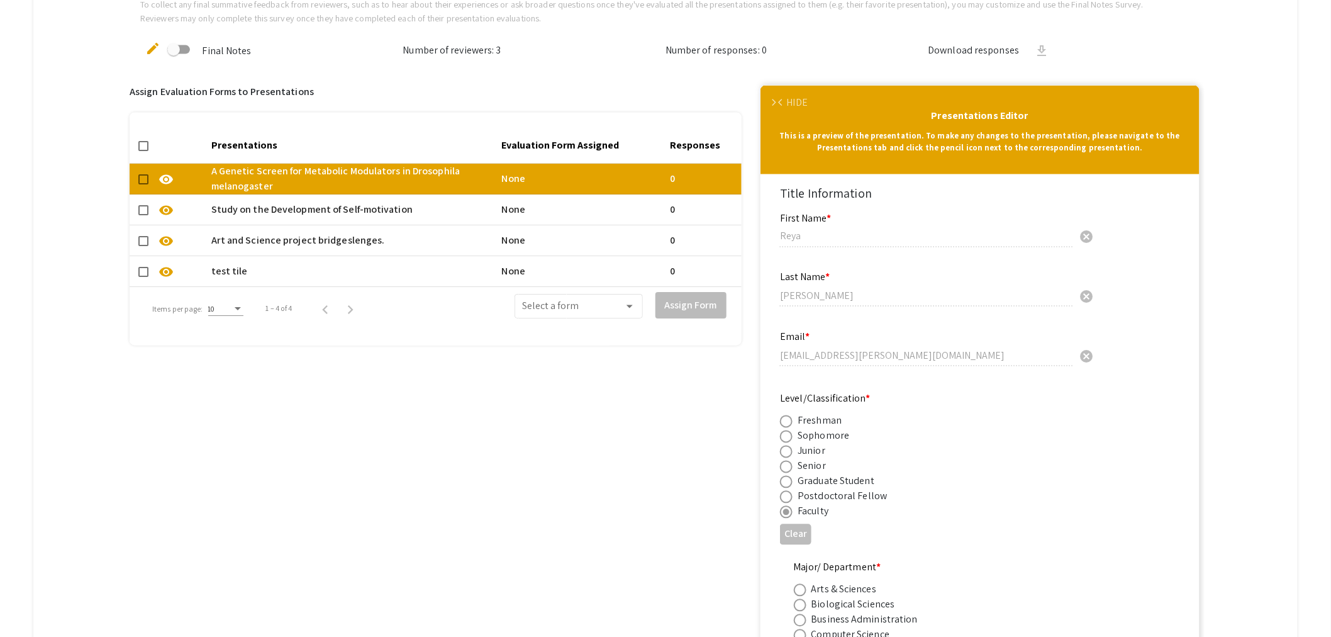
scroll to position [489, 0]
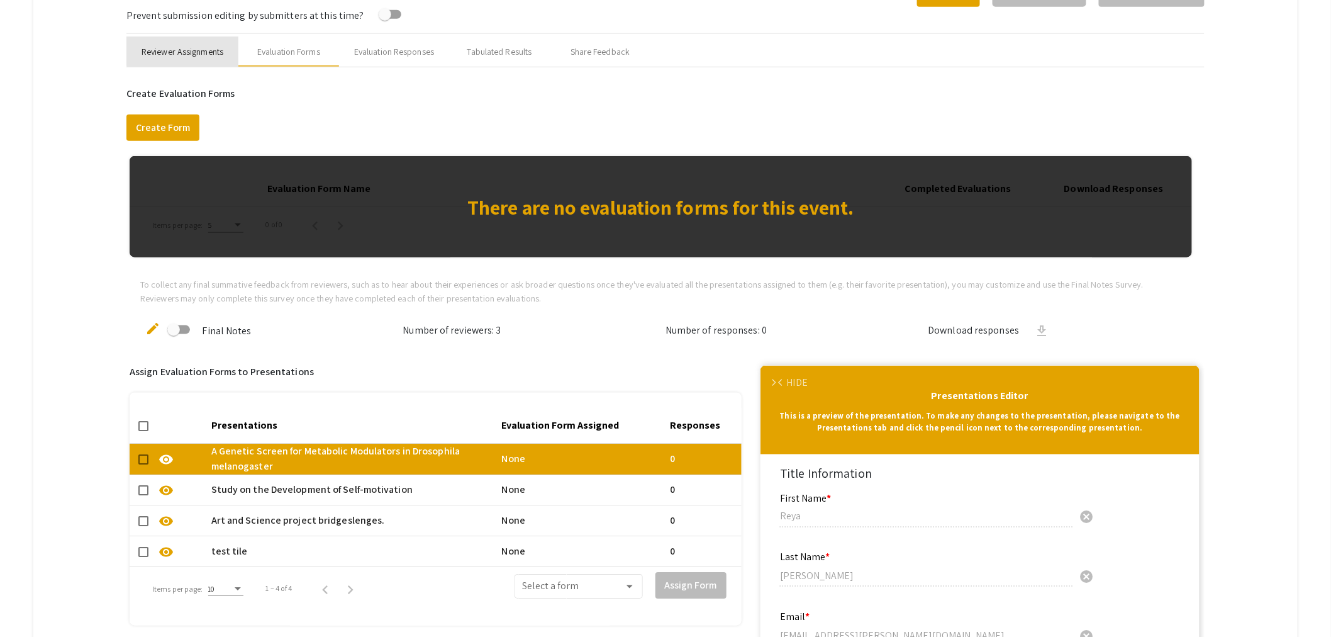
click at [195, 47] on div "Reviewer Assignments" at bounding box center [183, 51] width 82 height 13
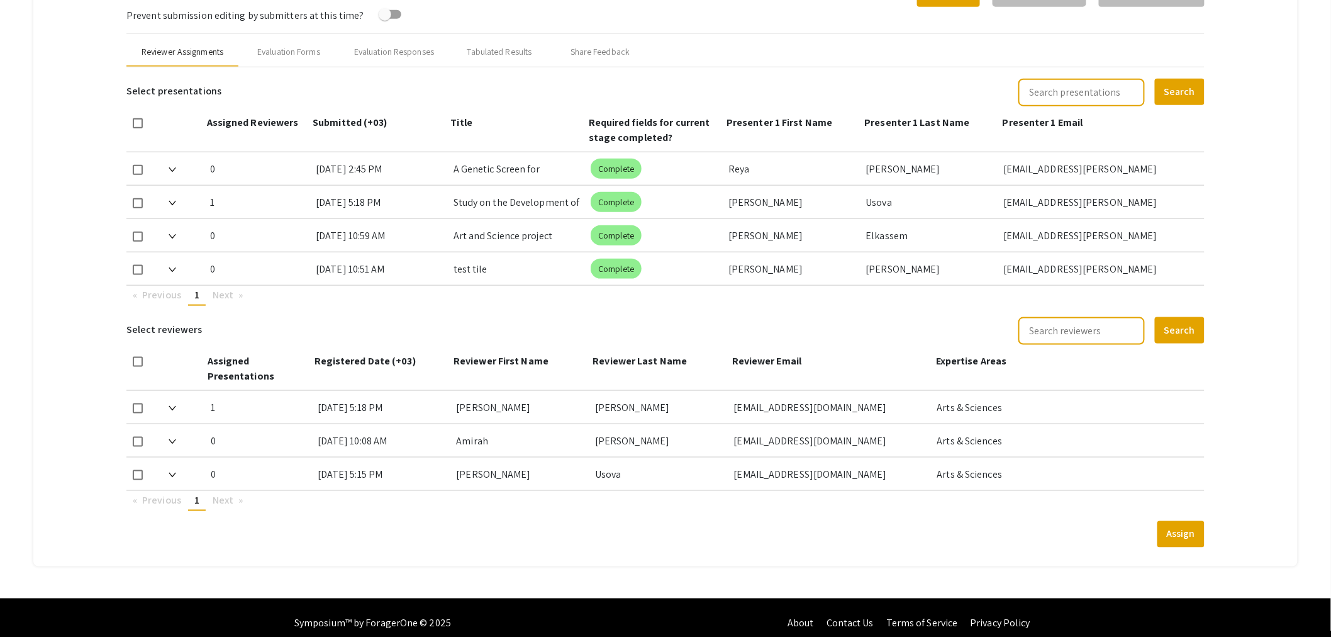
scroll to position [279, 0]
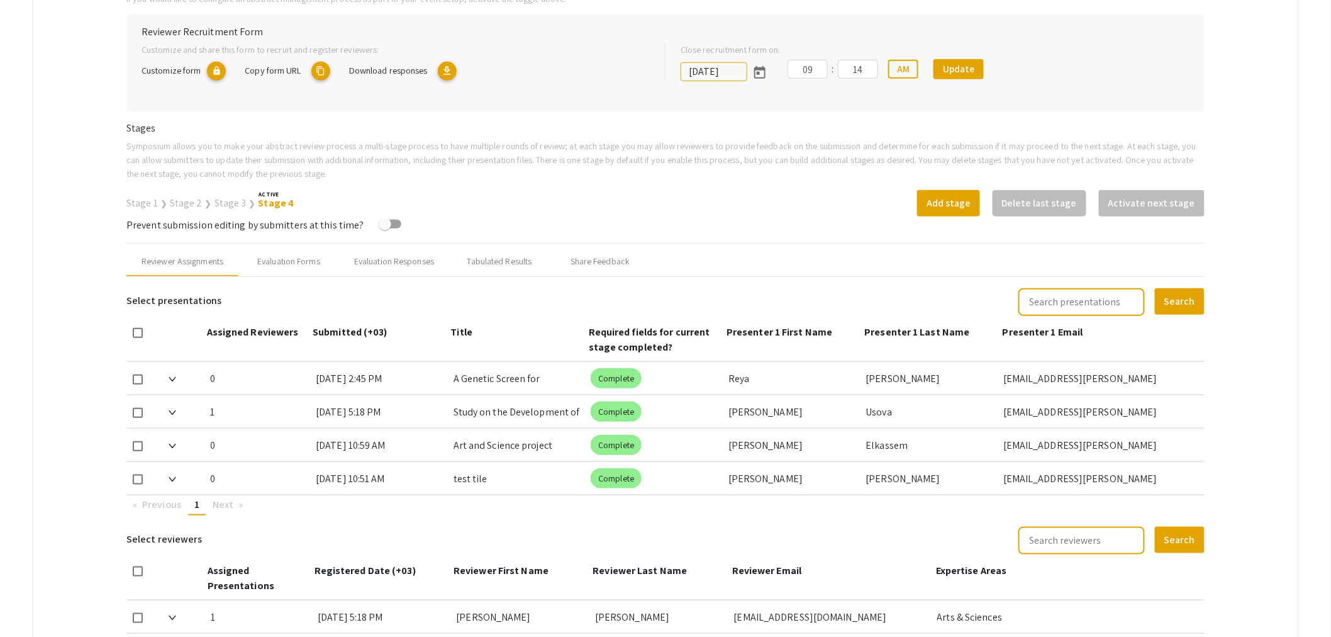
click at [215, 201] on link "Stage 3" at bounding box center [231, 202] width 32 height 13
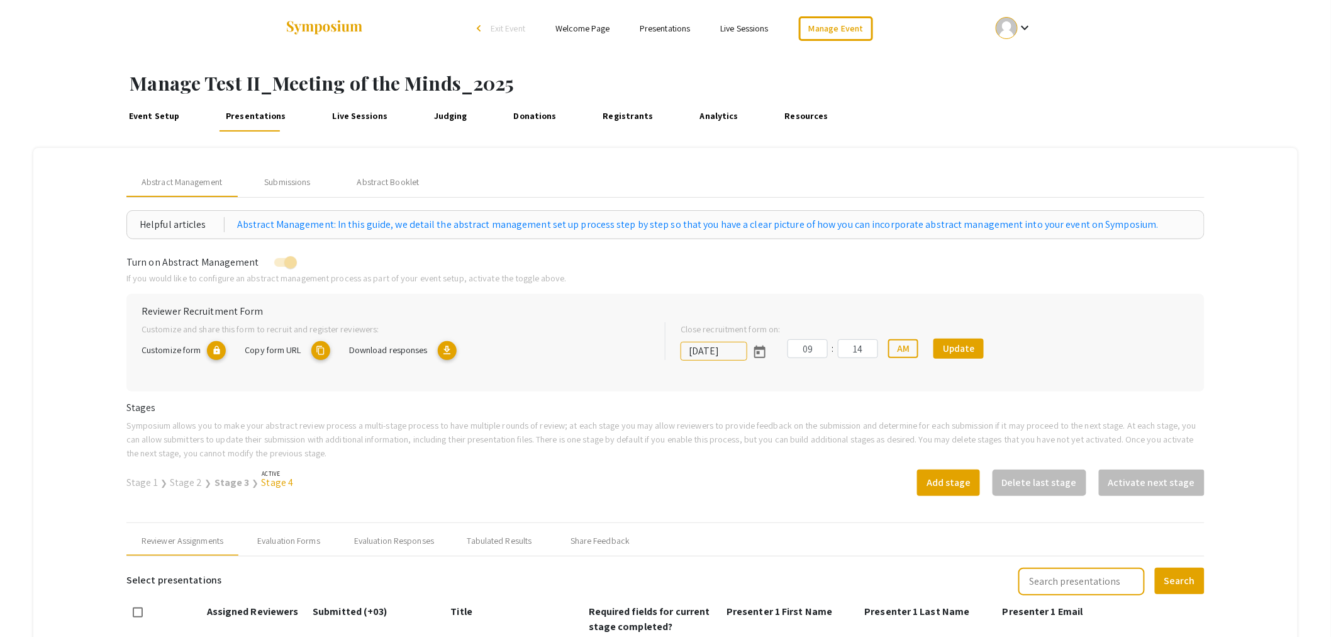
scroll to position [140, 0]
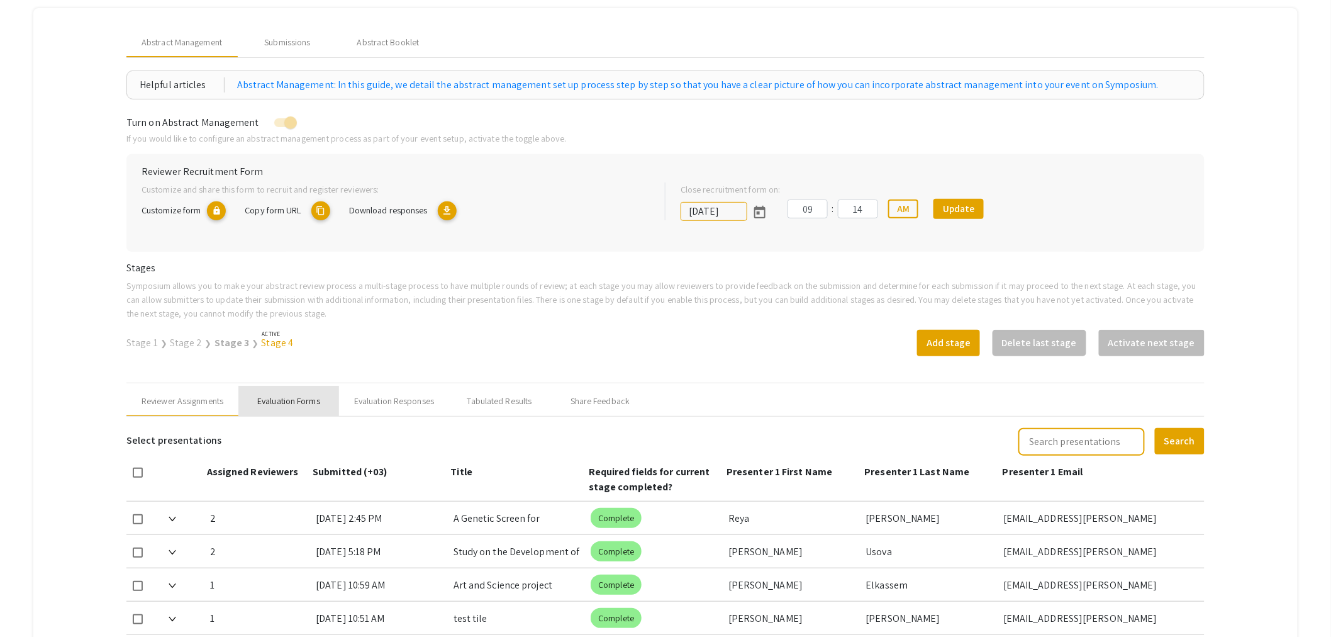
click at [305, 398] on div "Evaluation Forms" at bounding box center [288, 401] width 63 height 13
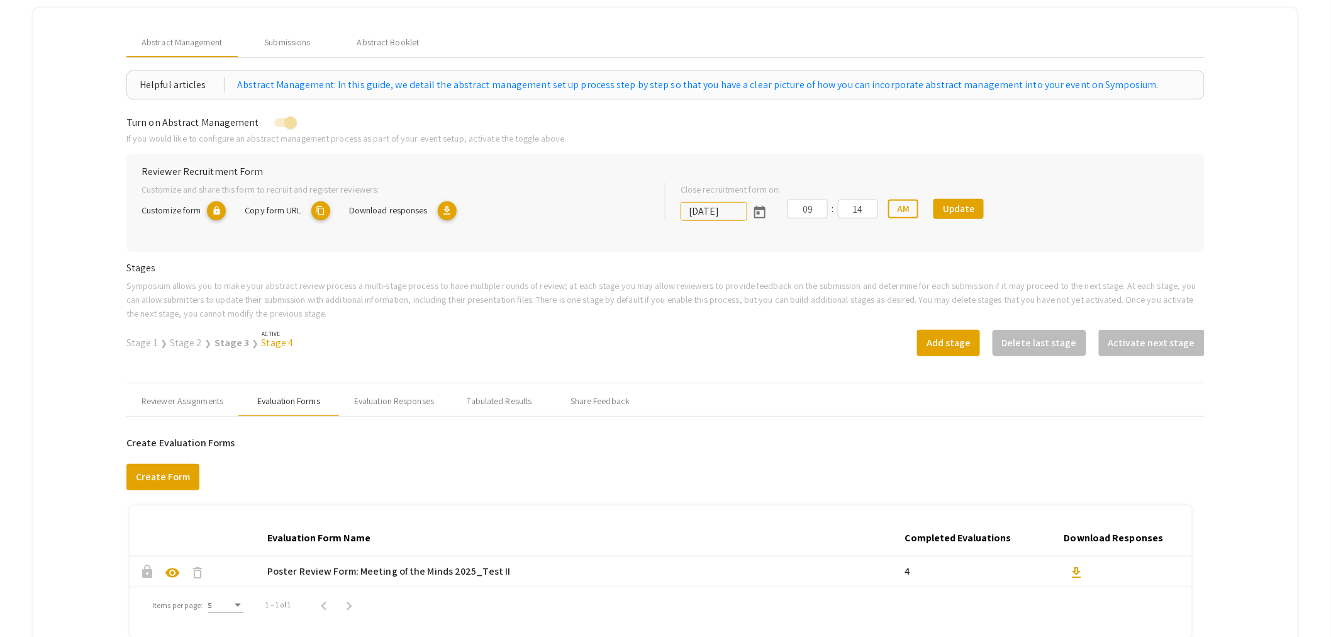
scroll to position [279, 0]
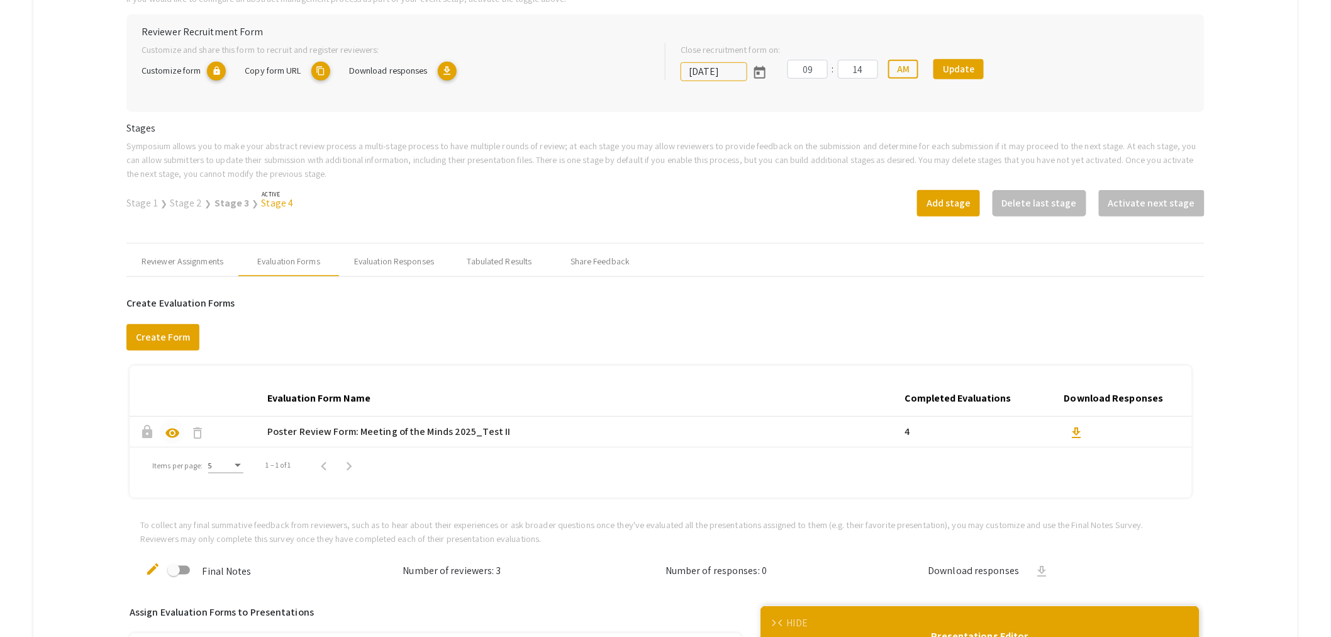
click at [177, 431] on span "visibility" at bounding box center [172, 432] width 15 height 15
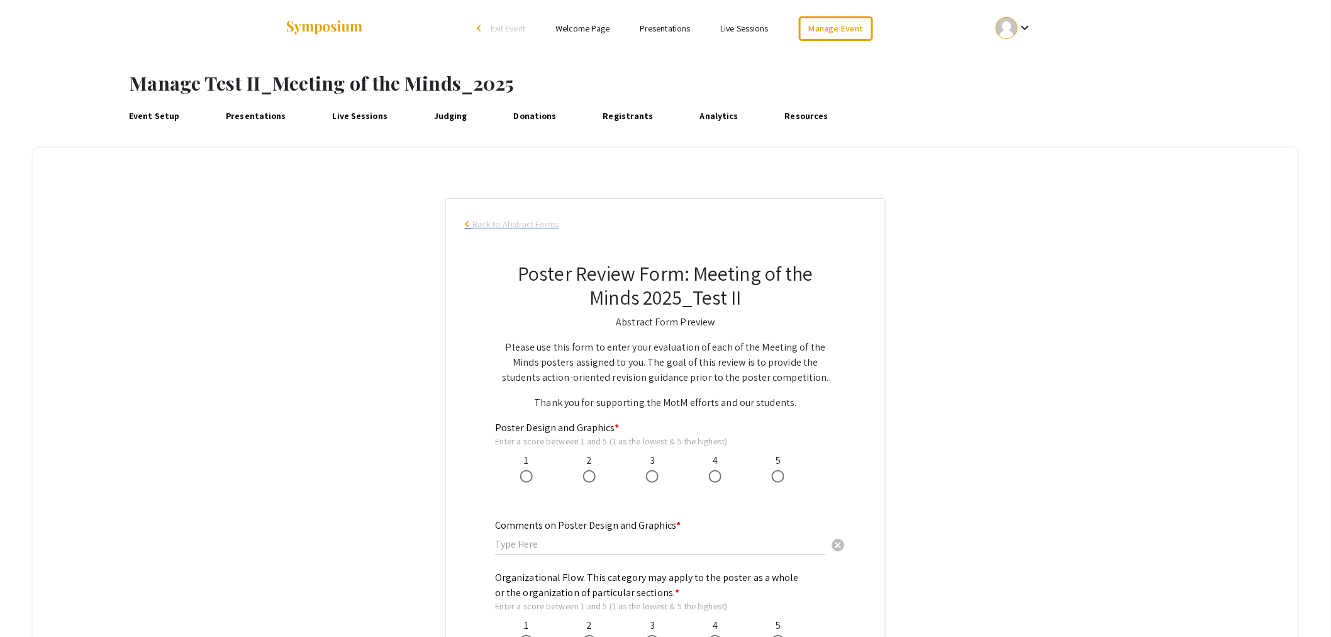
click at [472, 227] on span "arrow_back_ios" at bounding box center [469, 224] width 8 height 8
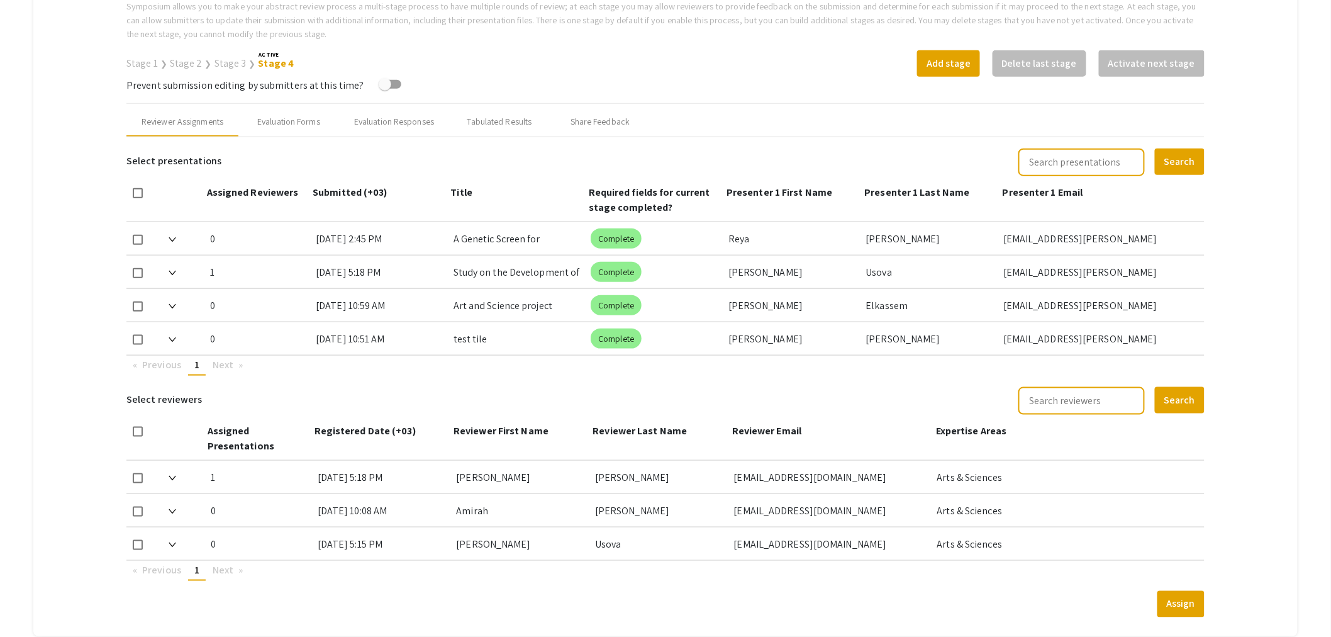
scroll to position [496, 0]
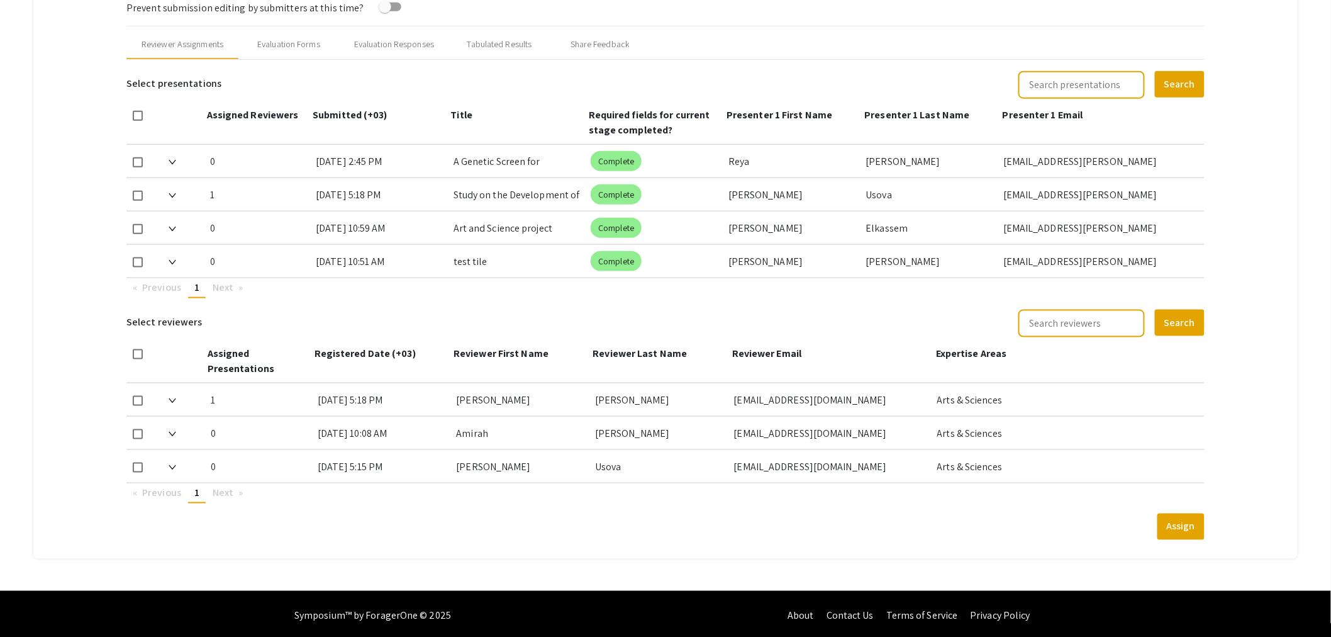
click at [172, 160] on img at bounding box center [173, 162] width 8 height 5
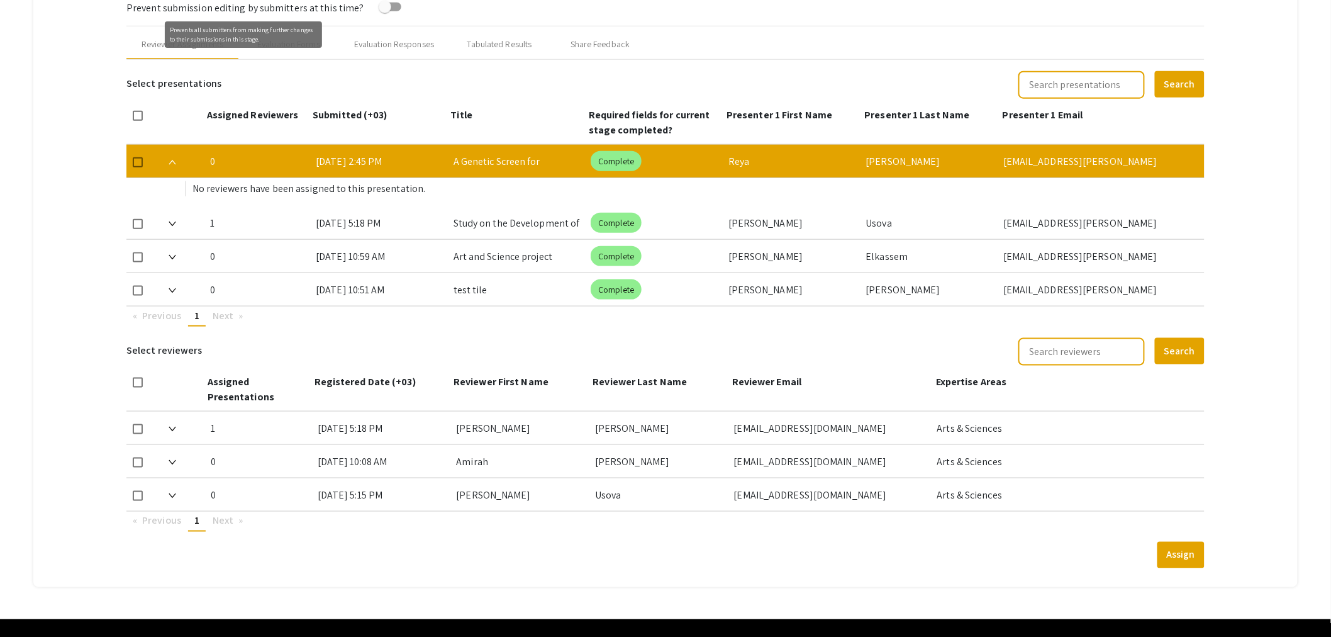
scroll to position [287, 0]
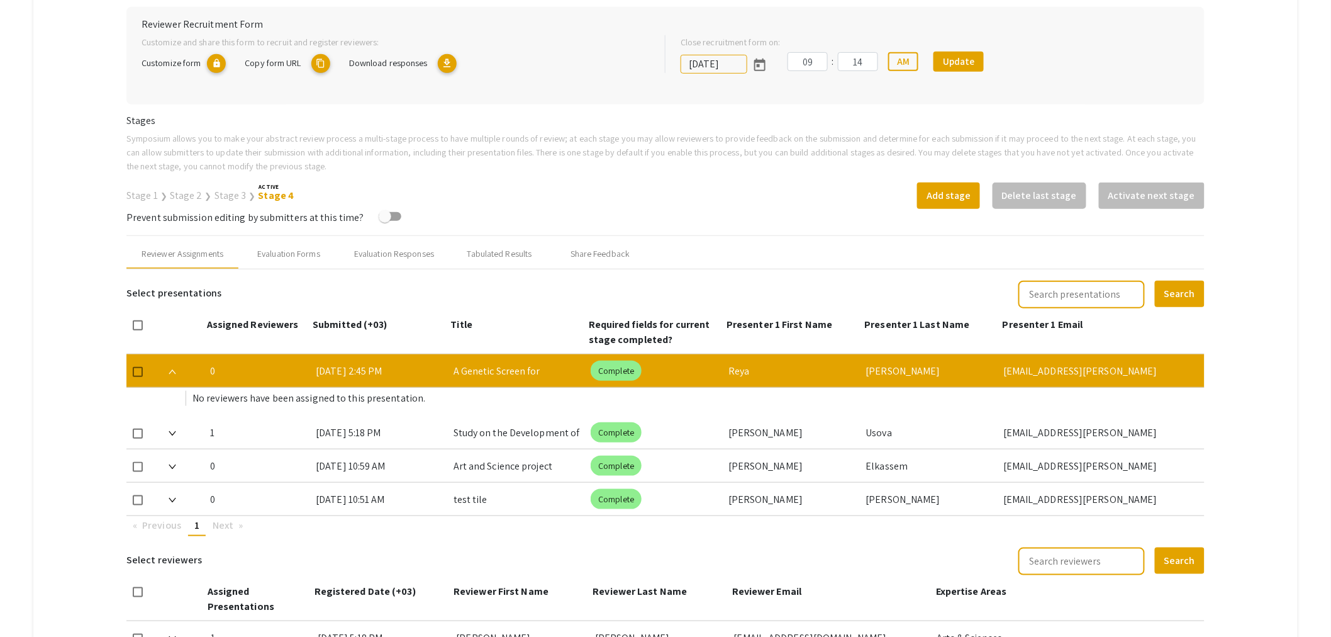
click at [215, 197] on link "Stage 3" at bounding box center [231, 195] width 32 height 13
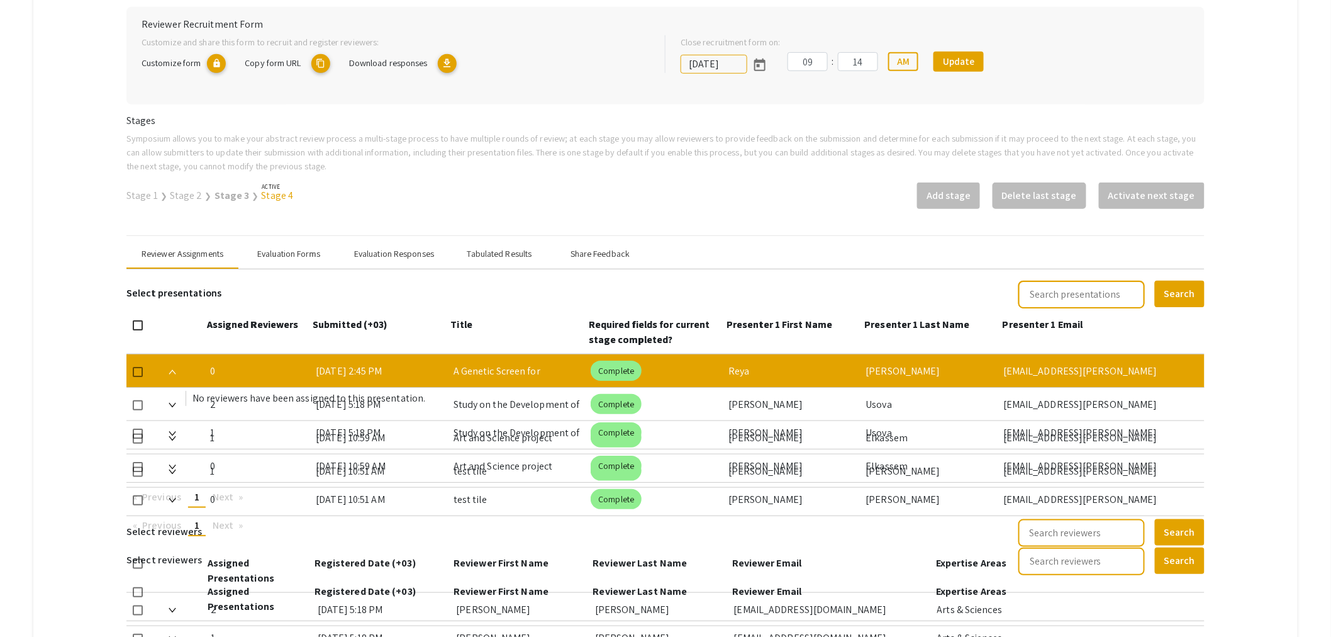
scroll to position [0, 0]
